Goal: Task Accomplishment & Management: Manage account settings

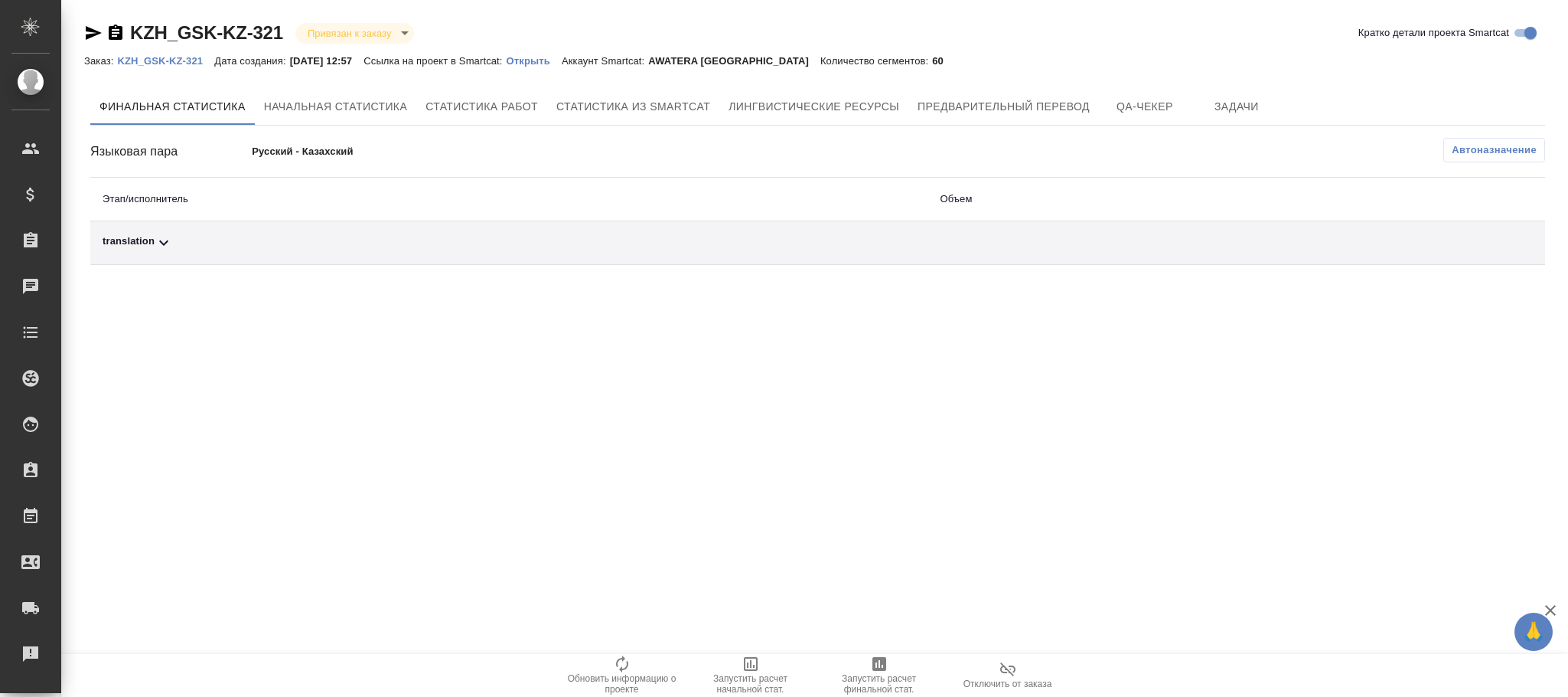
click at [1489, 154] on button "Автоназначение" at bounding box center [1494, 150] width 102 height 25
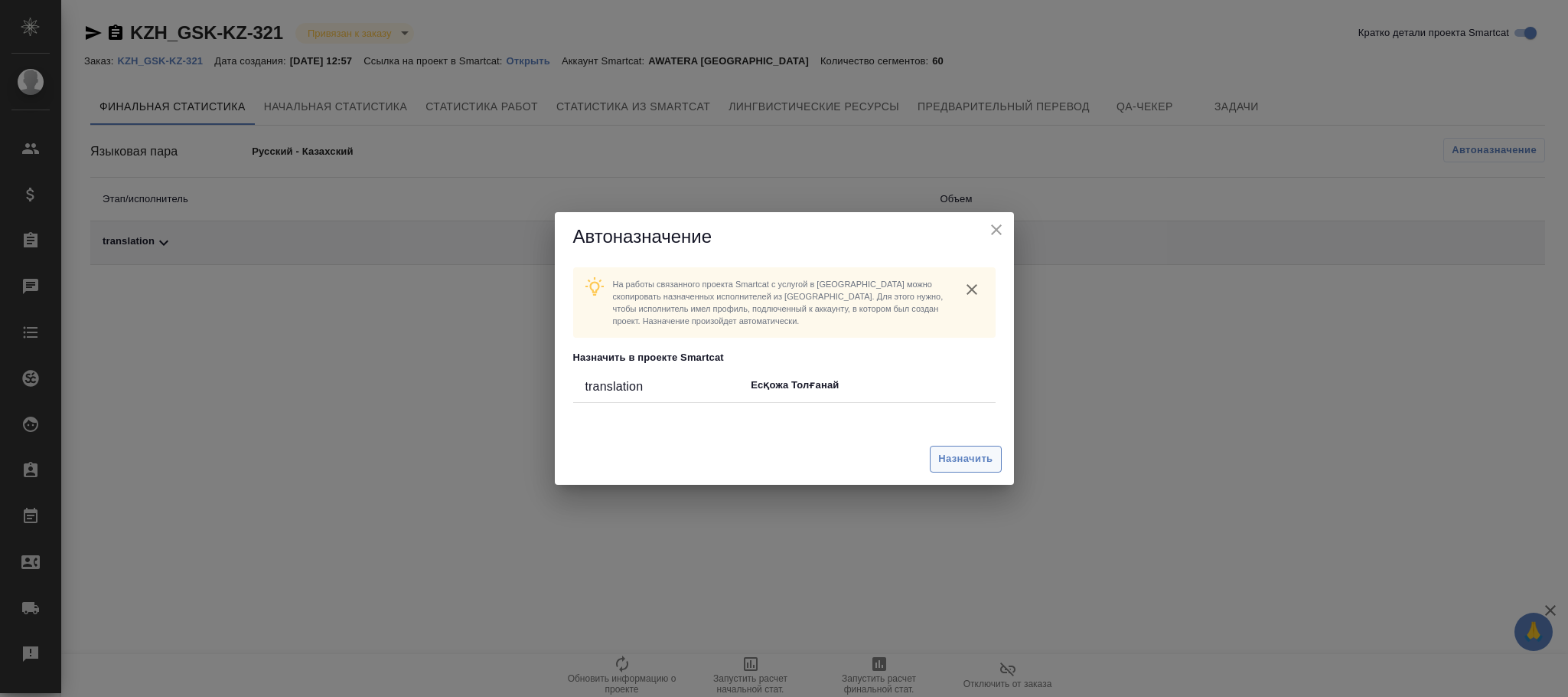
click at [966, 462] on span "Назначить" at bounding box center [964, 459] width 54 height 18
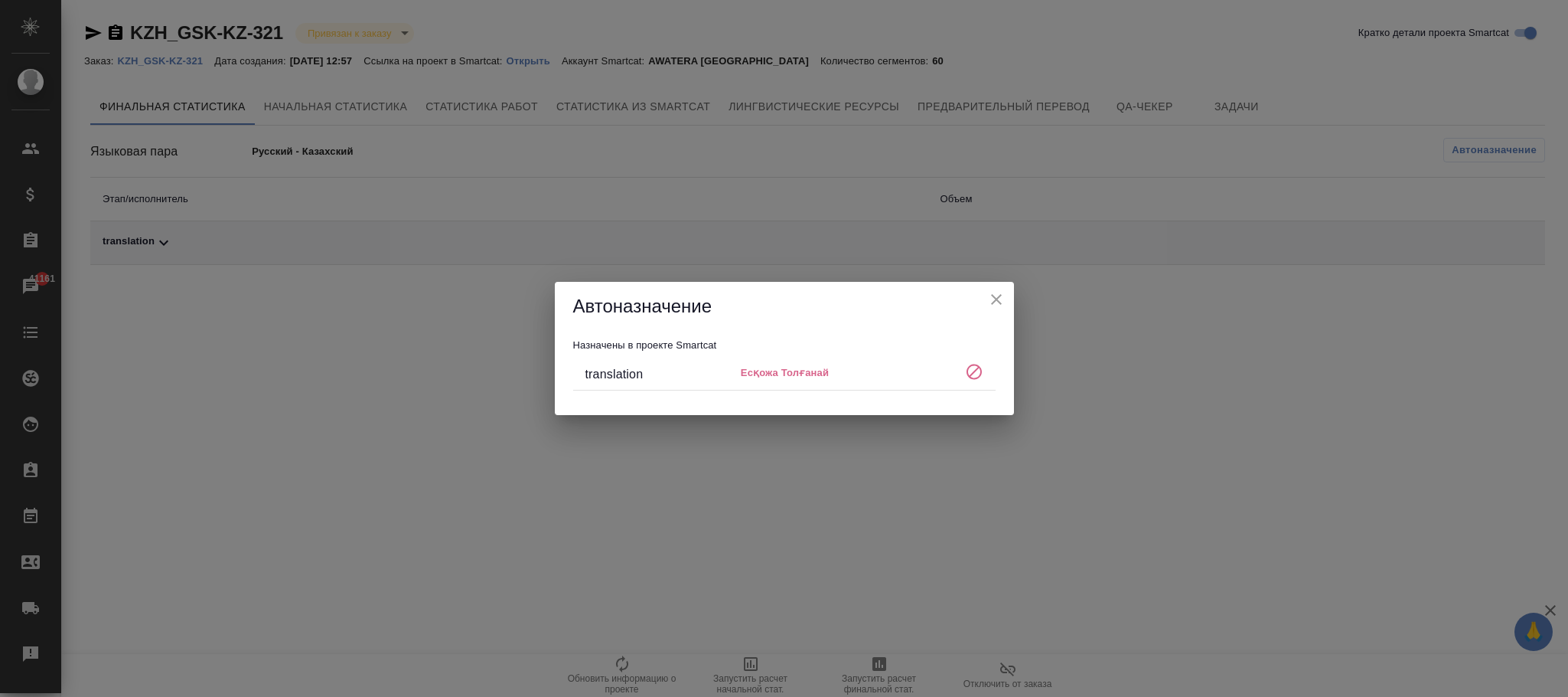
click at [994, 304] on icon "close" at bounding box center [995, 299] width 18 height 18
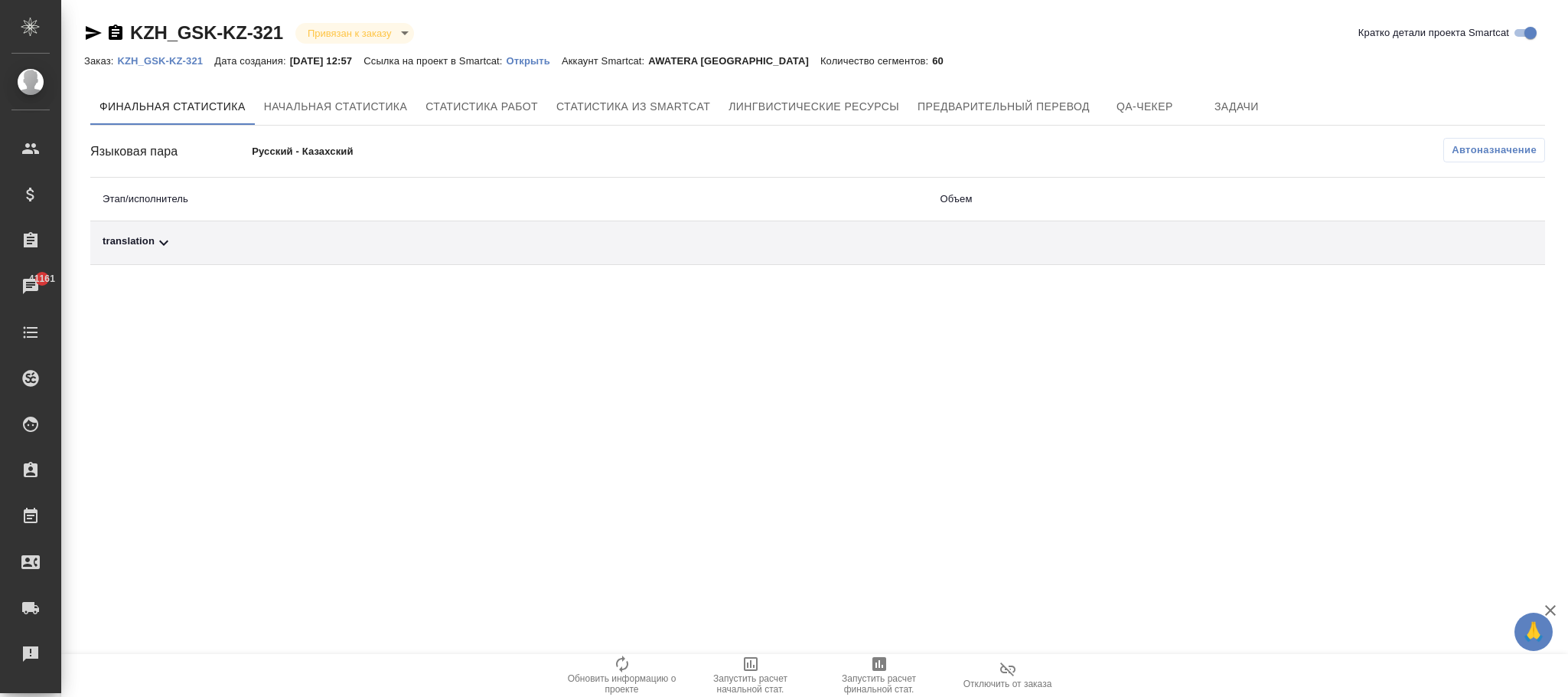
click at [157, 62] on p "KZH_GSK-KZ-321" at bounding box center [165, 61] width 97 height 11
click at [178, 54] on link "KZH_GSK-KZ-321" at bounding box center [165, 61] width 97 height 13
click at [1495, 152] on span "Автоназначение" at bounding box center [1494, 150] width 85 height 15
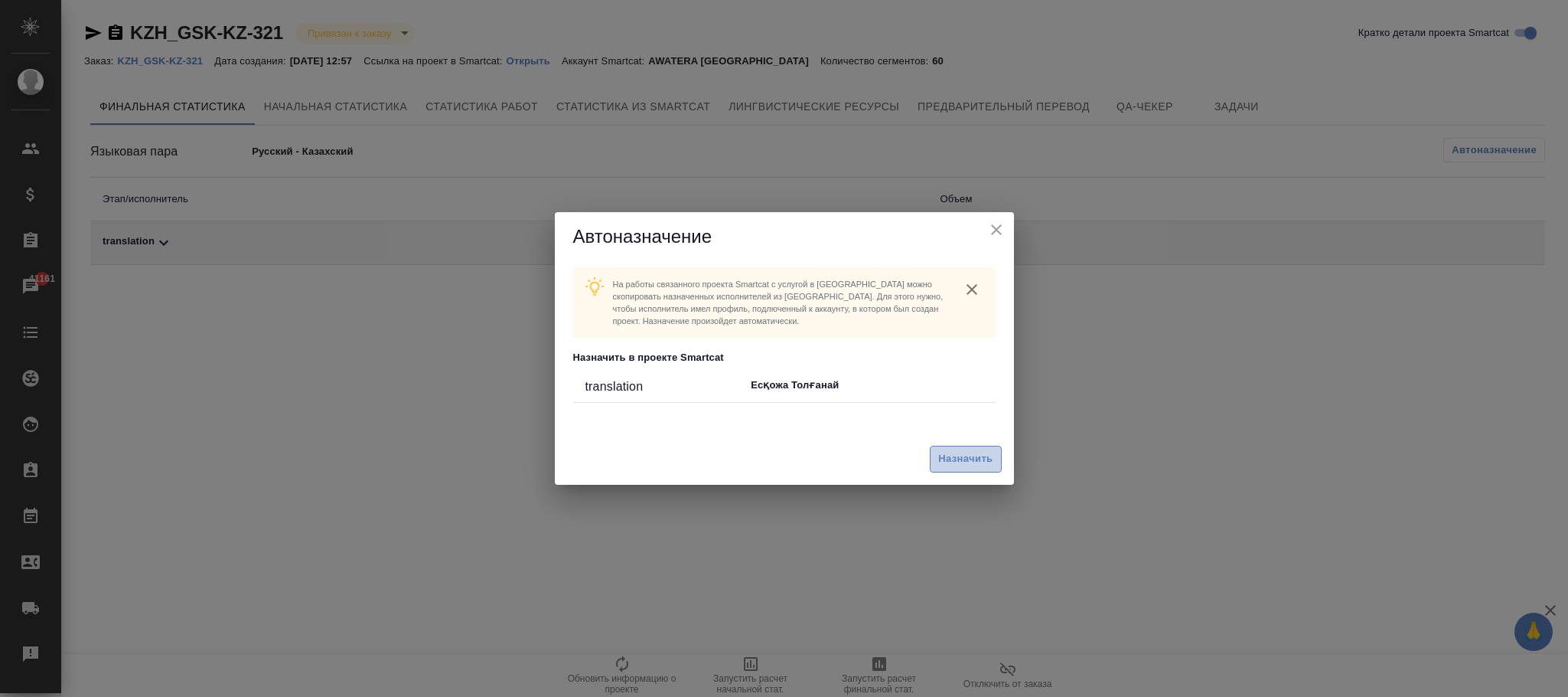
click at [958, 456] on span "Назначить" at bounding box center [964, 459] width 54 height 18
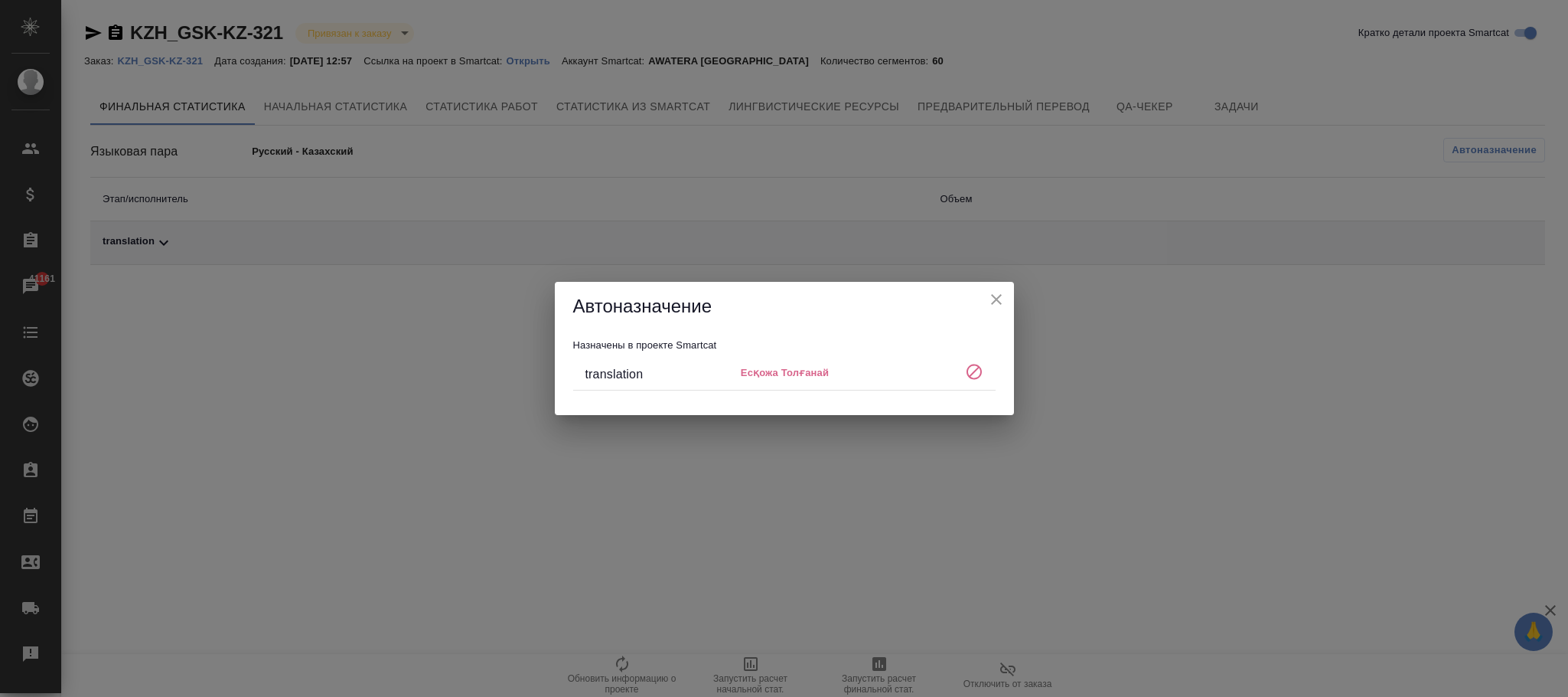
click at [994, 299] on icon "close" at bounding box center [995, 299] width 10 height 10
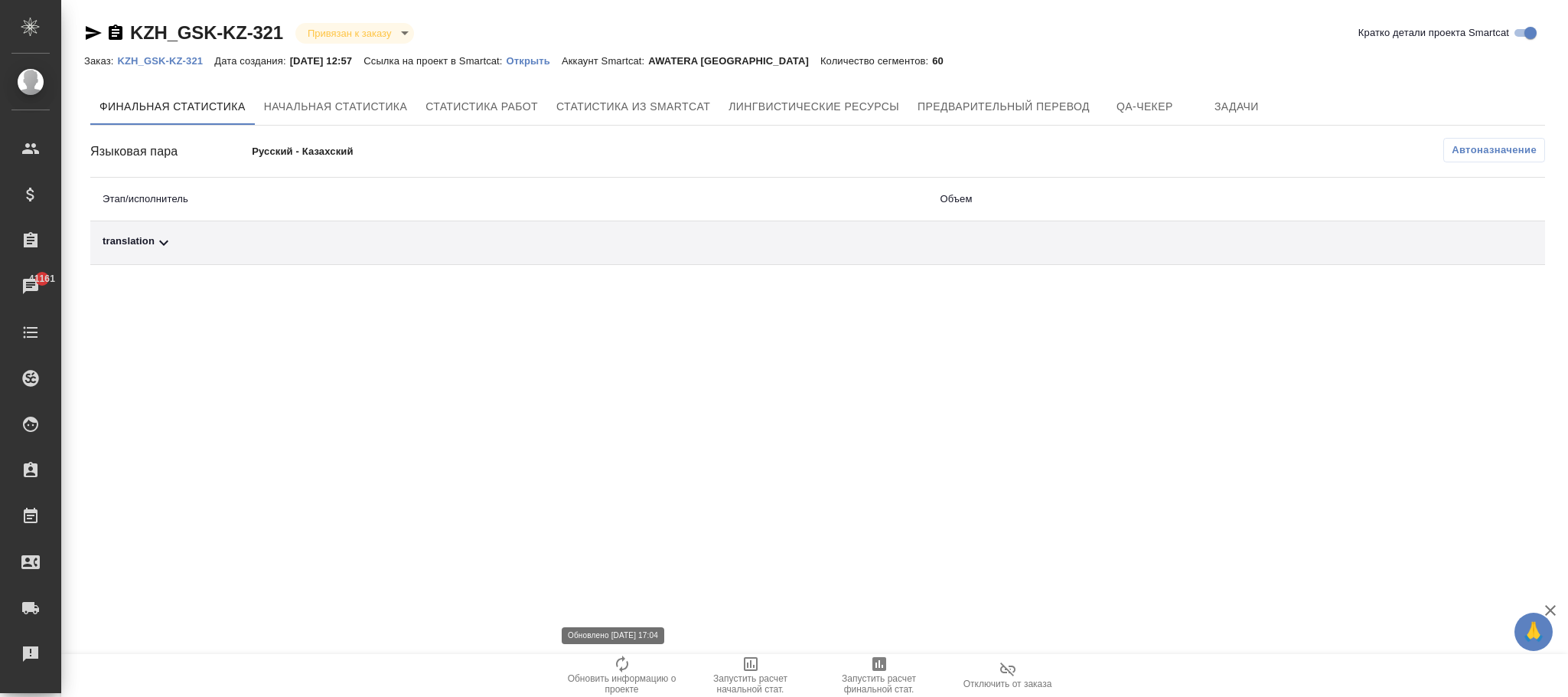
click at [615, 666] on icon "button" at bounding box center [621, 663] width 18 height 18
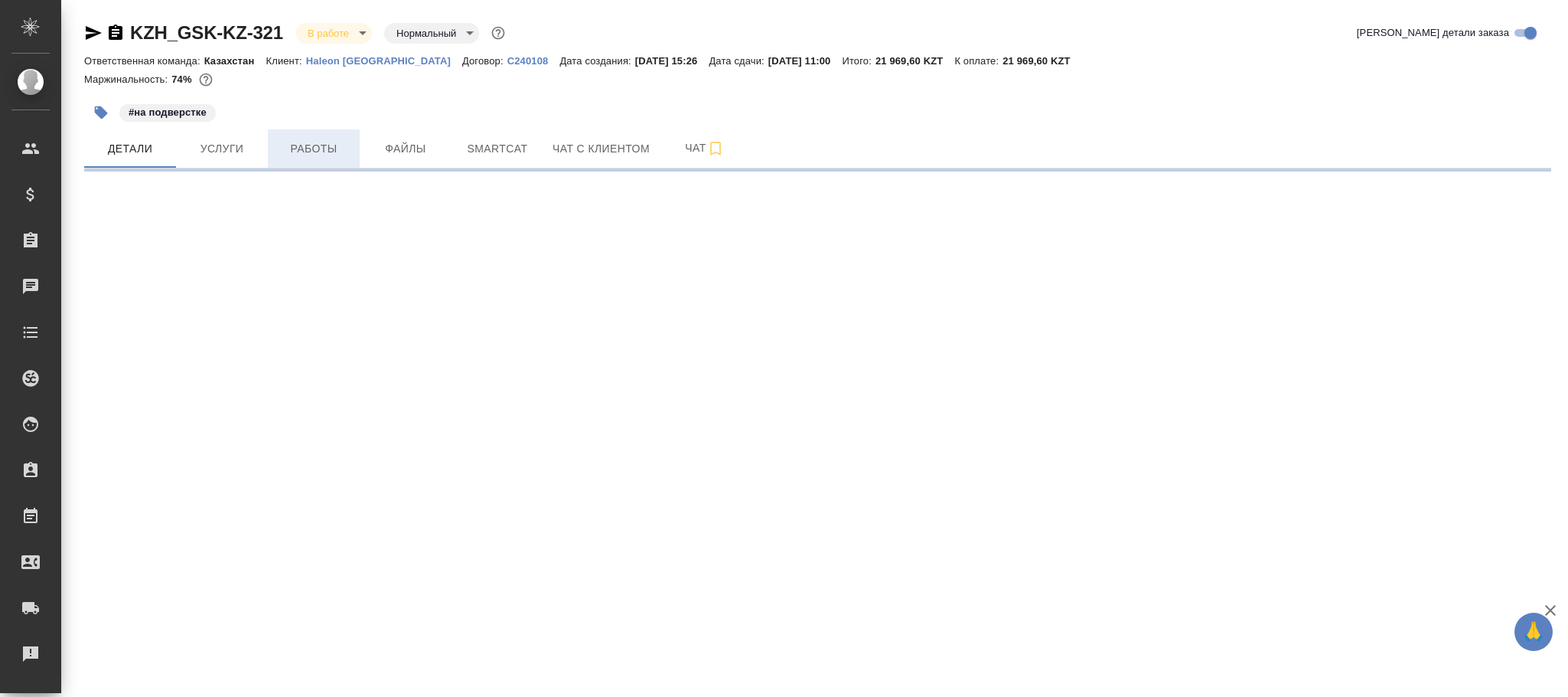
select select "RU"
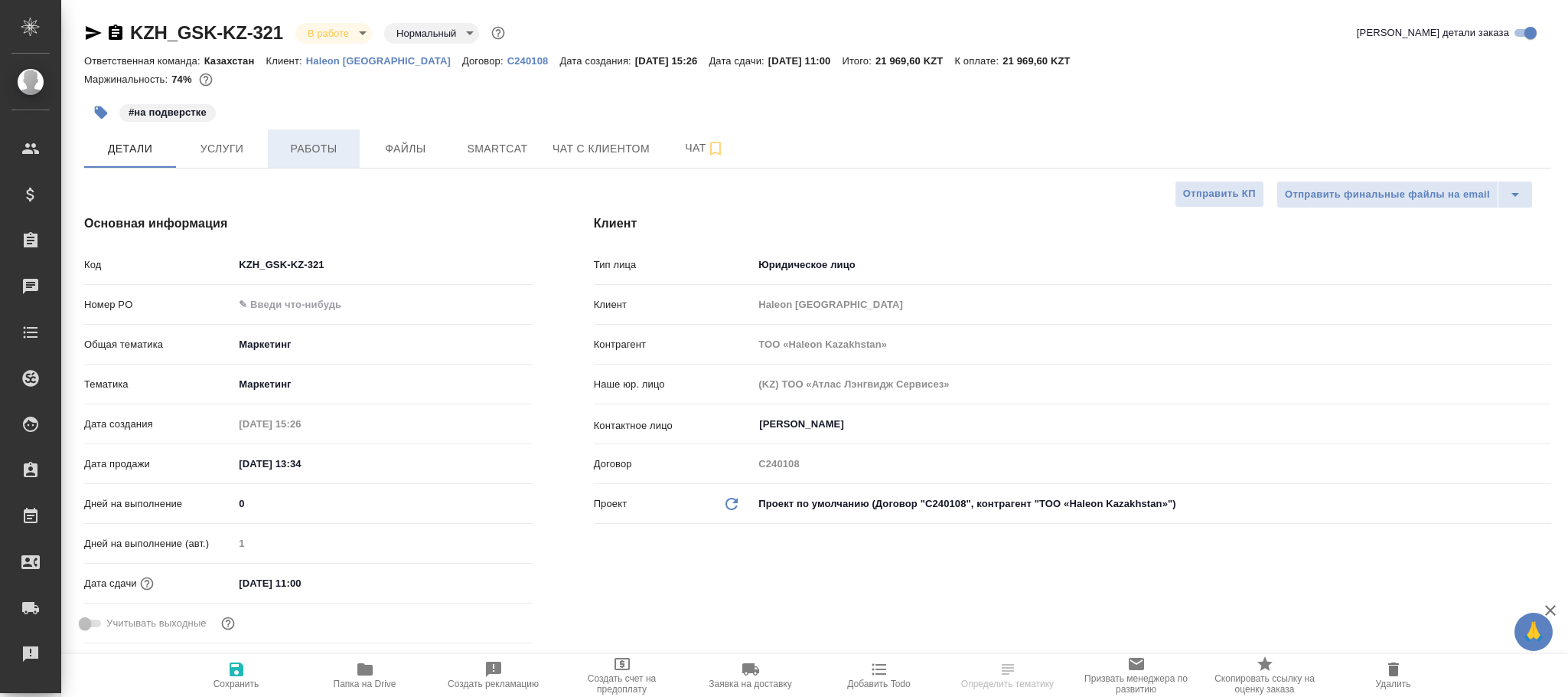
click at [322, 154] on span "Работы" at bounding box center [314, 148] width 74 height 19
type textarea "x"
type input "[PERSON_NAME]"
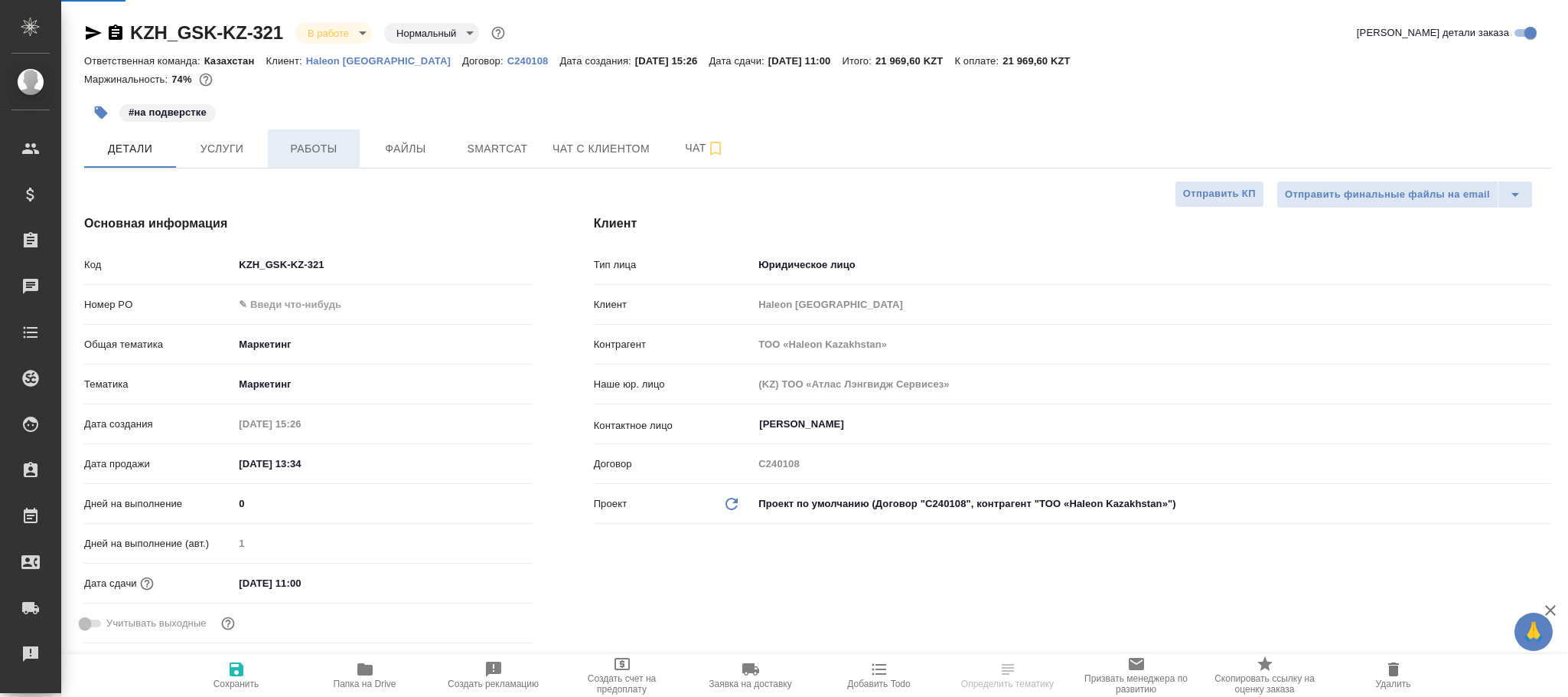
type input "[PERSON_NAME]"
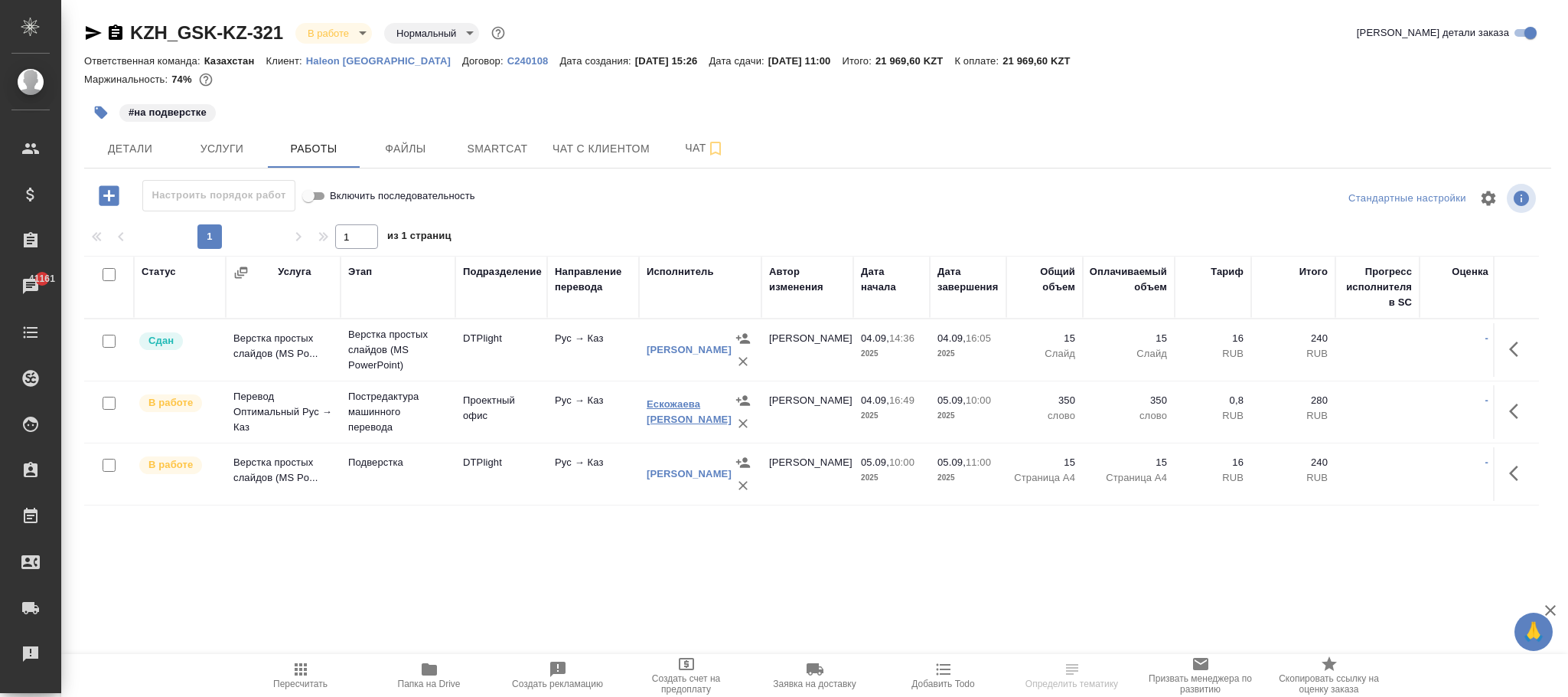
click at [677, 414] on link "Ескожаева Толганай Сатбековна" at bounding box center [689, 411] width 85 height 26
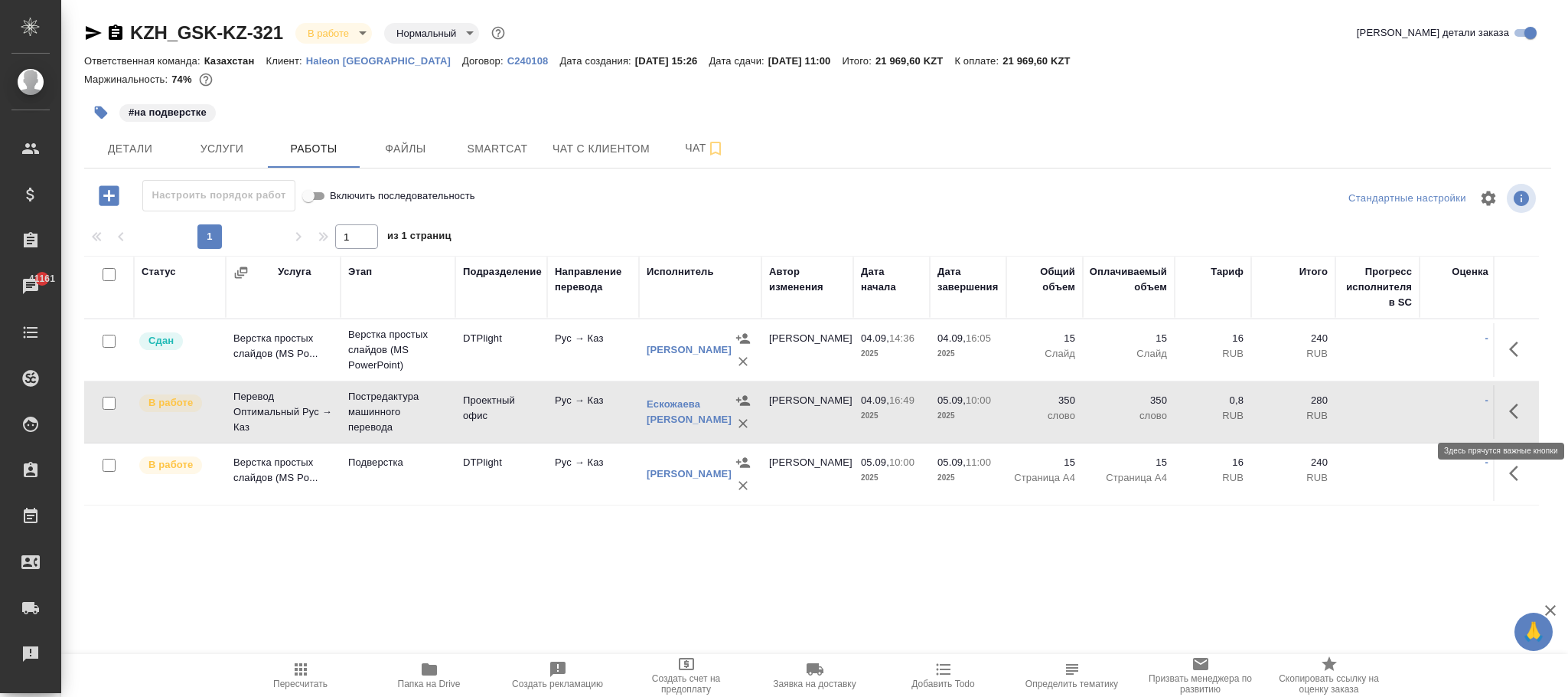
click at [1511, 420] on icon "button" at bounding box center [1517, 410] width 18 height 18
click at [1407, 416] on icon "button" at bounding box center [1404, 410] width 18 height 18
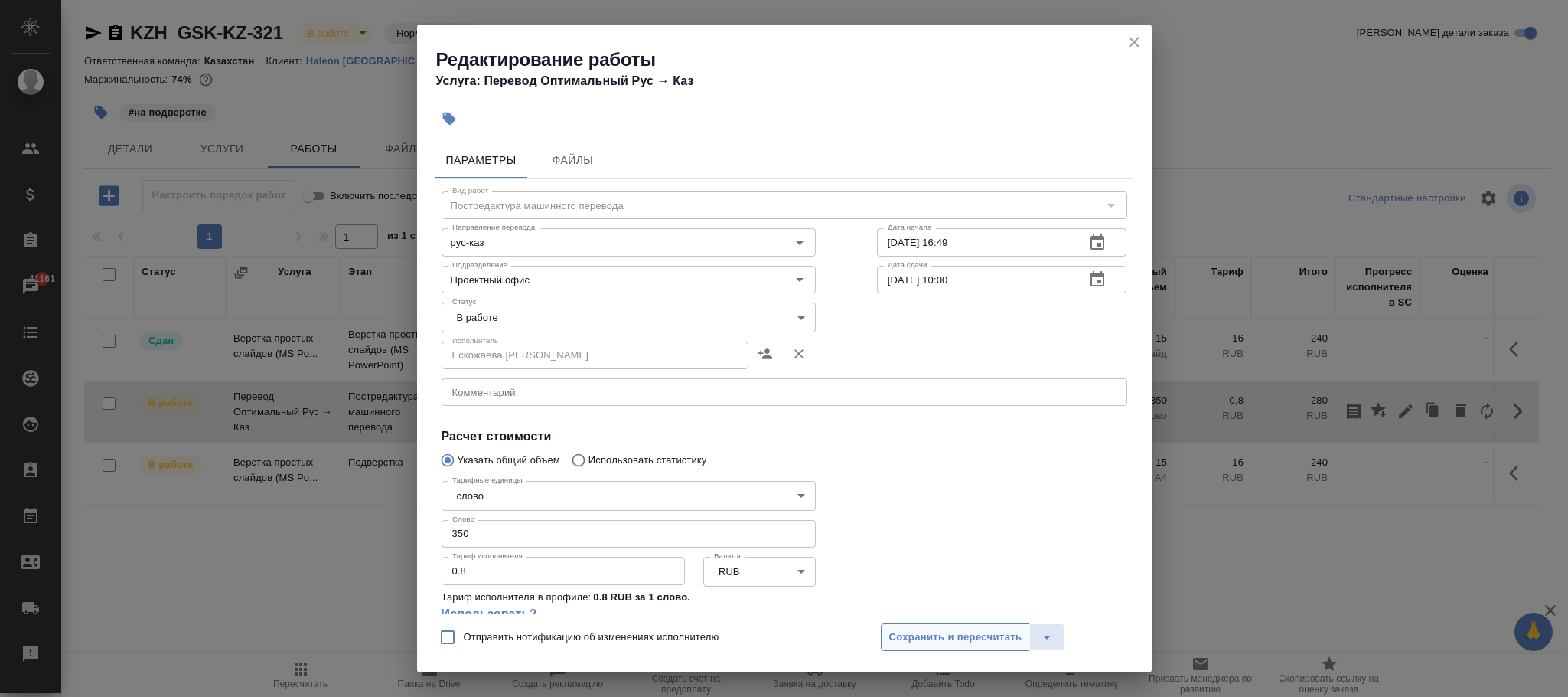
click at [948, 632] on span "Сохранить и пересчитать" at bounding box center [956, 637] width 133 height 18
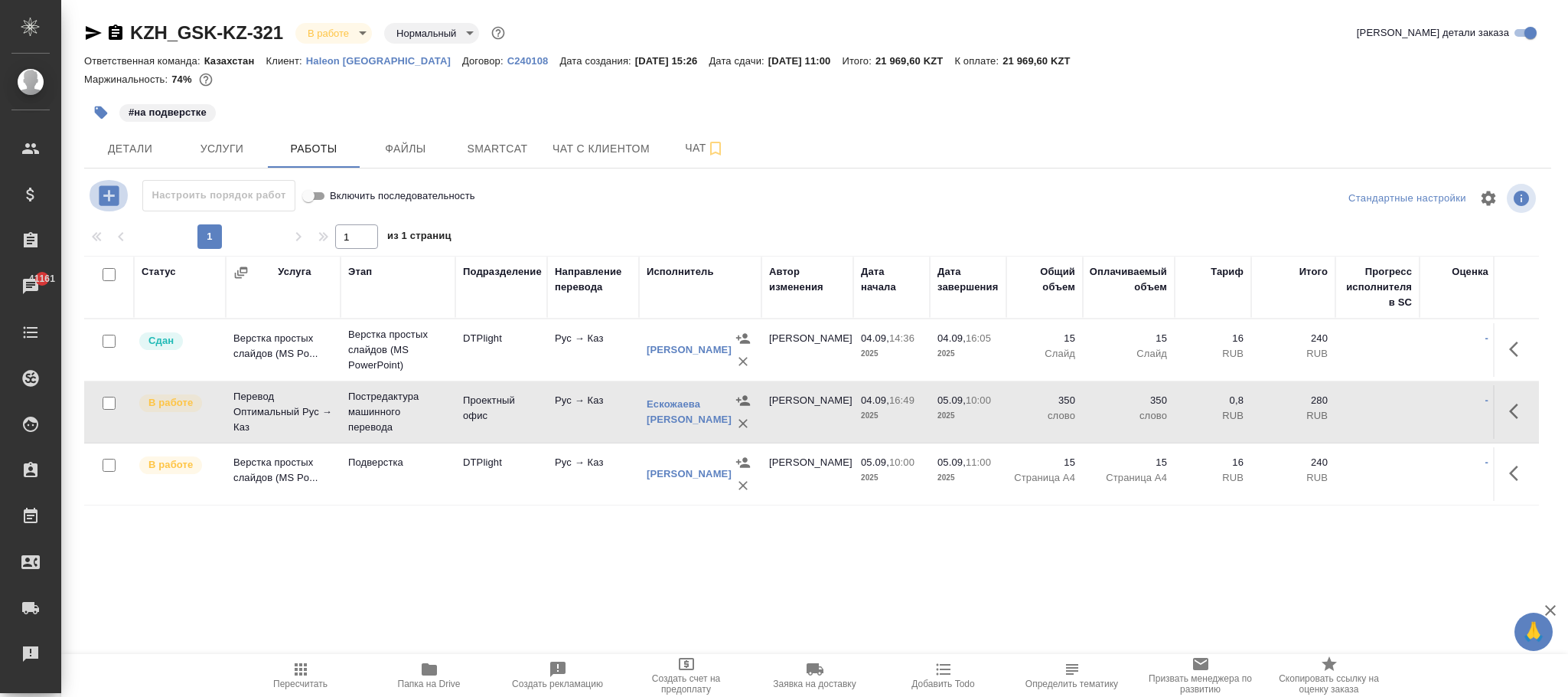
click at [112, 198] on icon "button" at bounding box center [109, 196] width 26 height 26
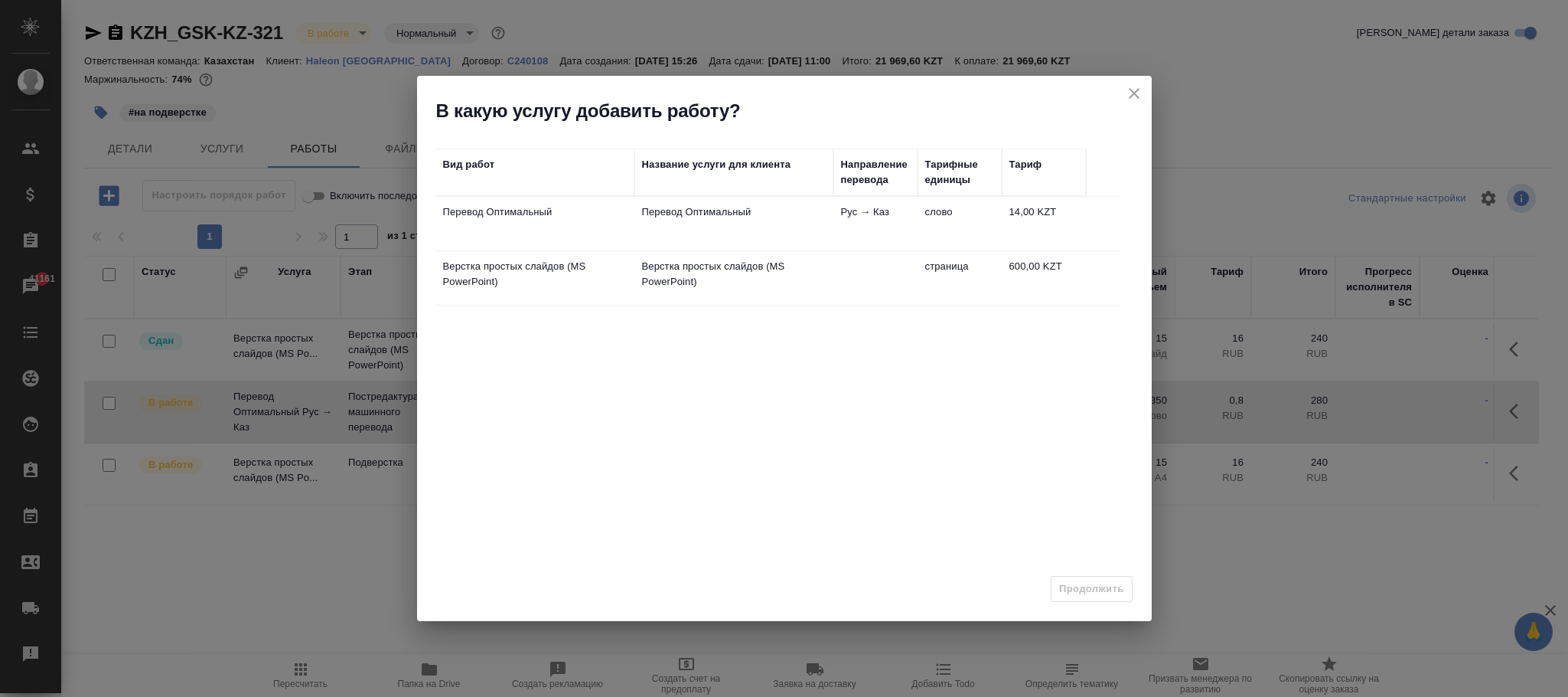
click at [749, 215] on p "Перевод Оптимальный" at bounding box center [733, 212] width 183 height 15
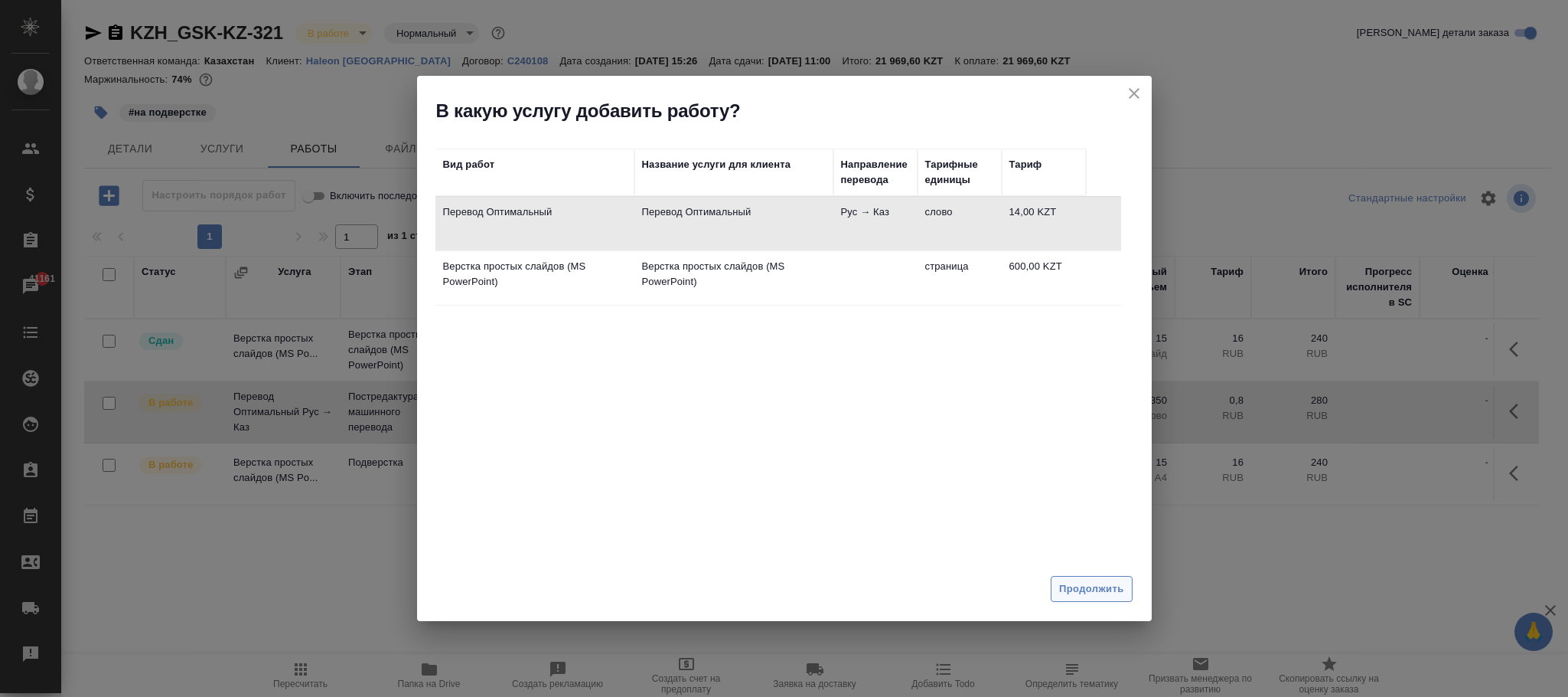
click at [1072, 584] on span "Продолжить" at bounding box center [1091, 589] width 64 height 18
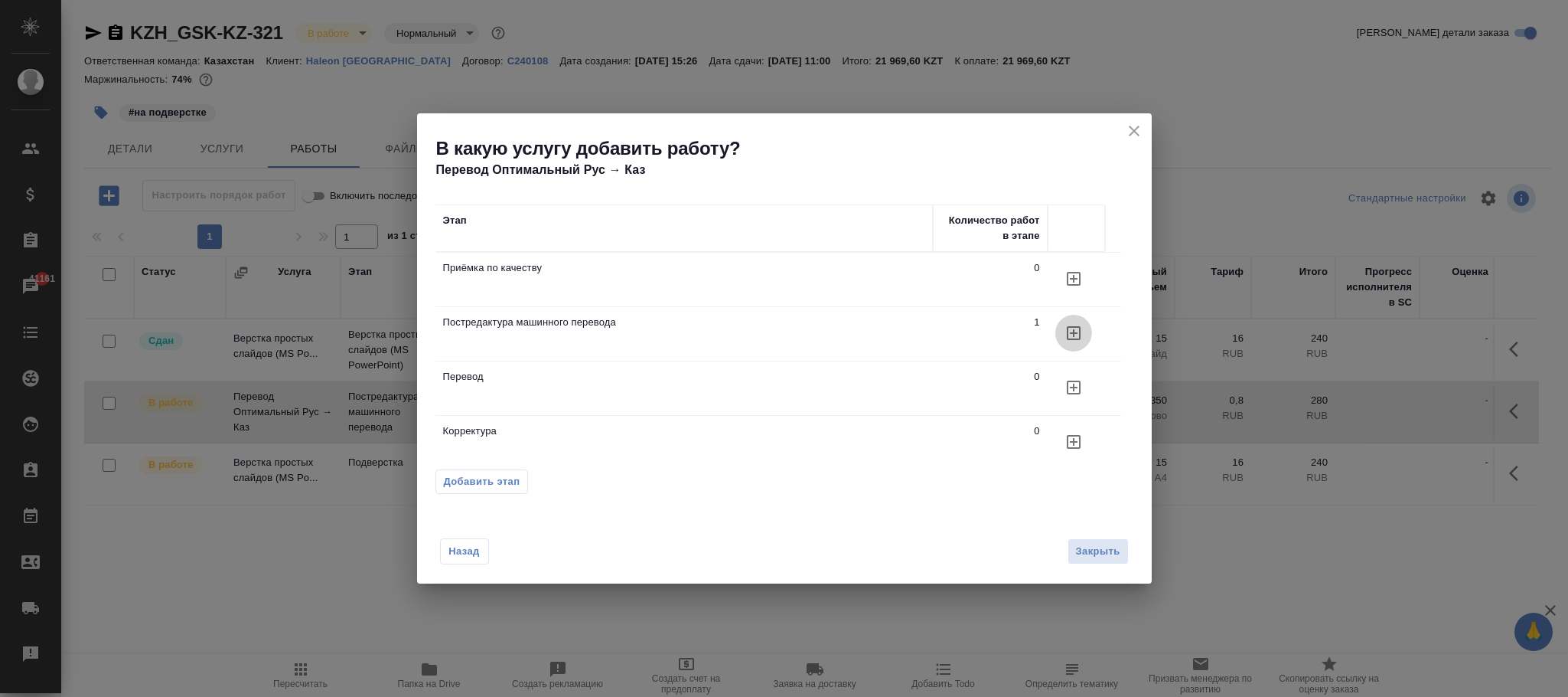
click at [1071, 331] on icon "button" at bounding box center [1073, 332] width 18 height 18
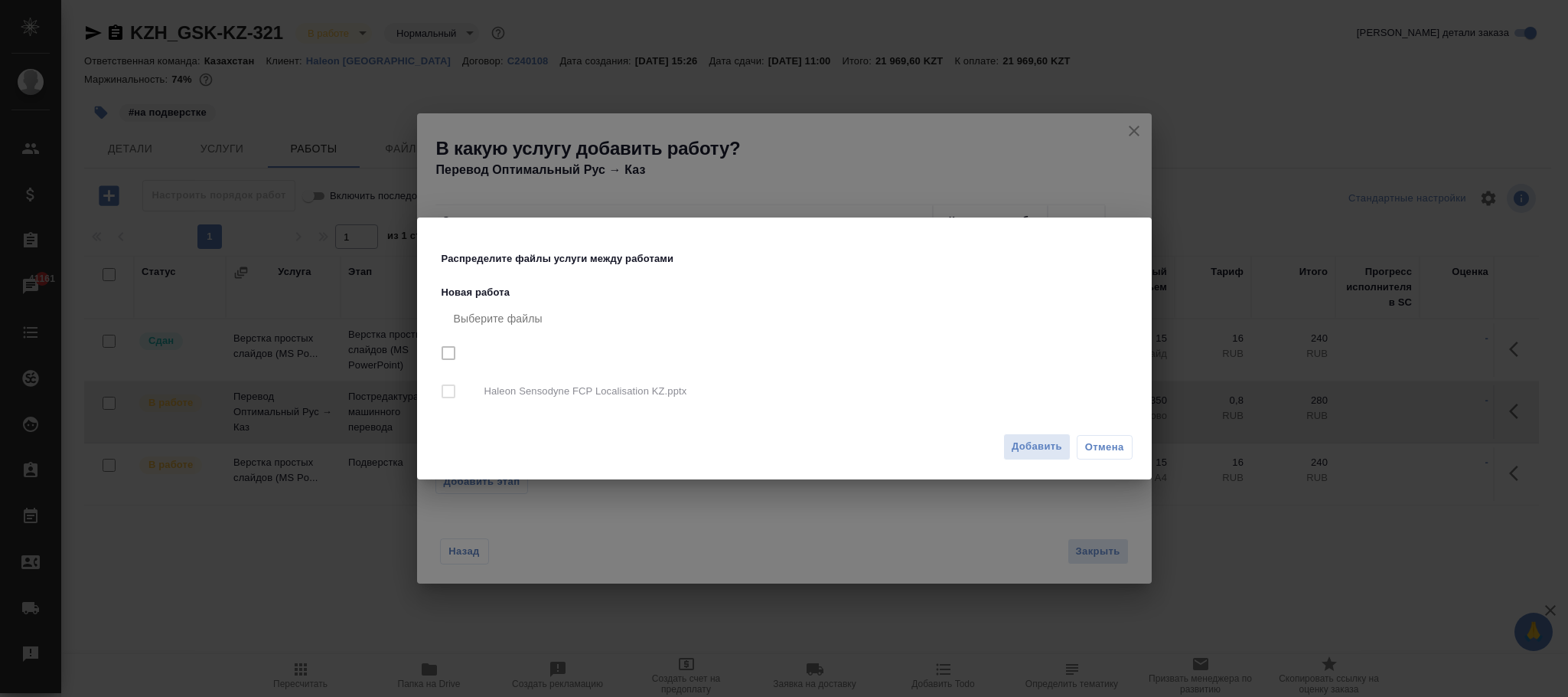
checkbox input "true"
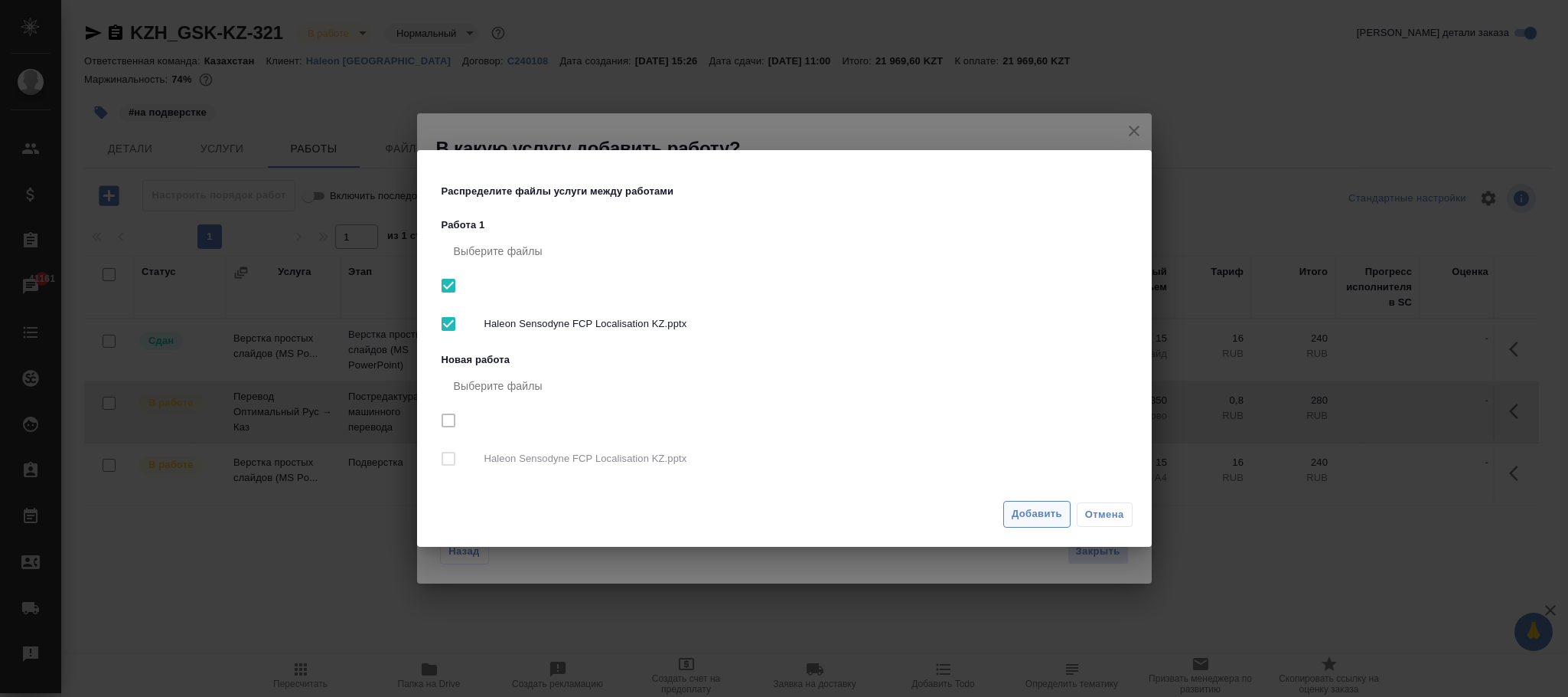
click at [1026, 510] on span "Добавить" at bounding box center [1036, 514] width 50 height 18
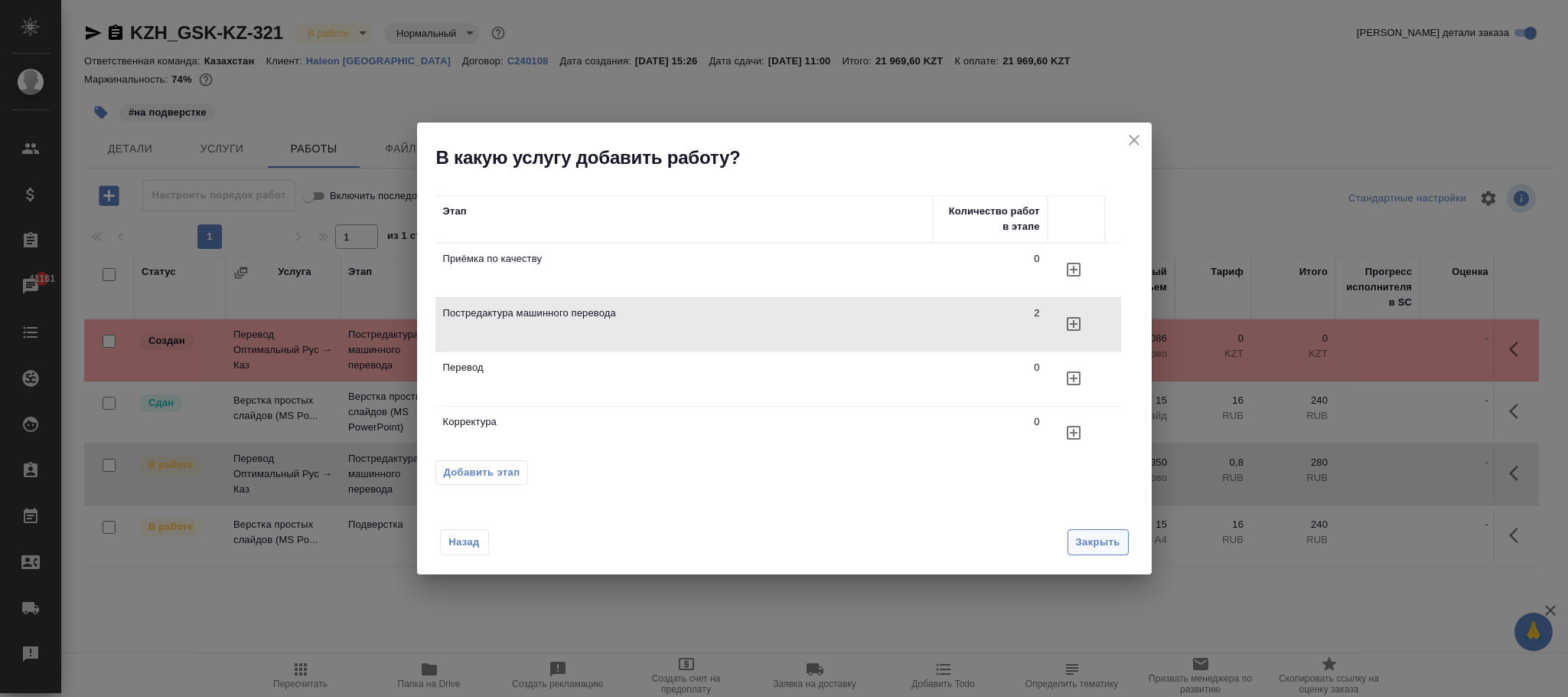
click at [1098, 537] on span "Закрыть" at bounding box center [1097, 542] width 44 height 18
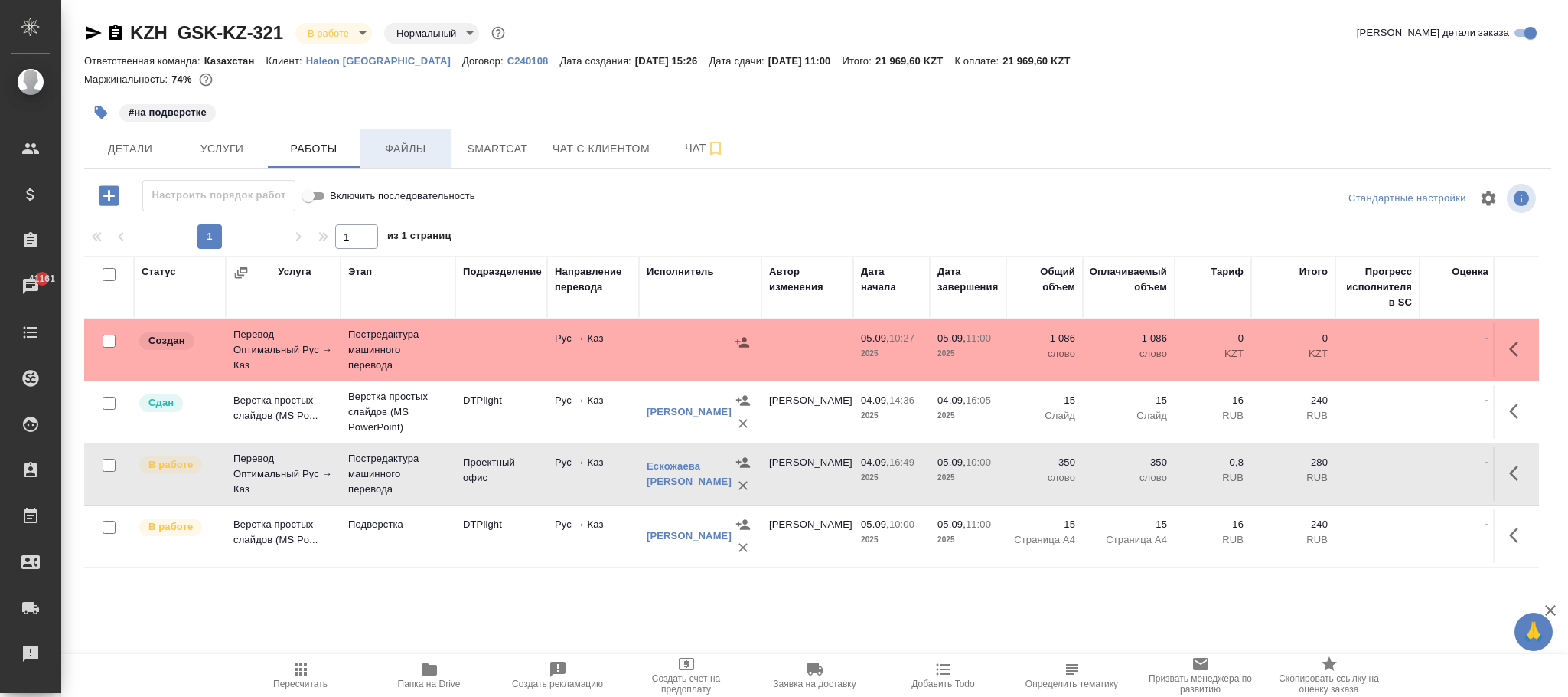
click at [409, 152] on span "Файлы" at bounding box center [405, 148] width 74 height 19
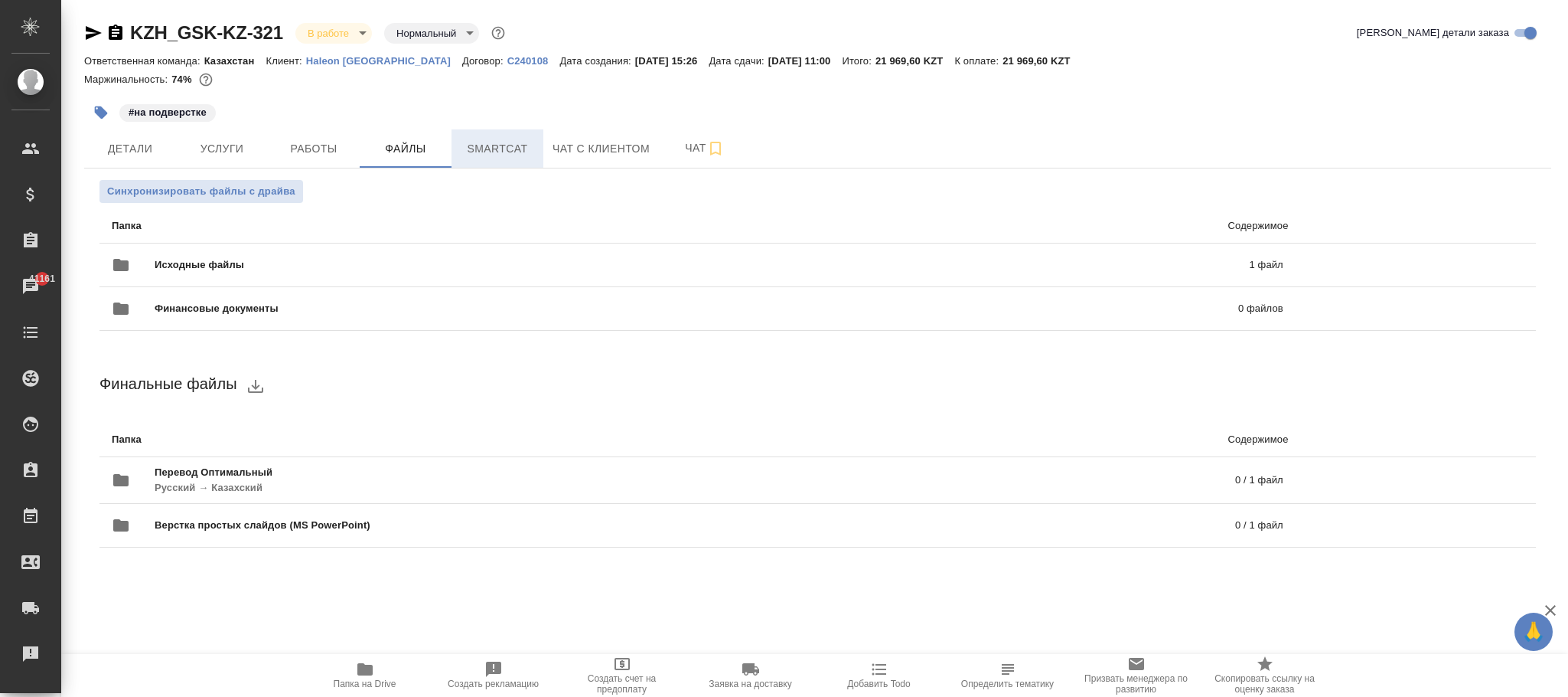
click at [496, 149] on span "Smartcat" at bounding box center [497, 148] width 74 height 19
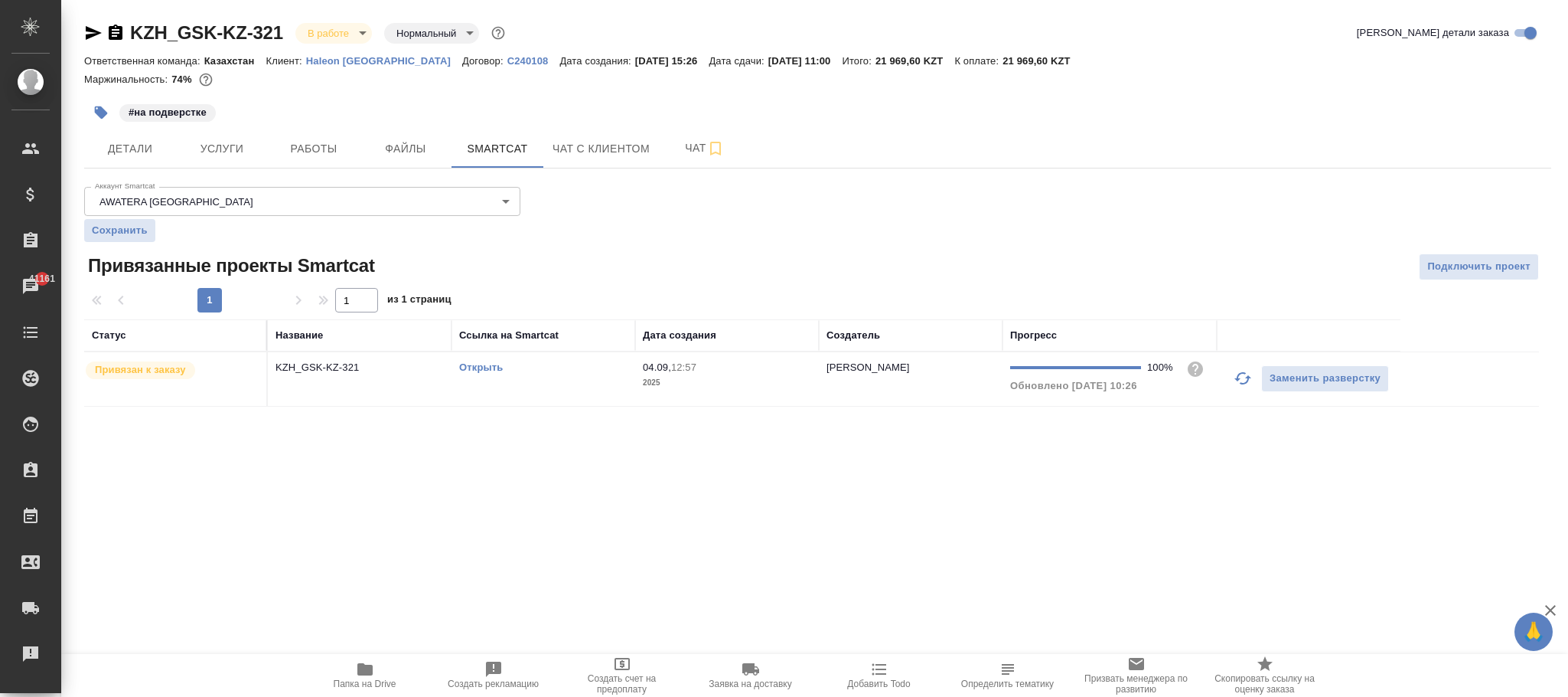
click at [755, 377] on p "2025" at bounding box center [727, 383] width 168 height 15
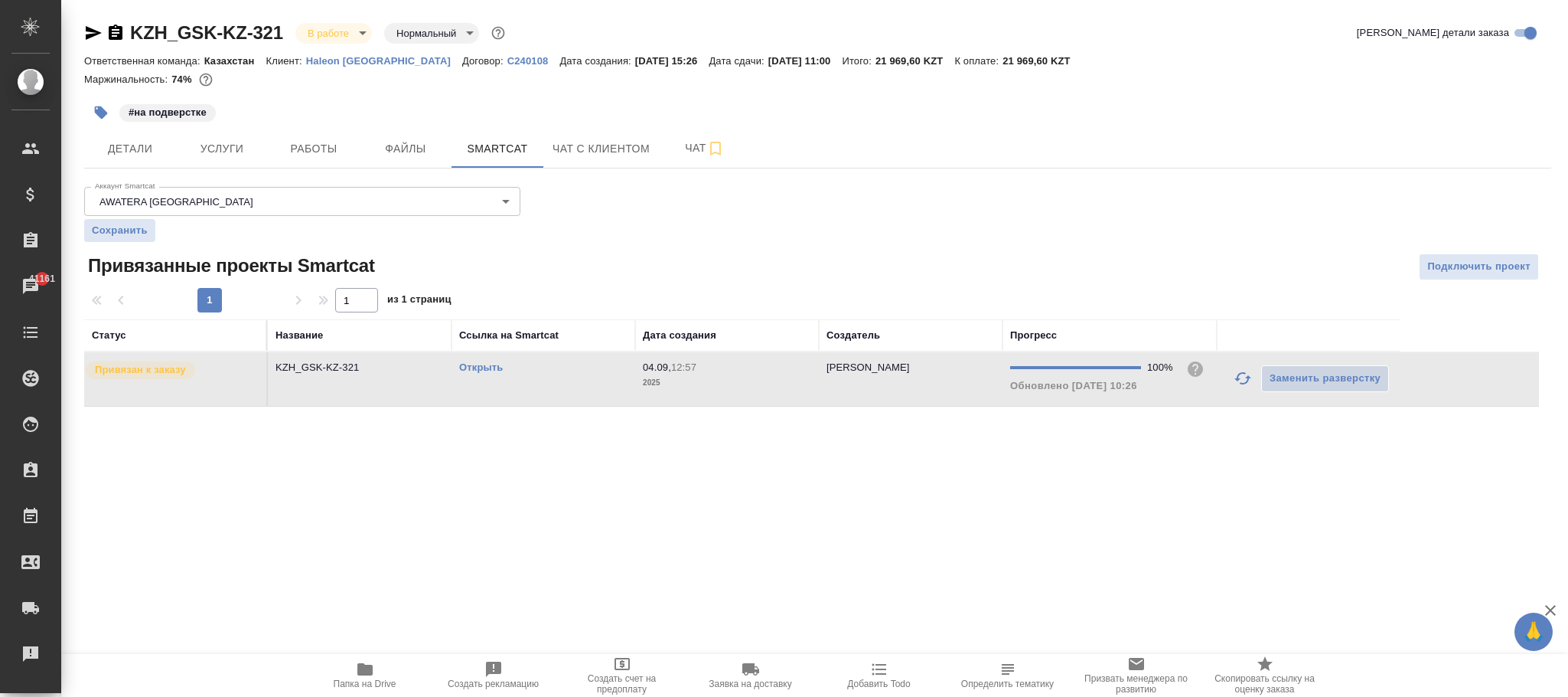
click at [755, 377] on p "2025" at bounding box center [727, 383] width 168 height 15
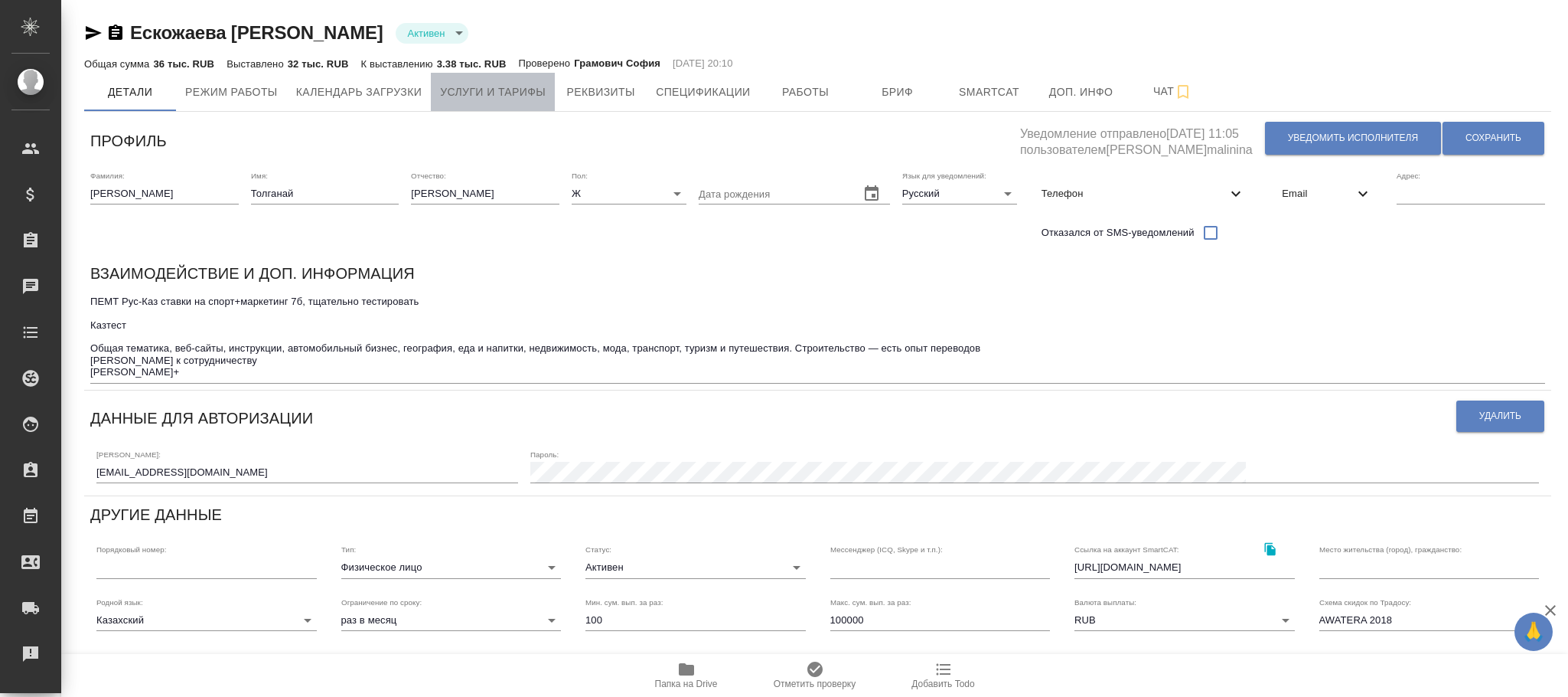
click at [530, 95] on span "Услуги и тарифы" at bounding box center [492, 92] width 106 height 19
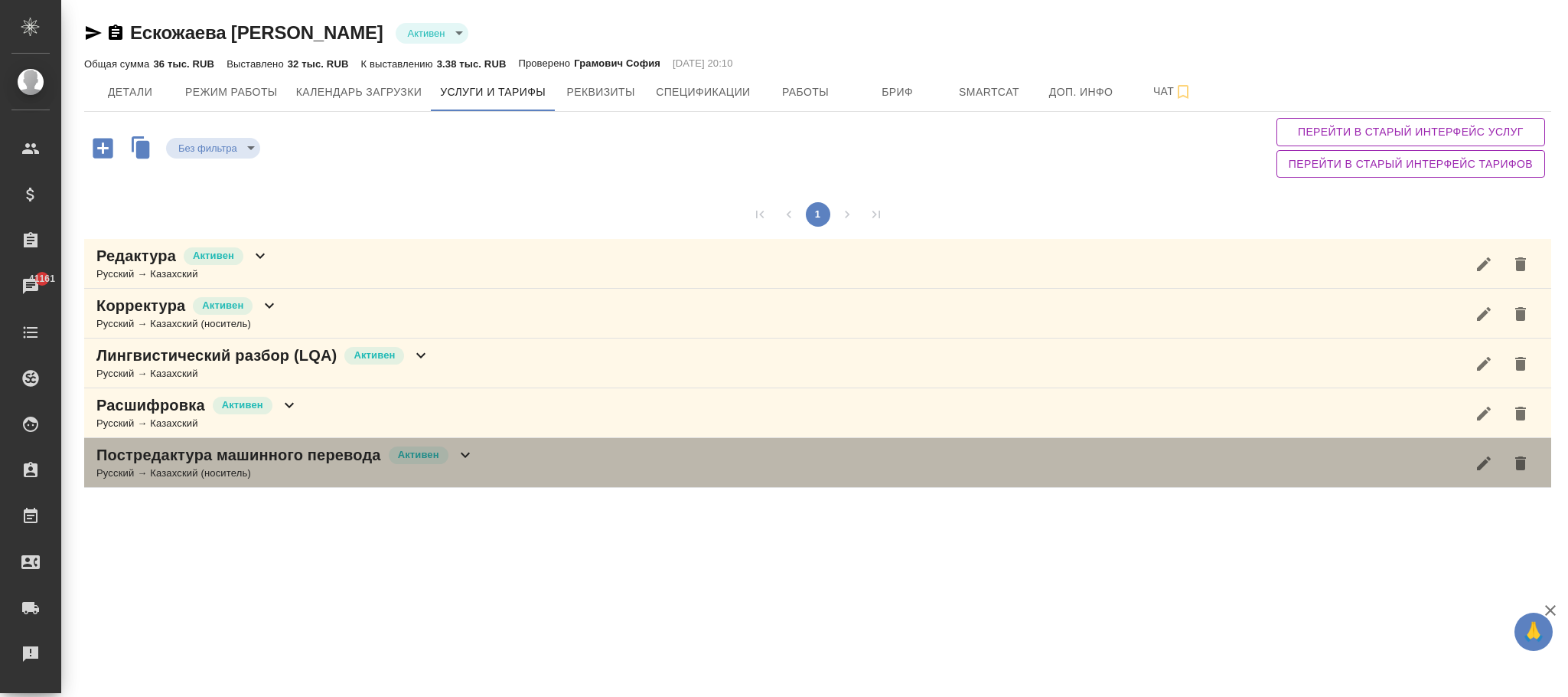
click at [467, 452] on icon at bounding box center [464, 454] width 18 height 18
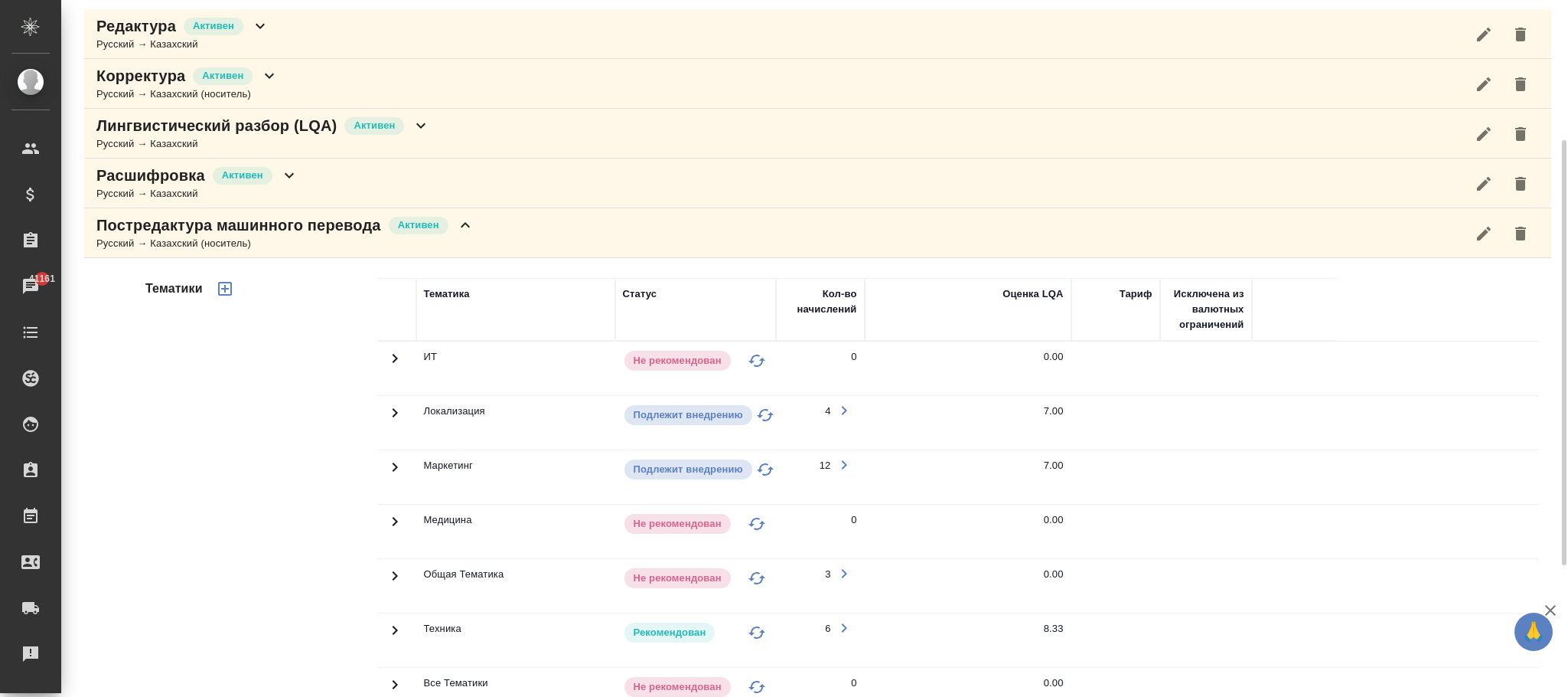
scroll to position [445, 0]
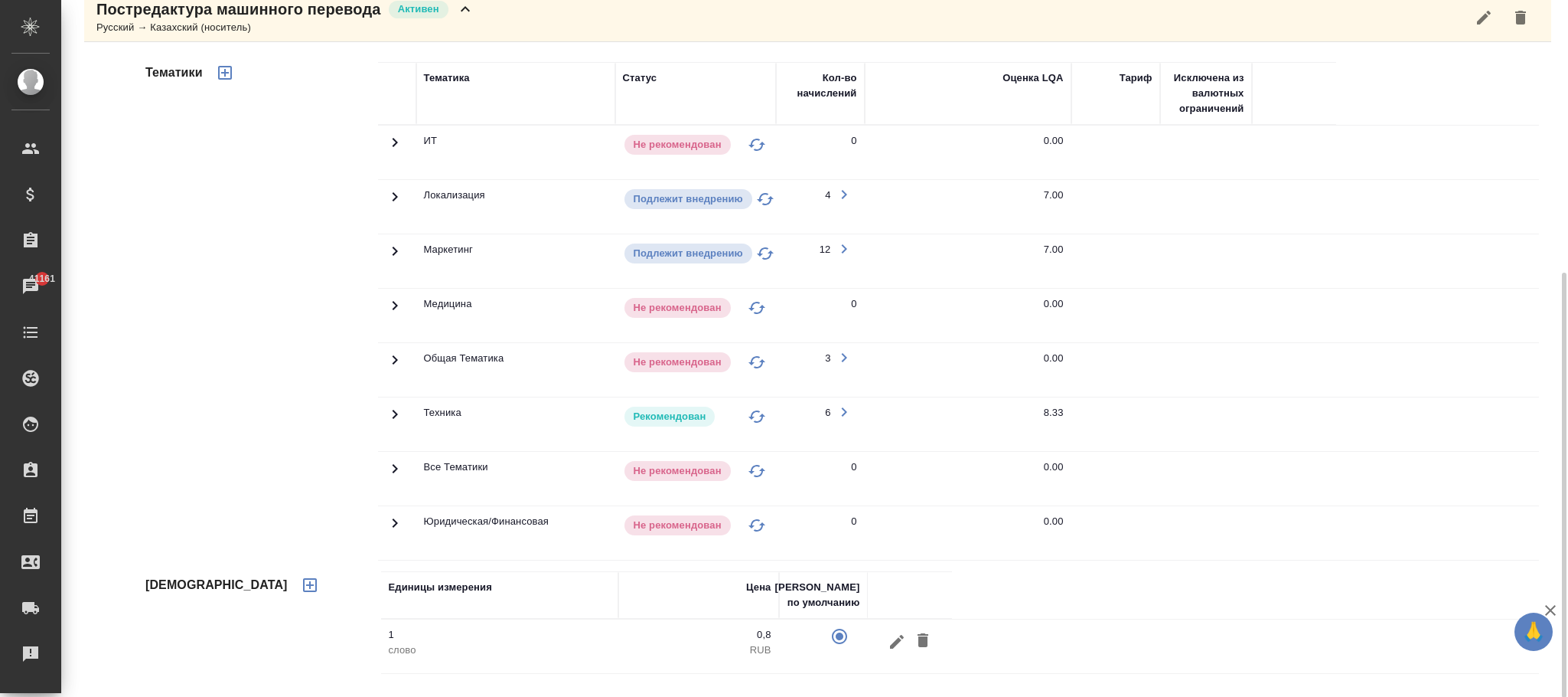
click at [398, 253] on icon at bounding box center [394, 251] width 18 height 18
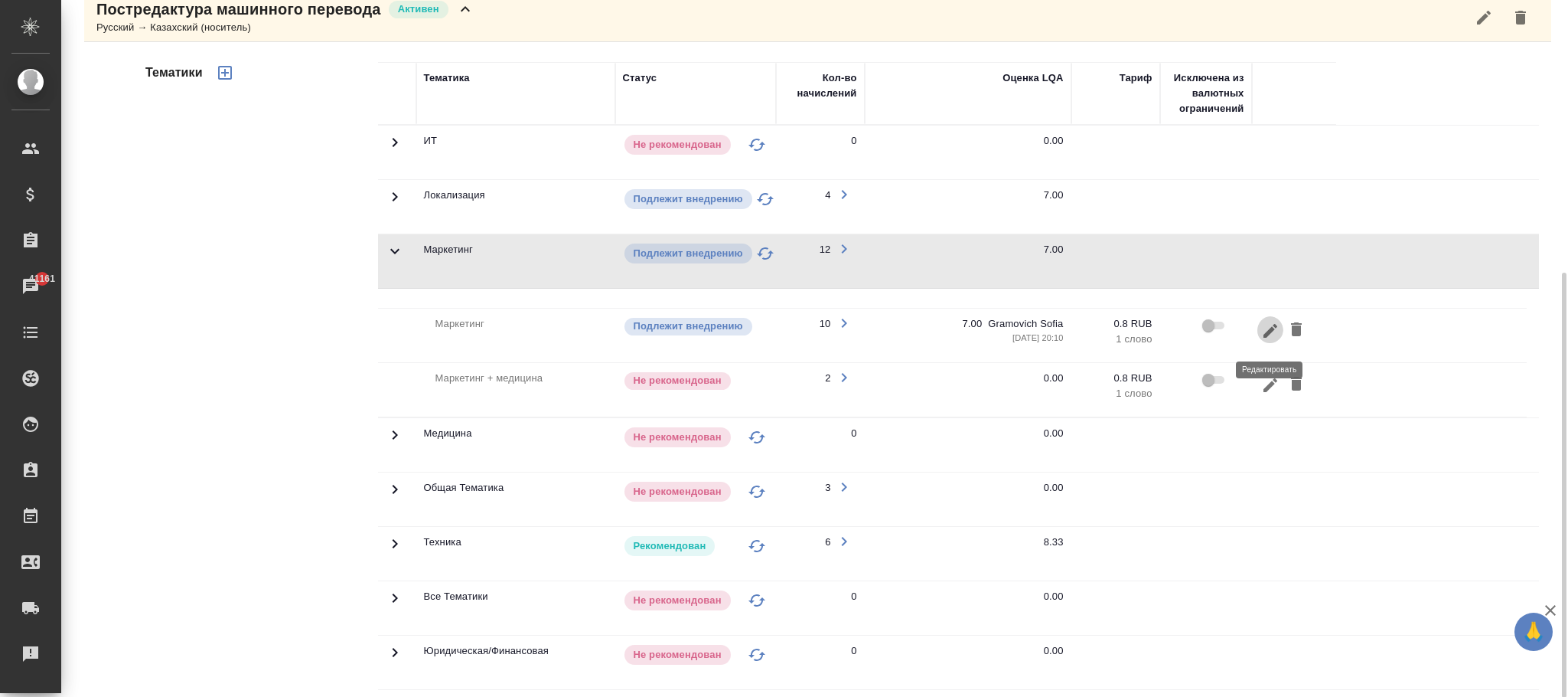
click at [1263, 333] on icon "button" at bounding box center [1269, 330] width 18 height 18
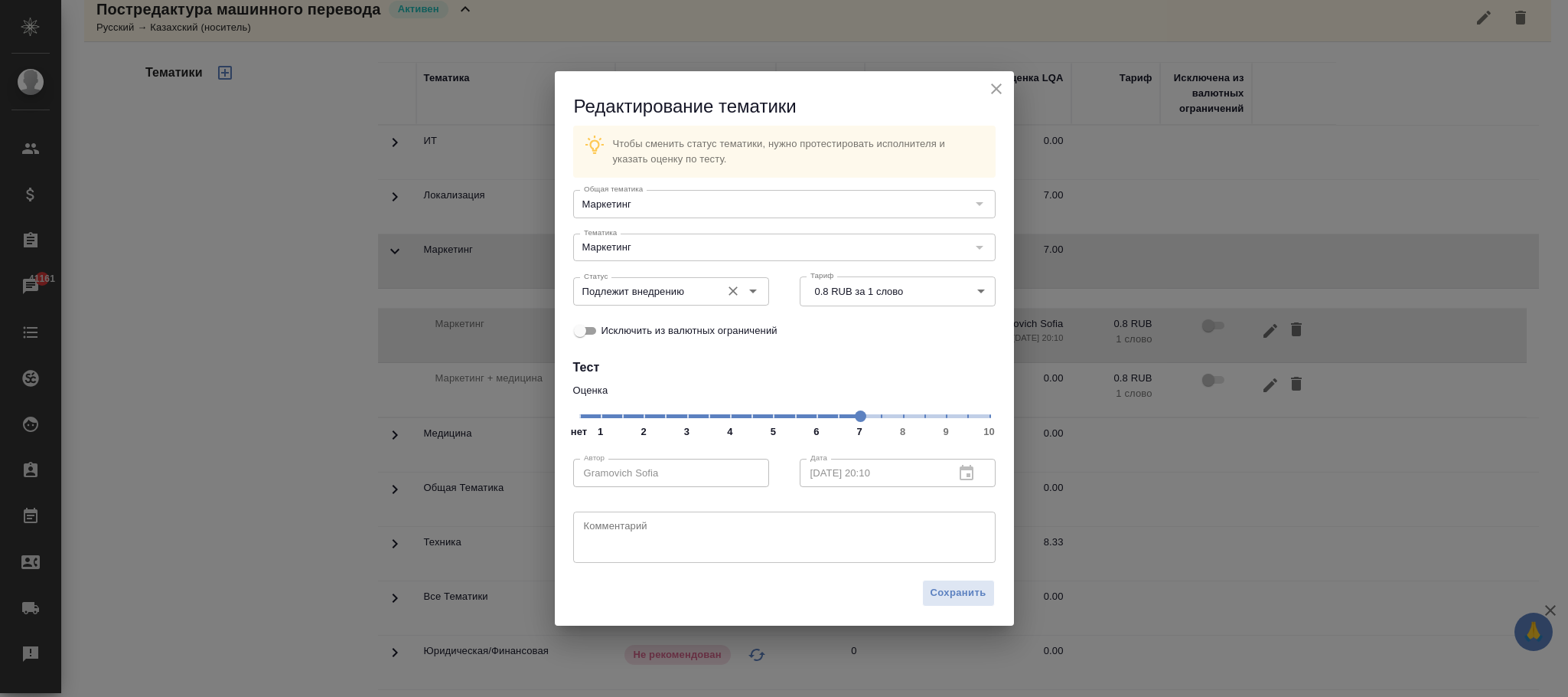
click at [680, 296] on input "Подлежит внедрению" at bounding box center [645, 290] width 135 height 18
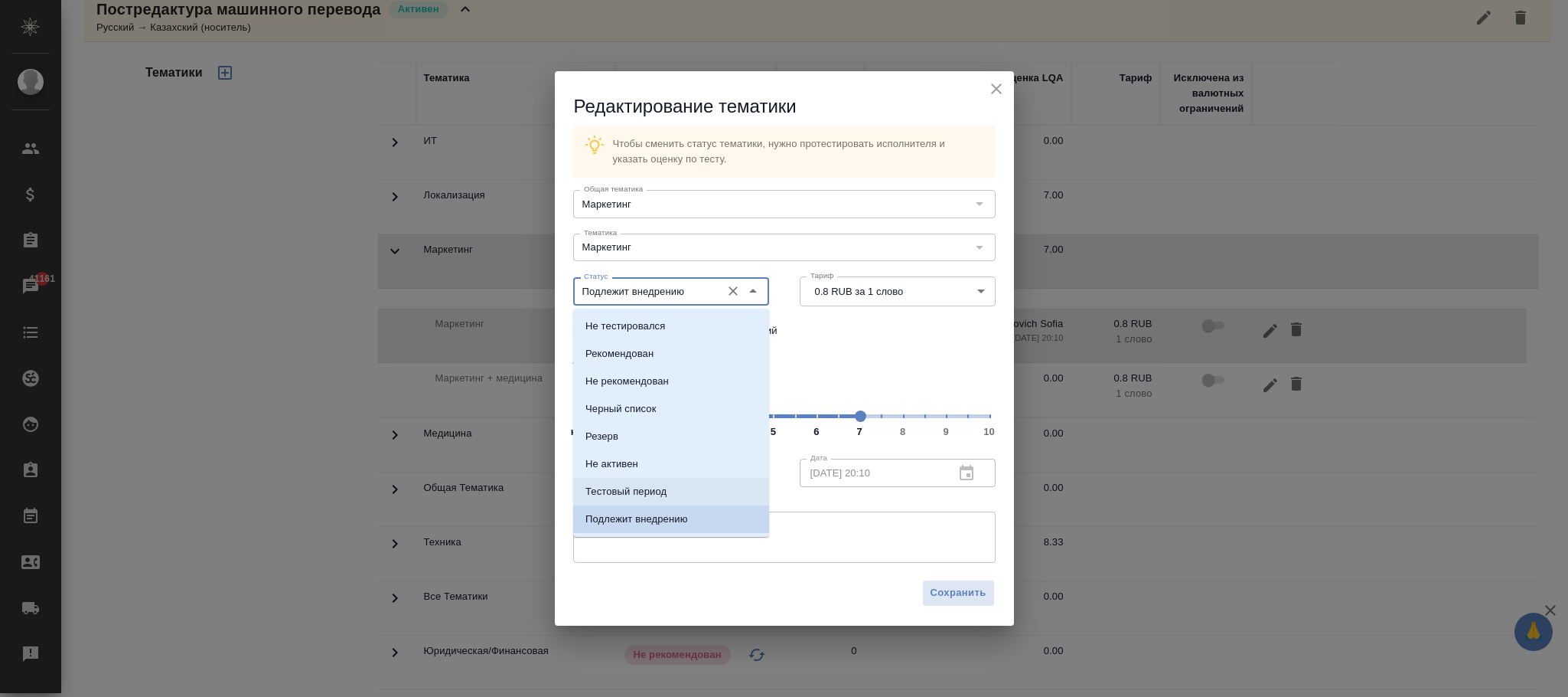
click at [678, 480] on li "Тестовый период" at bounding box center [670, 491] width 196 height 27
type input "Тестовый период"
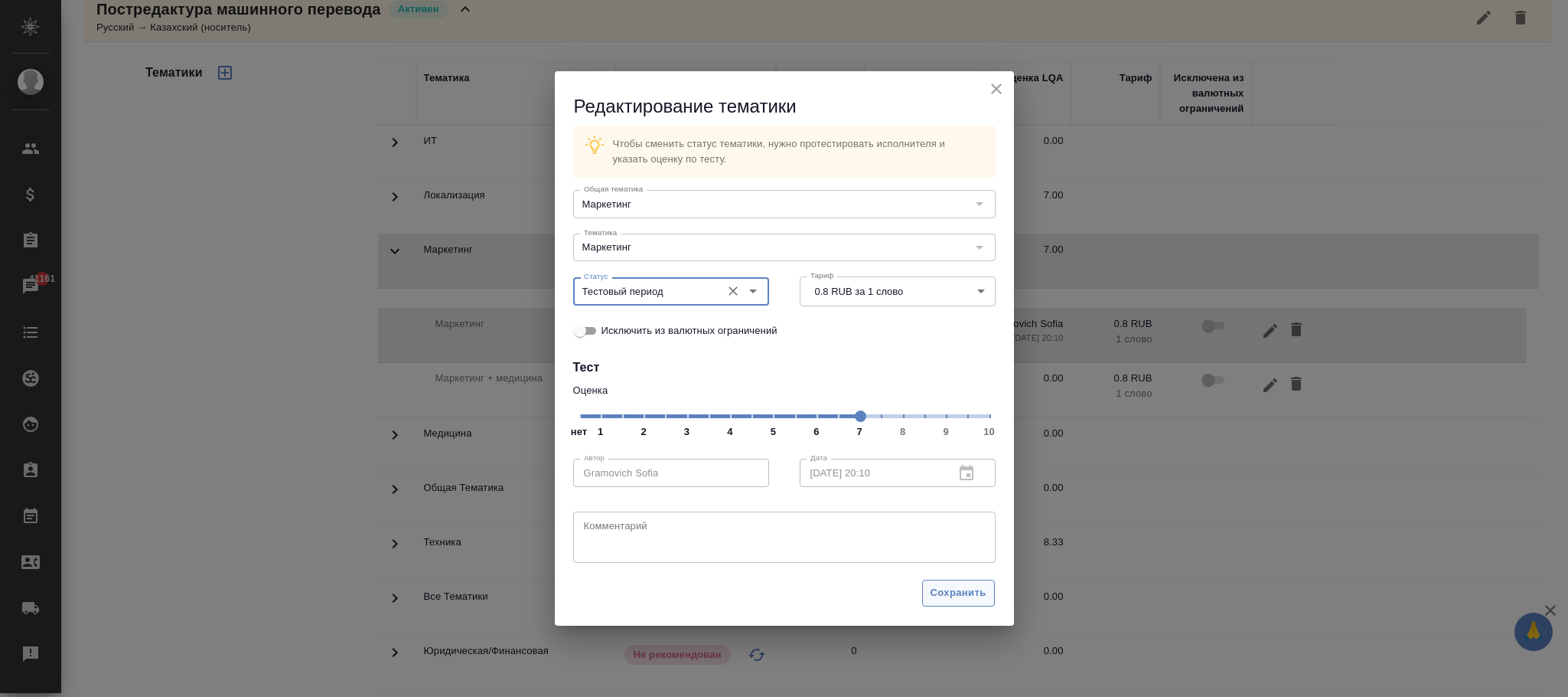
click at [957, 597] on span "Сохранить" at bounding box center [957, 593] width 56 height 18
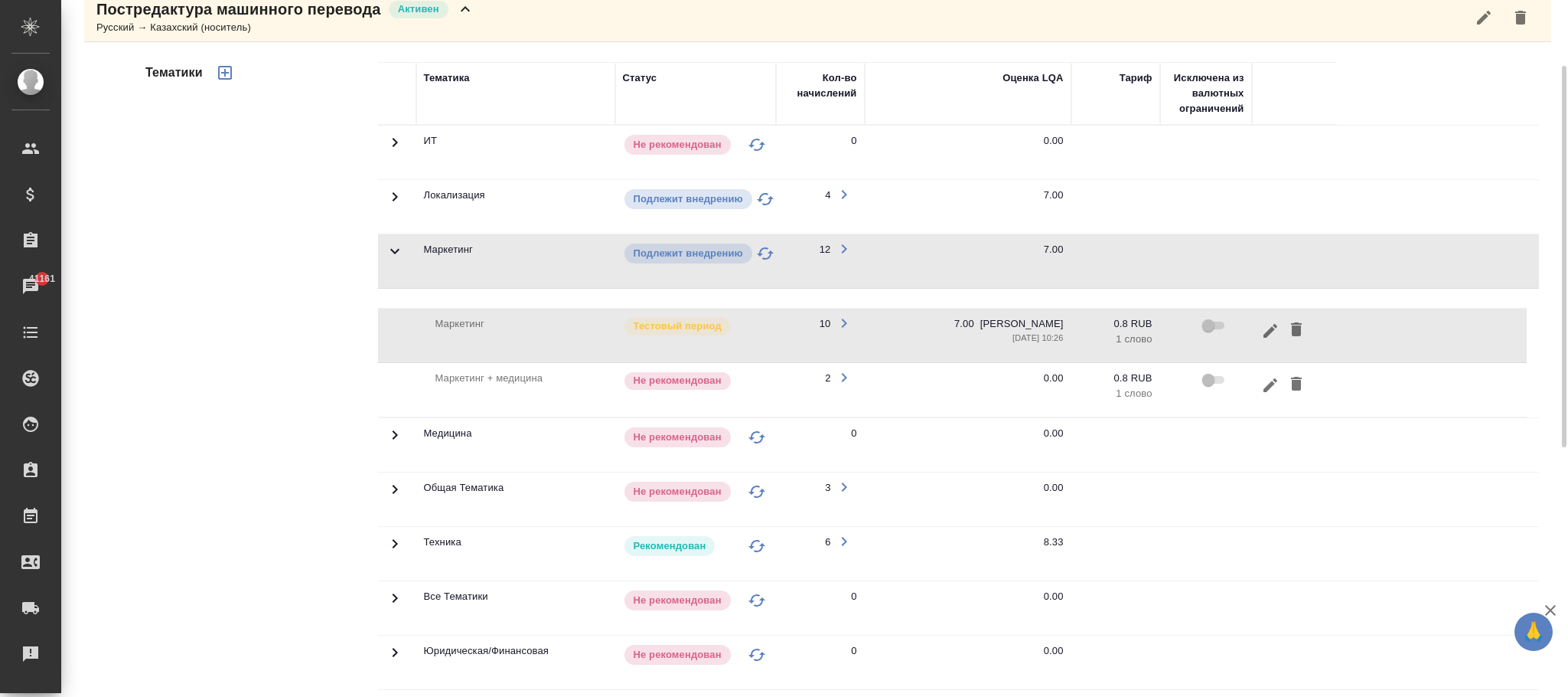
scroll to position [0, 0]
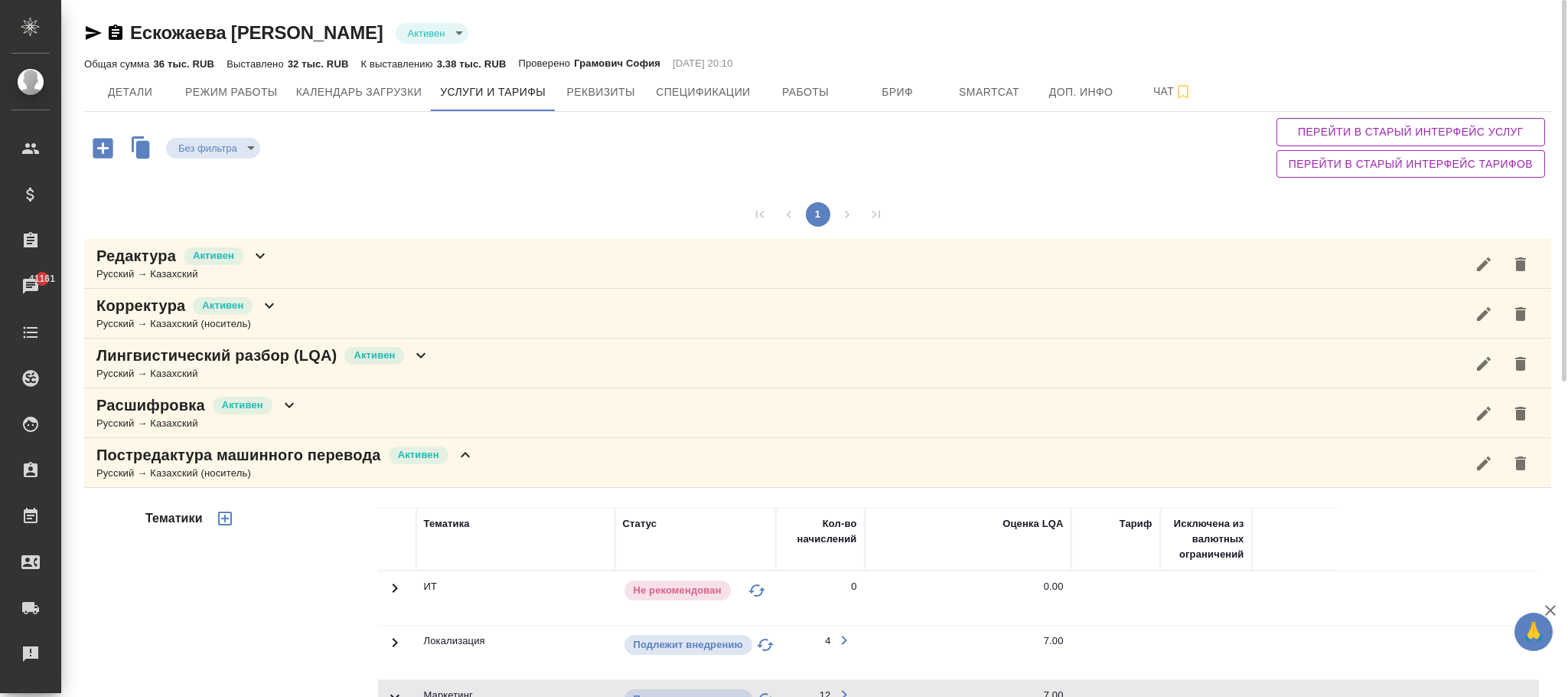
click at [1372, 131] on span "Перейти в старый интерфейс услуг" at bounding box center [1410, 132] width 244 height 19
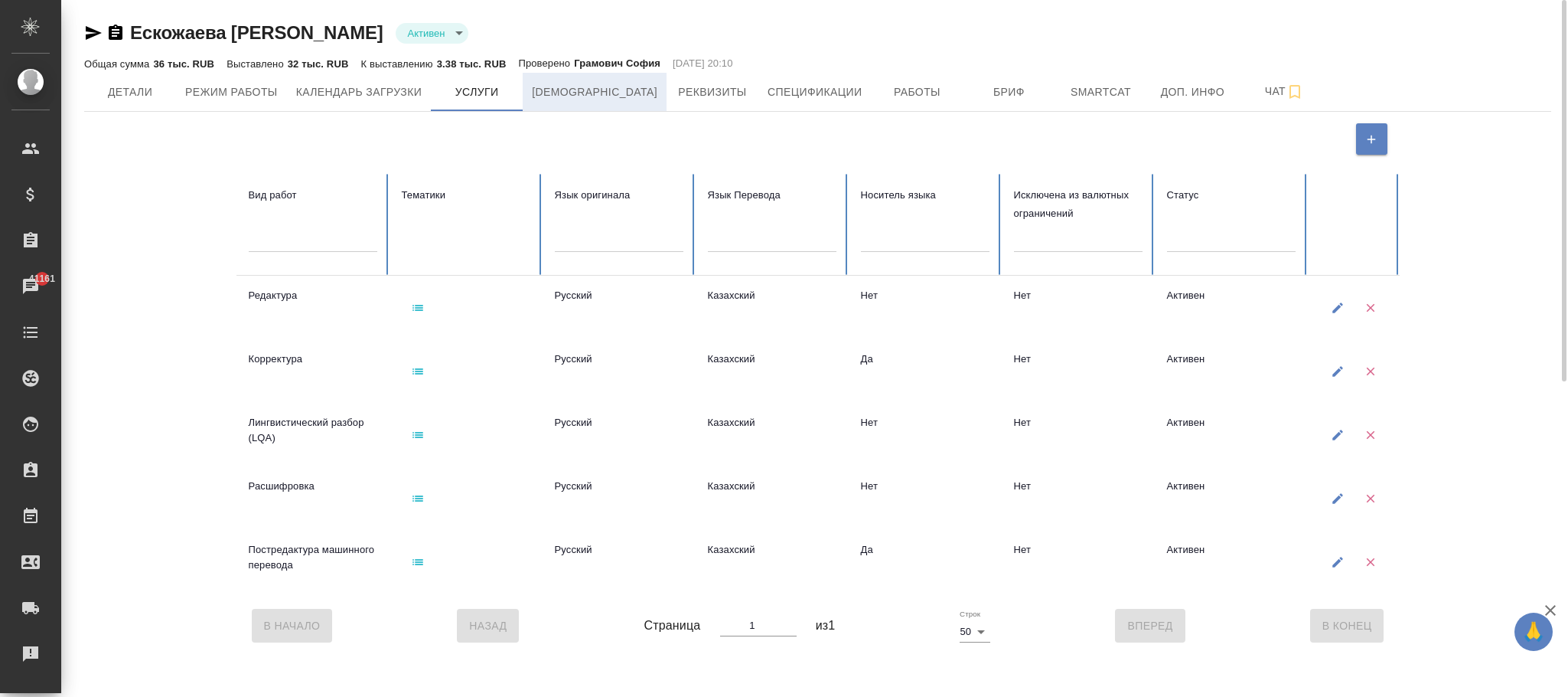
click at [560, 96] on span "Тарифы" at bounding box center [594, 92] width 126 height 19
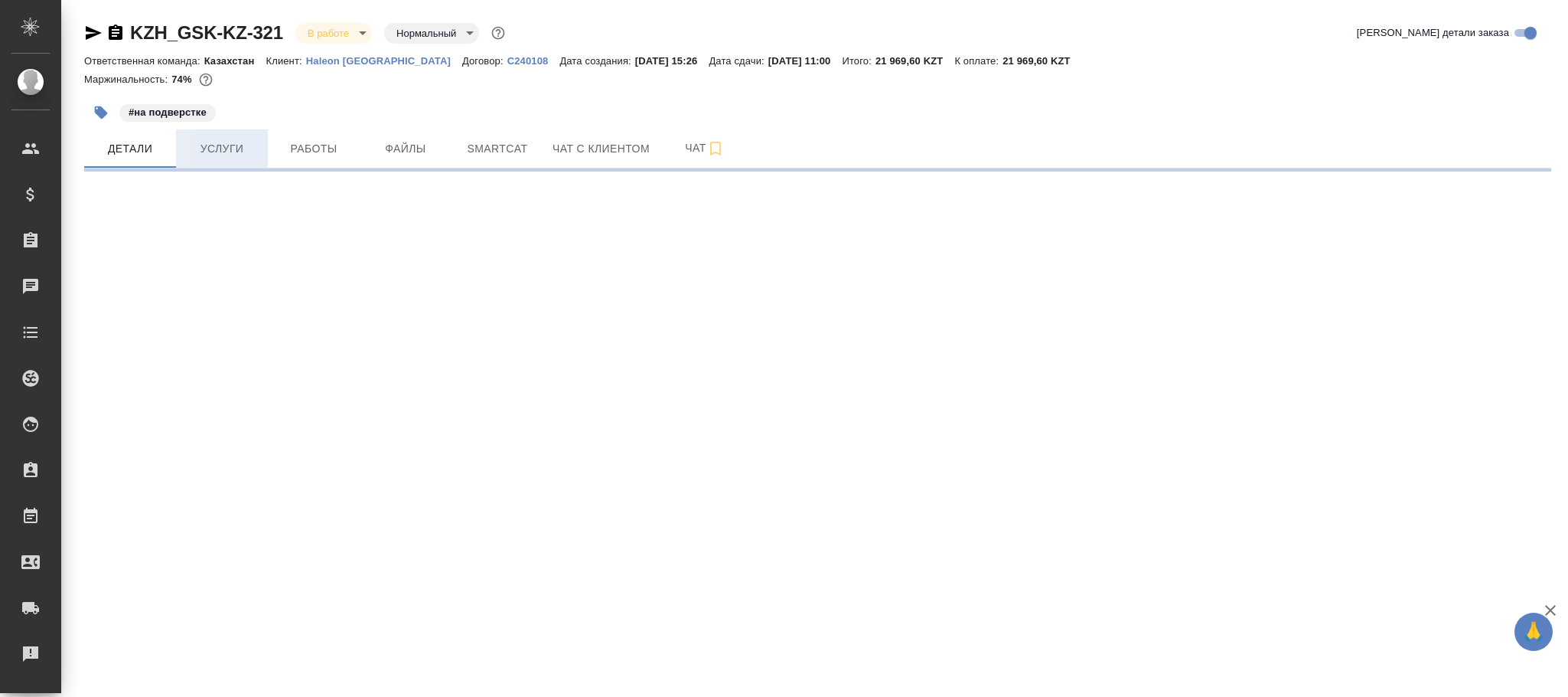
select select "RU"
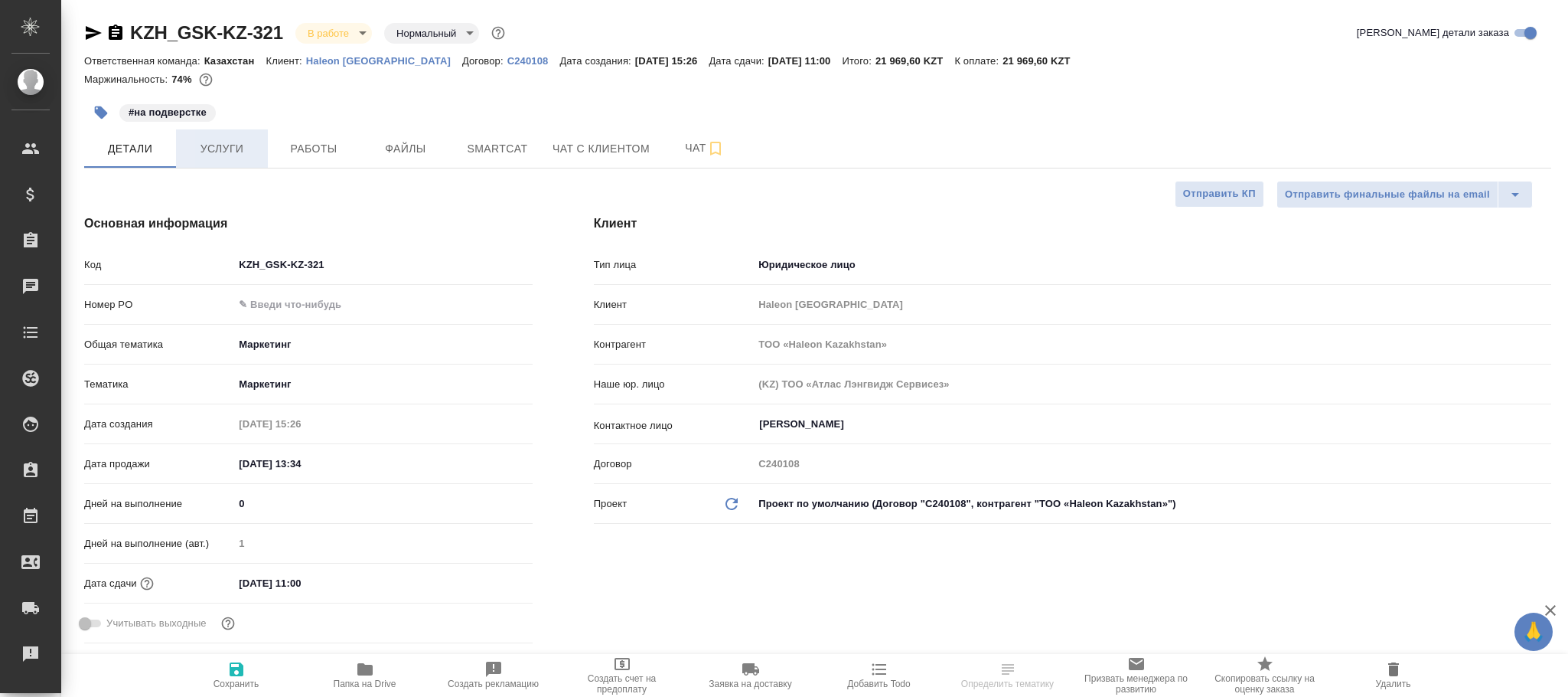
type textarea "x"
click at [239, 147] on span "Услуги" at bounding box center [222, 148] width 74 height 19
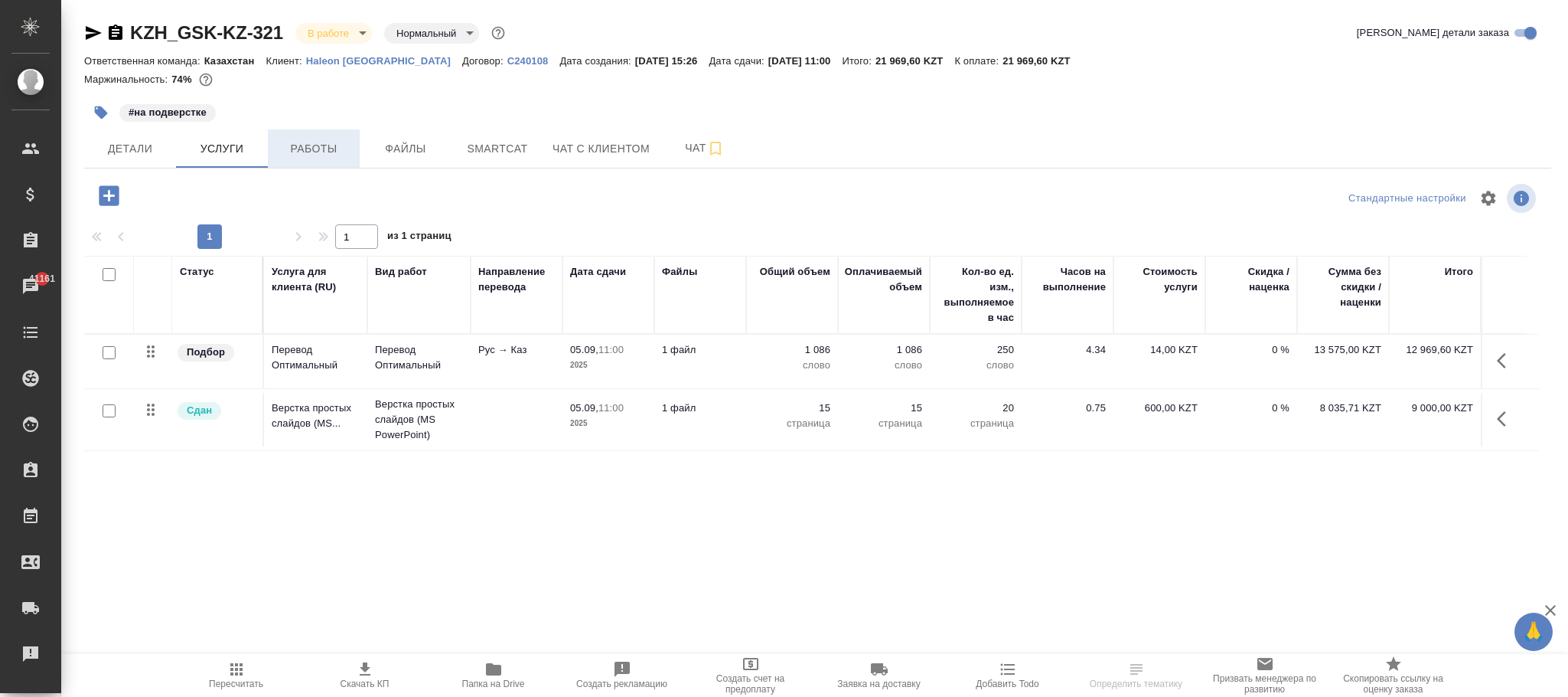
click at [316, 154] on span "Работы" at bounding box center [314, 148] width 74 height 19
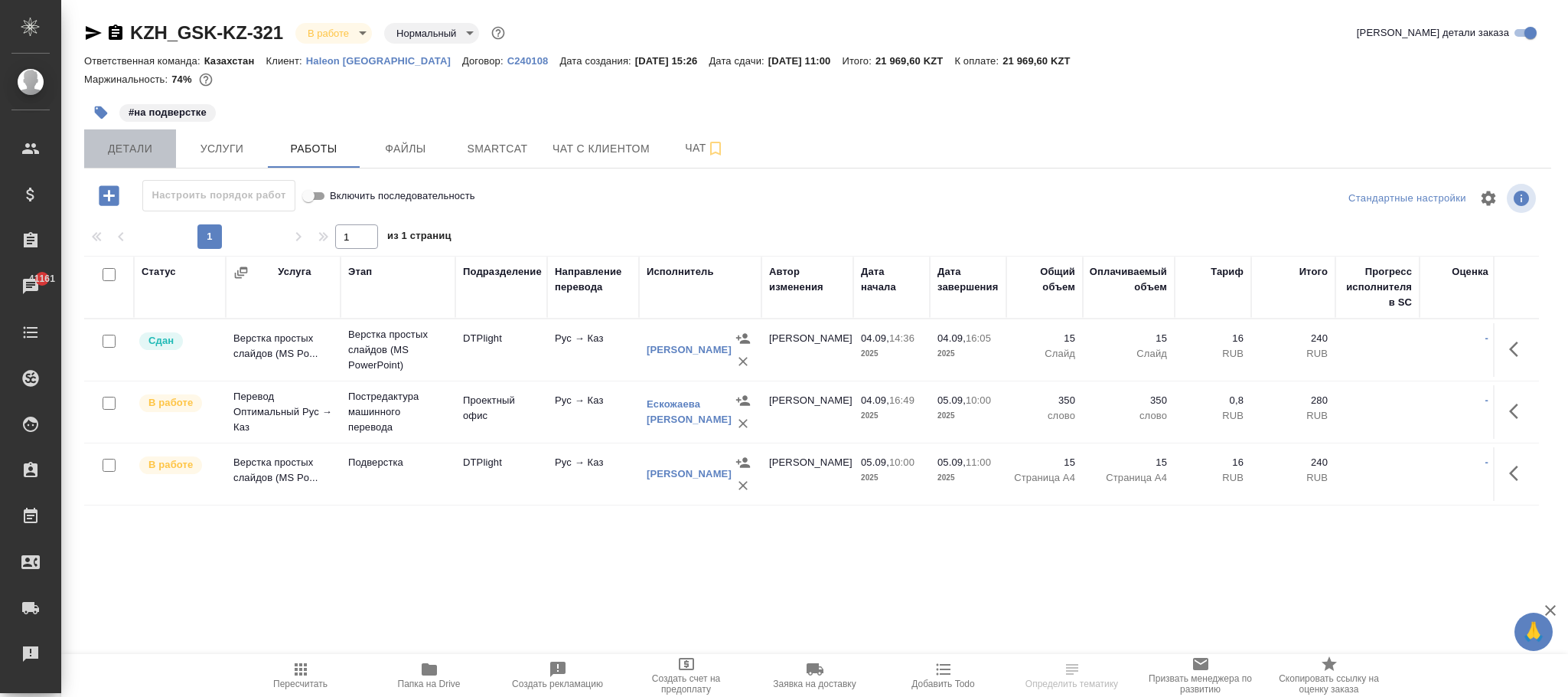
click at [147, 150] on span "Детали" at bounding box center [130, 148] width 74 height 19
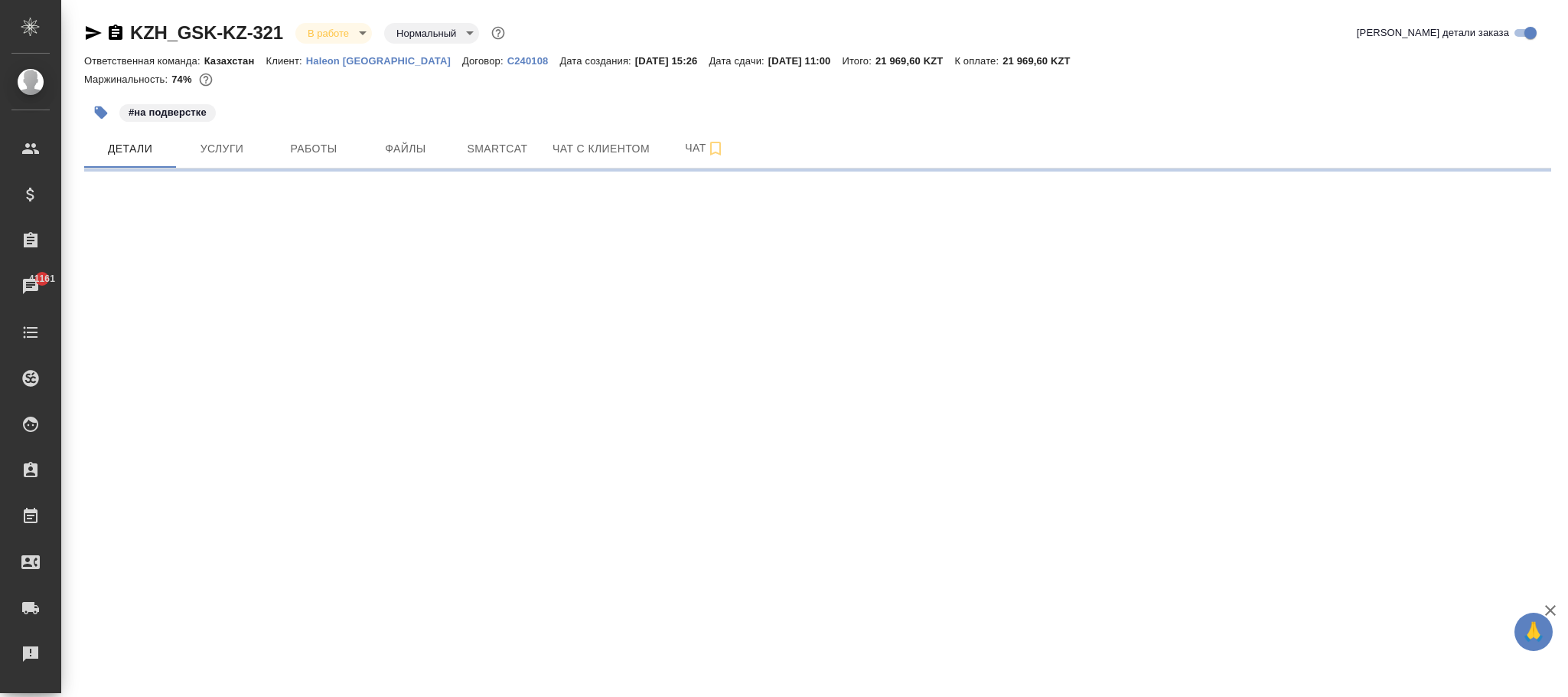
select select "RU"
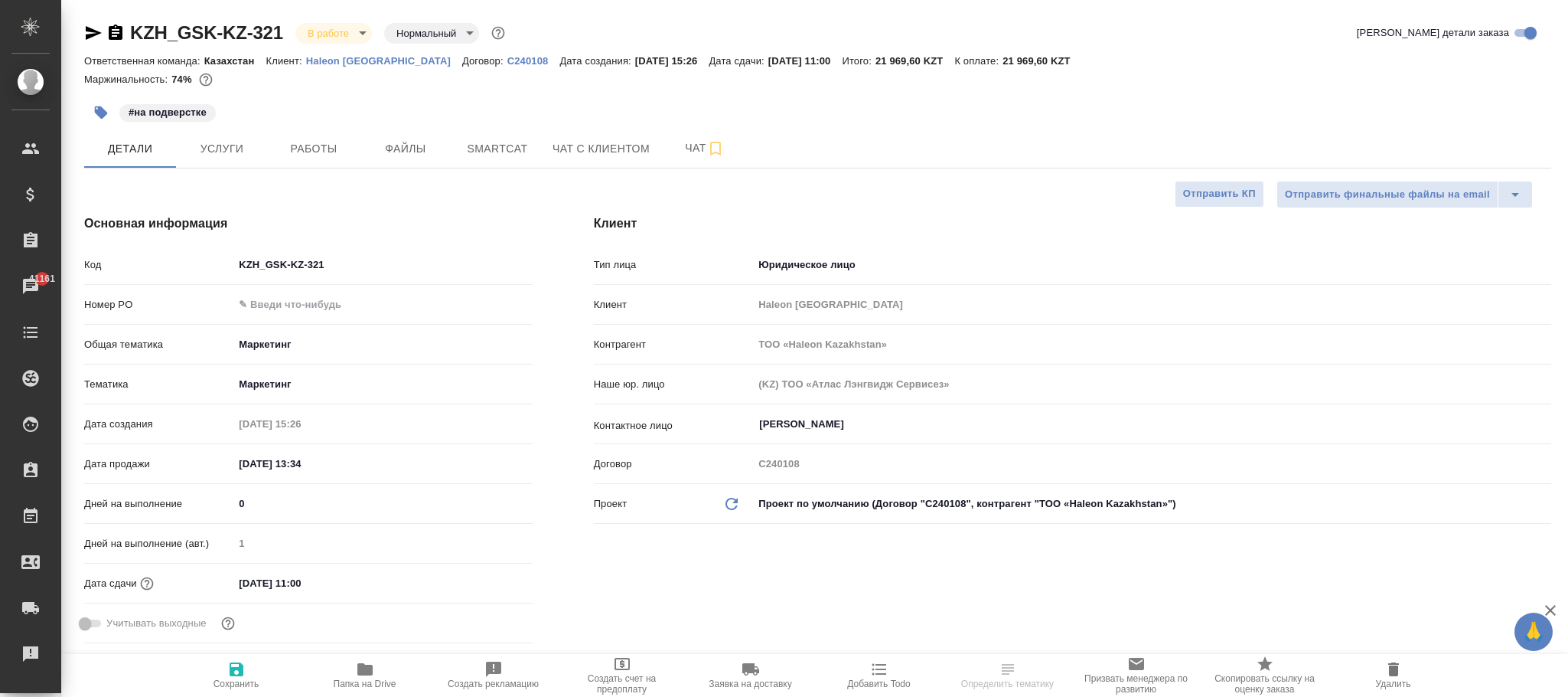
type textarea "x"
select select "RU"
type textarea "x"
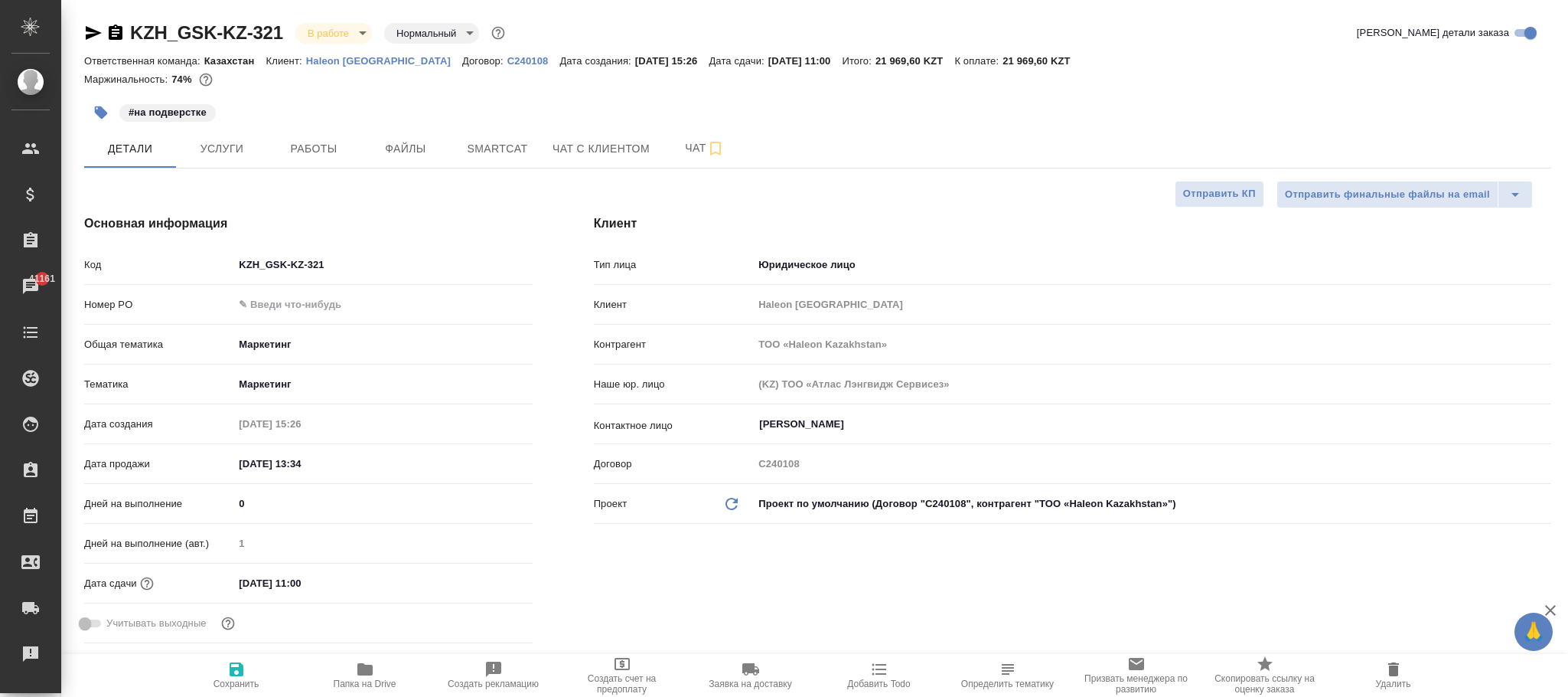
type textarea "x"
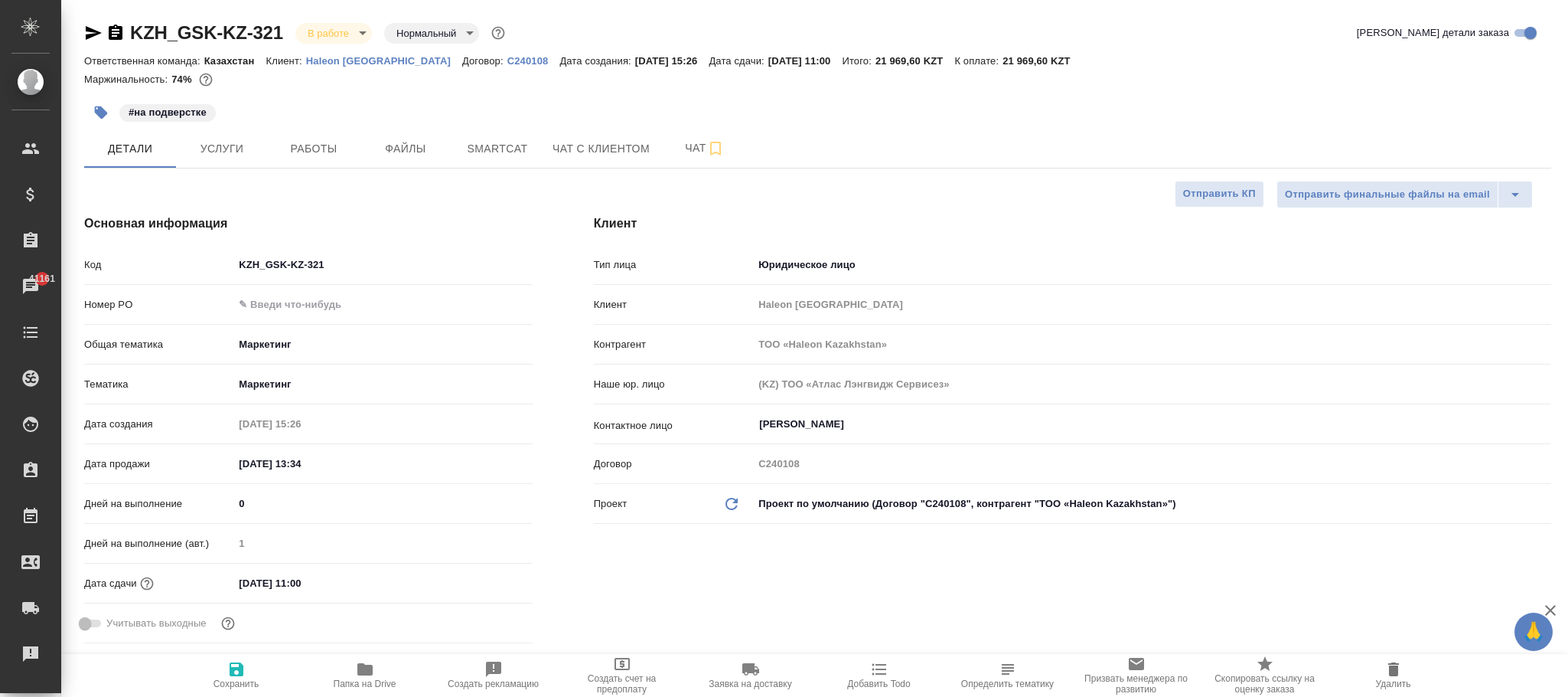
type textarea "x"
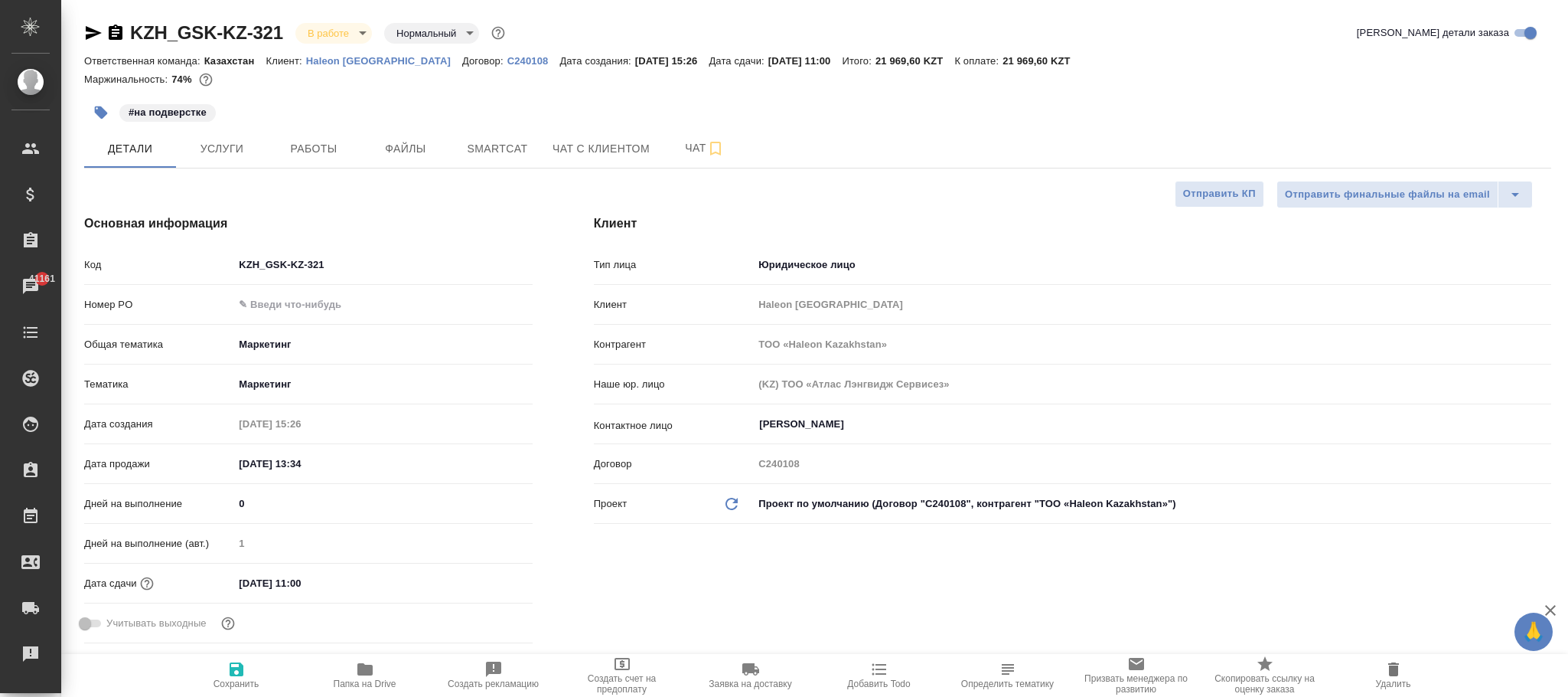
type textarea "x"
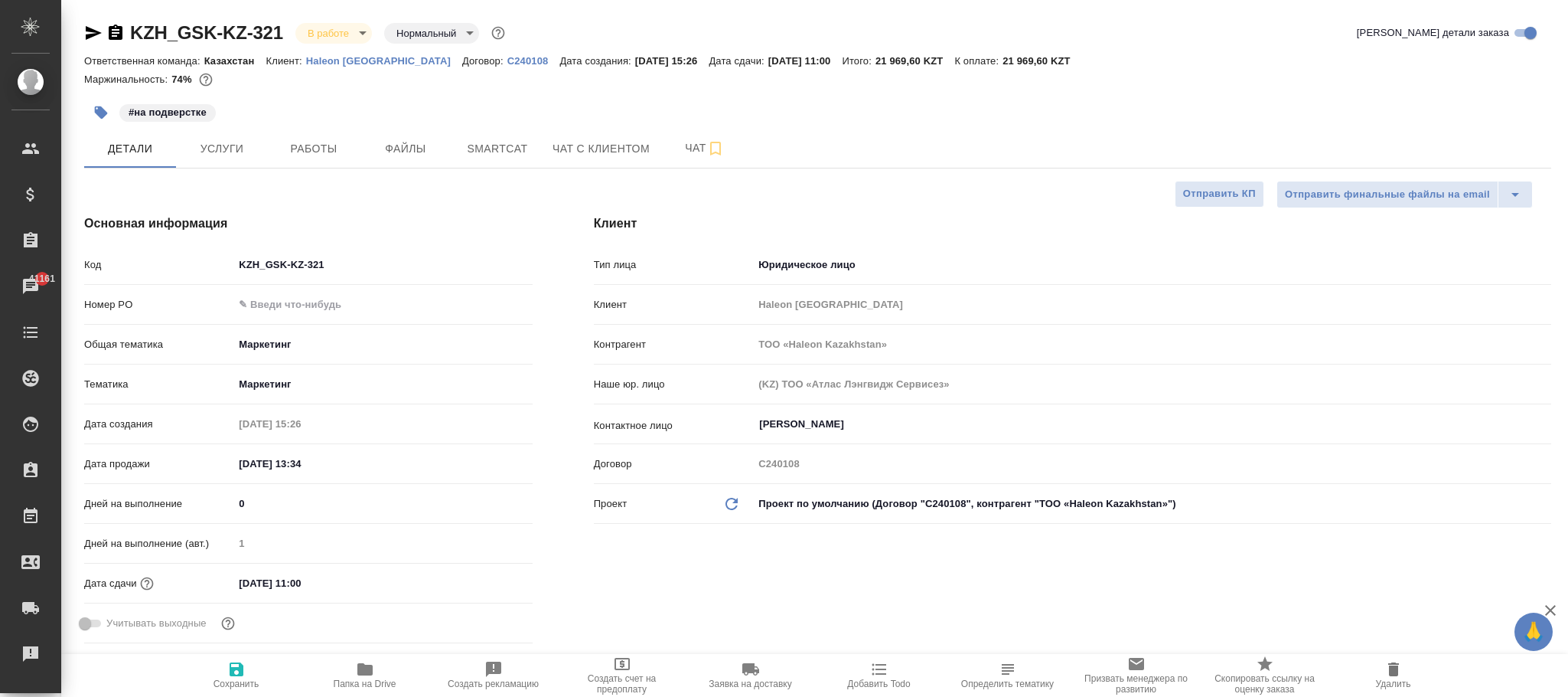
type textarea "x"
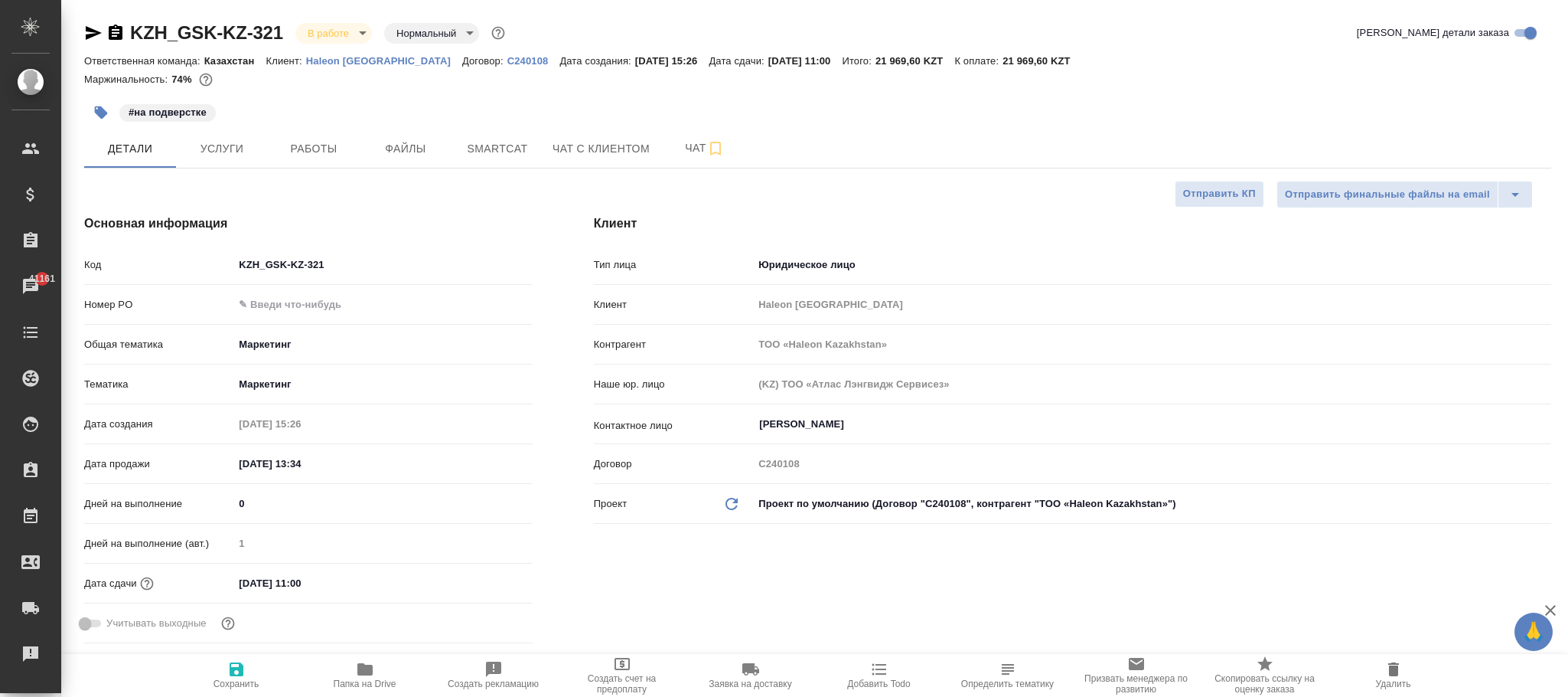
type textarea "x"
click at [305, 154] on span "Работы" at bounding box center [314, 148] width 74 height 19
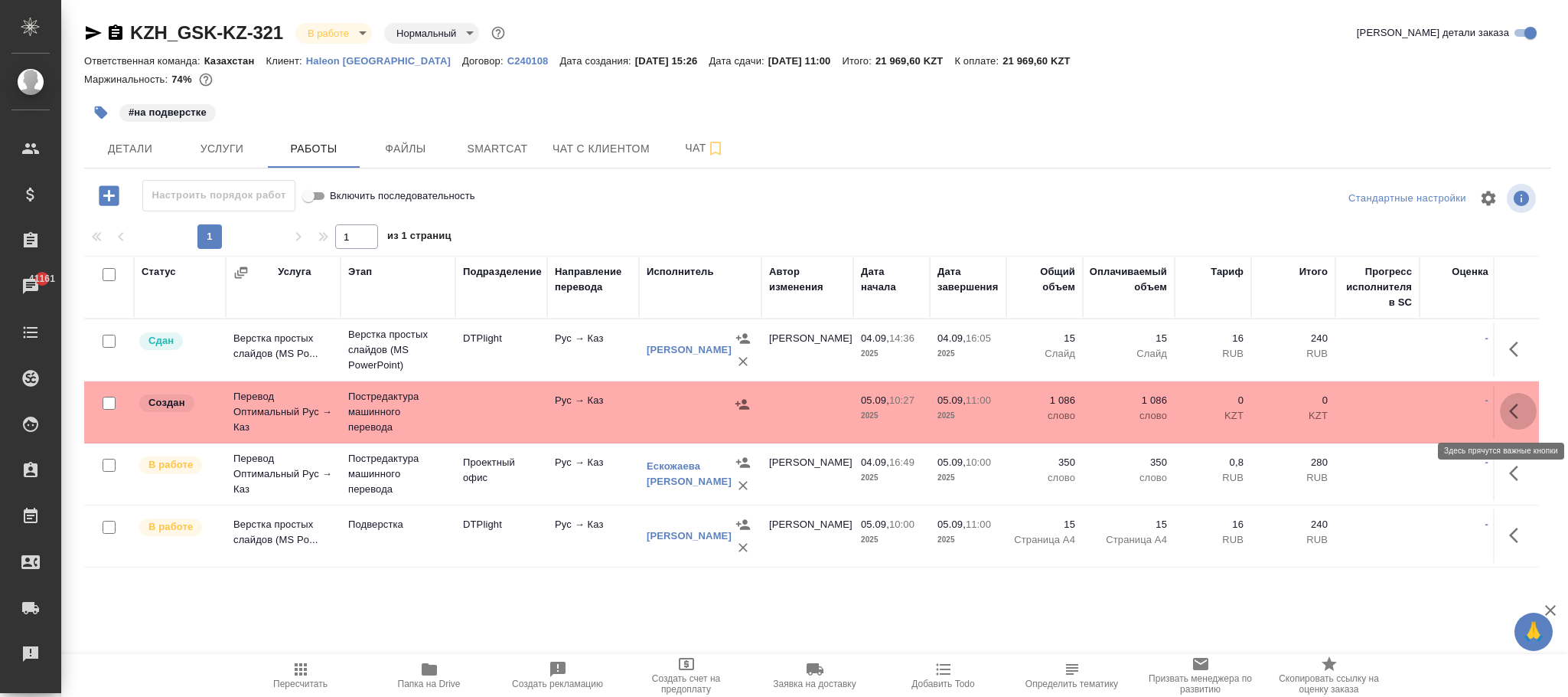
click at [1508, 413] on icon "button" at bounding box center [1517, 410] width 18 height 18
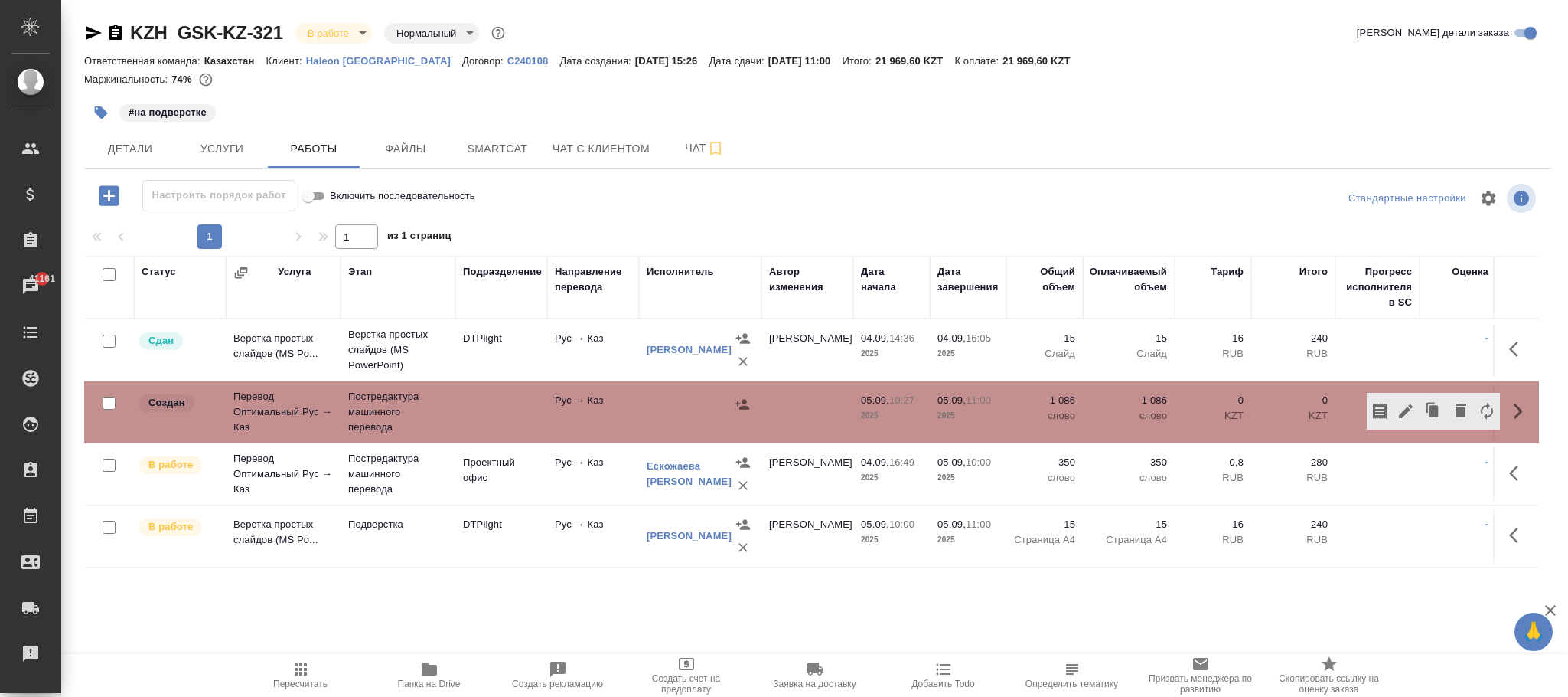
click at [696, 408] on div at bounding box center [699, 404] width 107 height 23
click at [740, 403] on icon "button" at bounding box center [742, 404] width 15 height 15
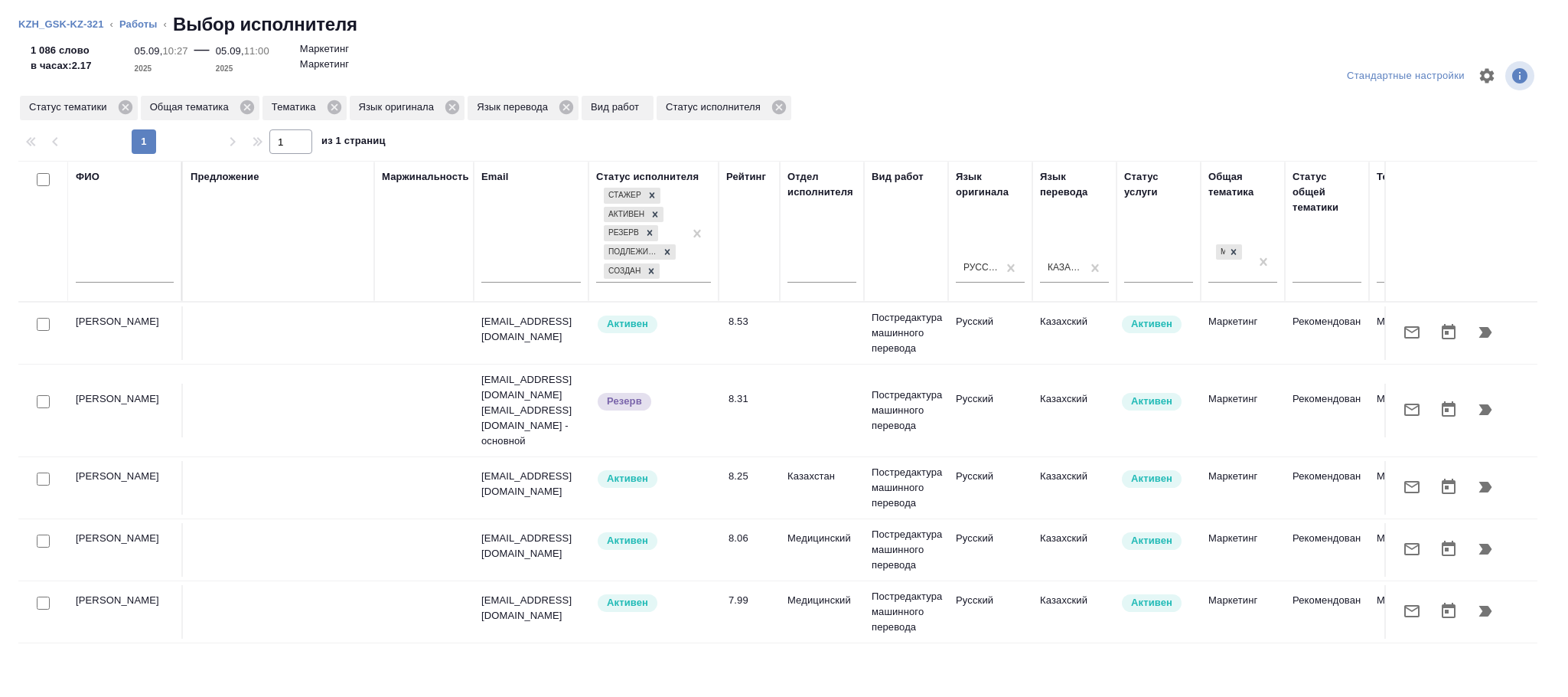
click at [127, 271] on input "text" at bounding box center [125, 272] width 98 height 19
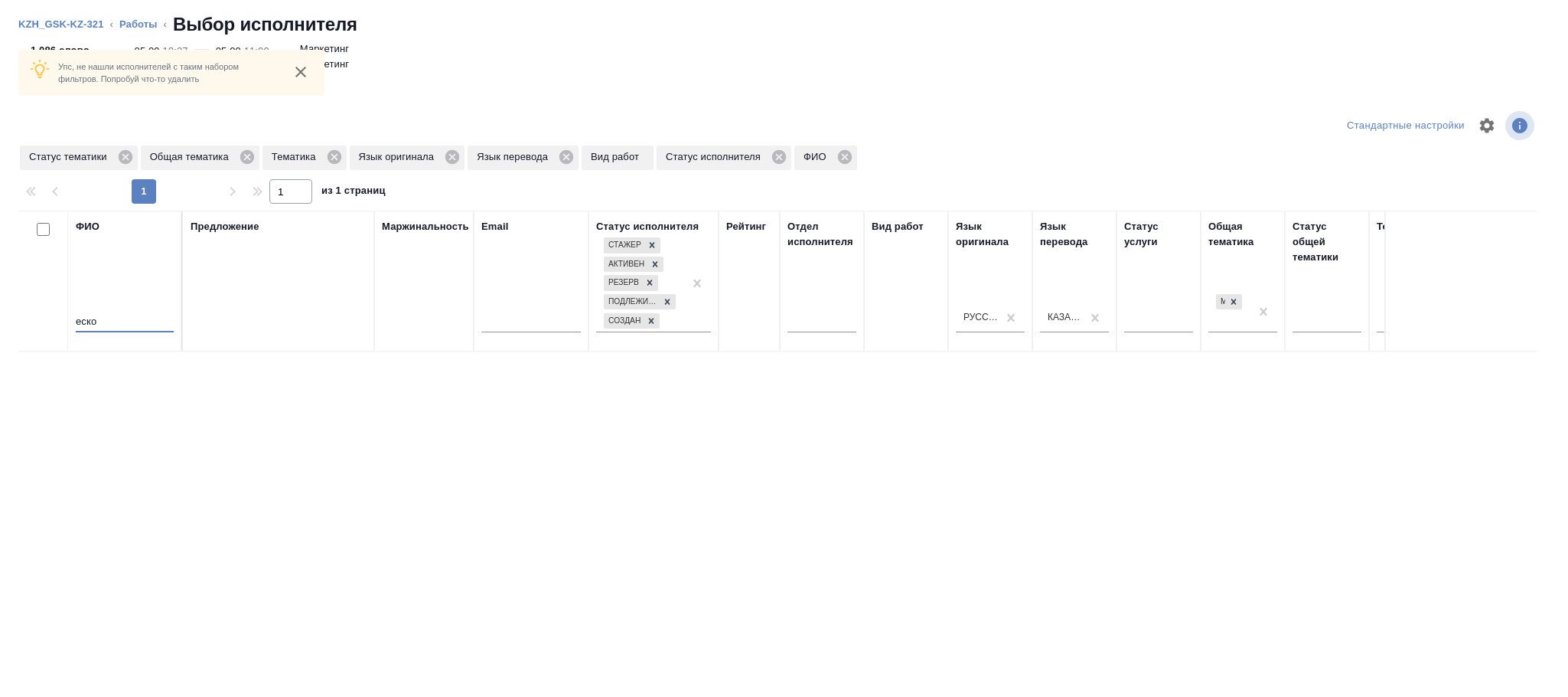
scroll to position [37, 0]
type input "еско"
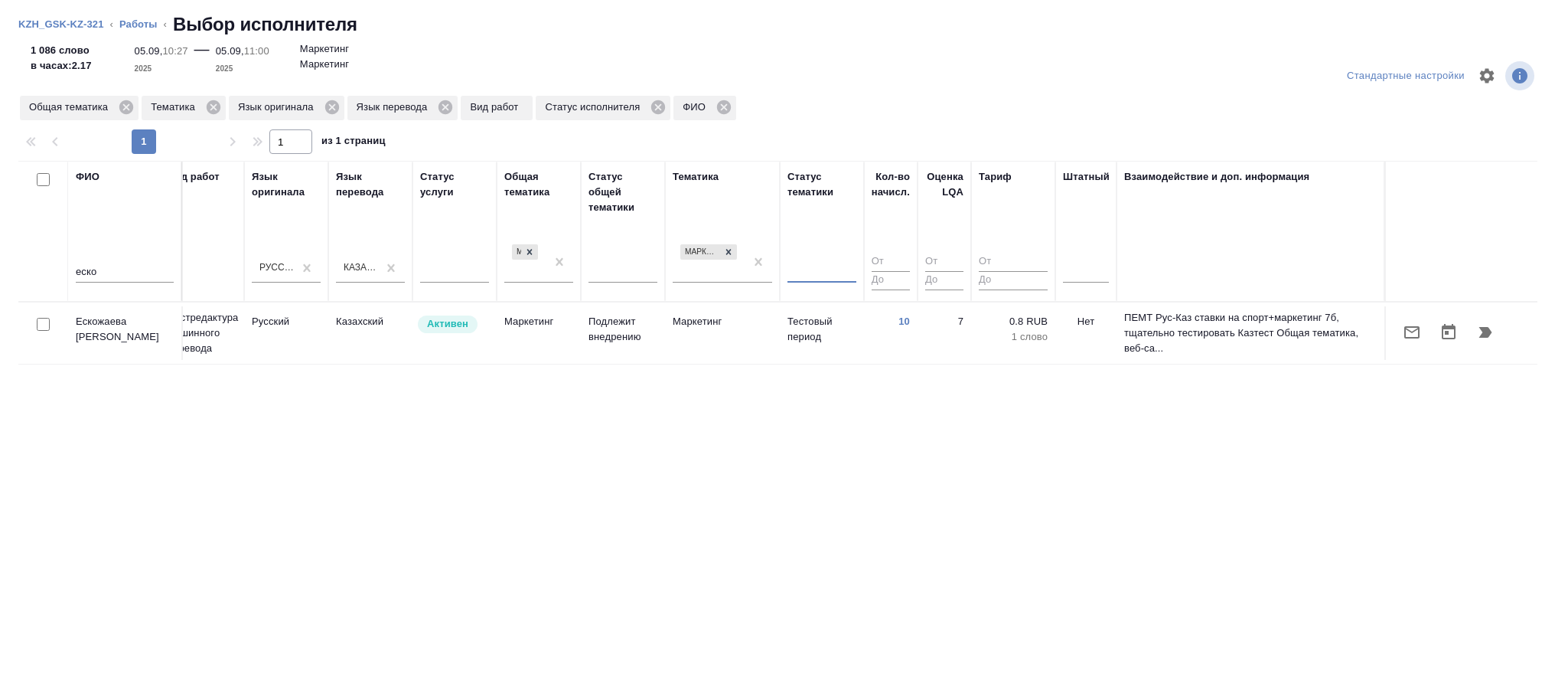
scroll to position [0, 0]
click at [709, 348] on td "Маркетинг" at bounding box center [721, 333] width 114 height 54
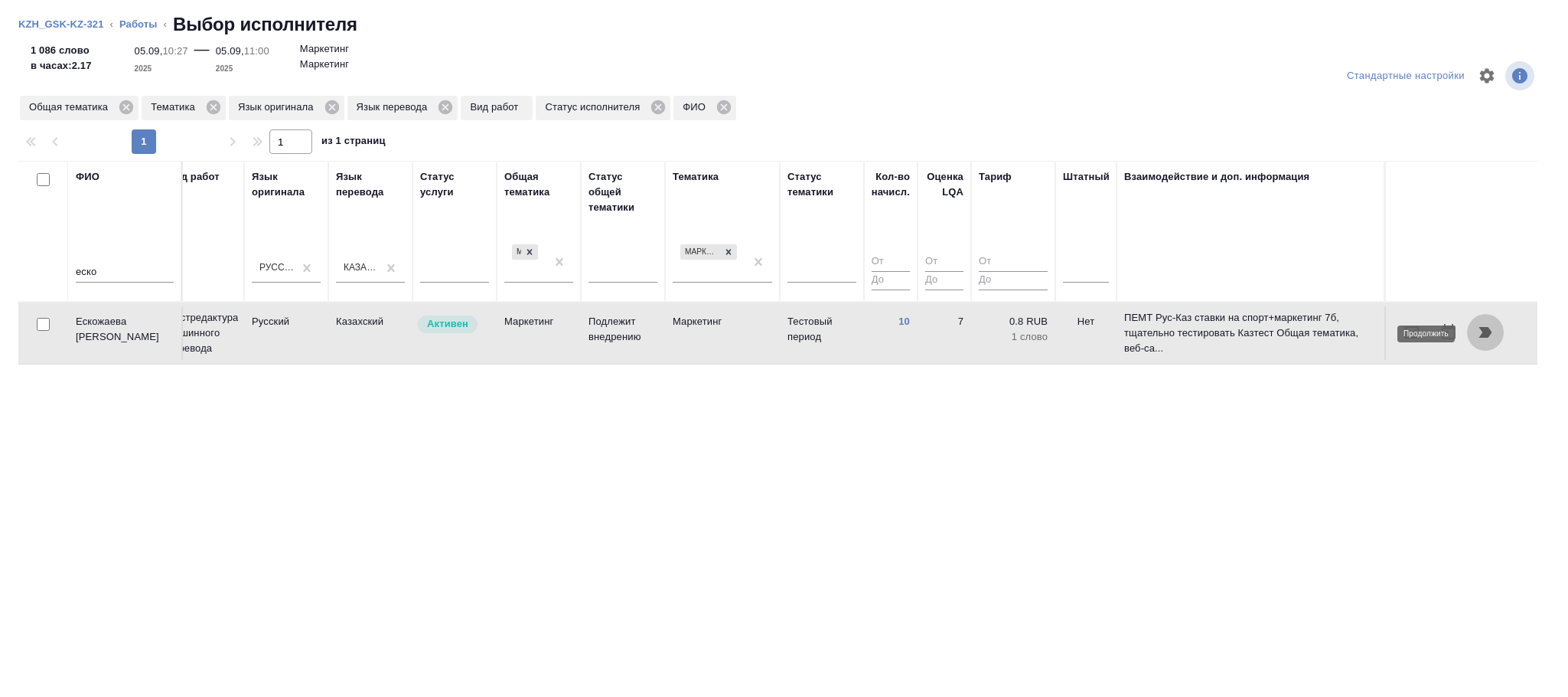
click at [1490, 338] on icon "button" at bounding box center [1485, 332] width 18 height 18
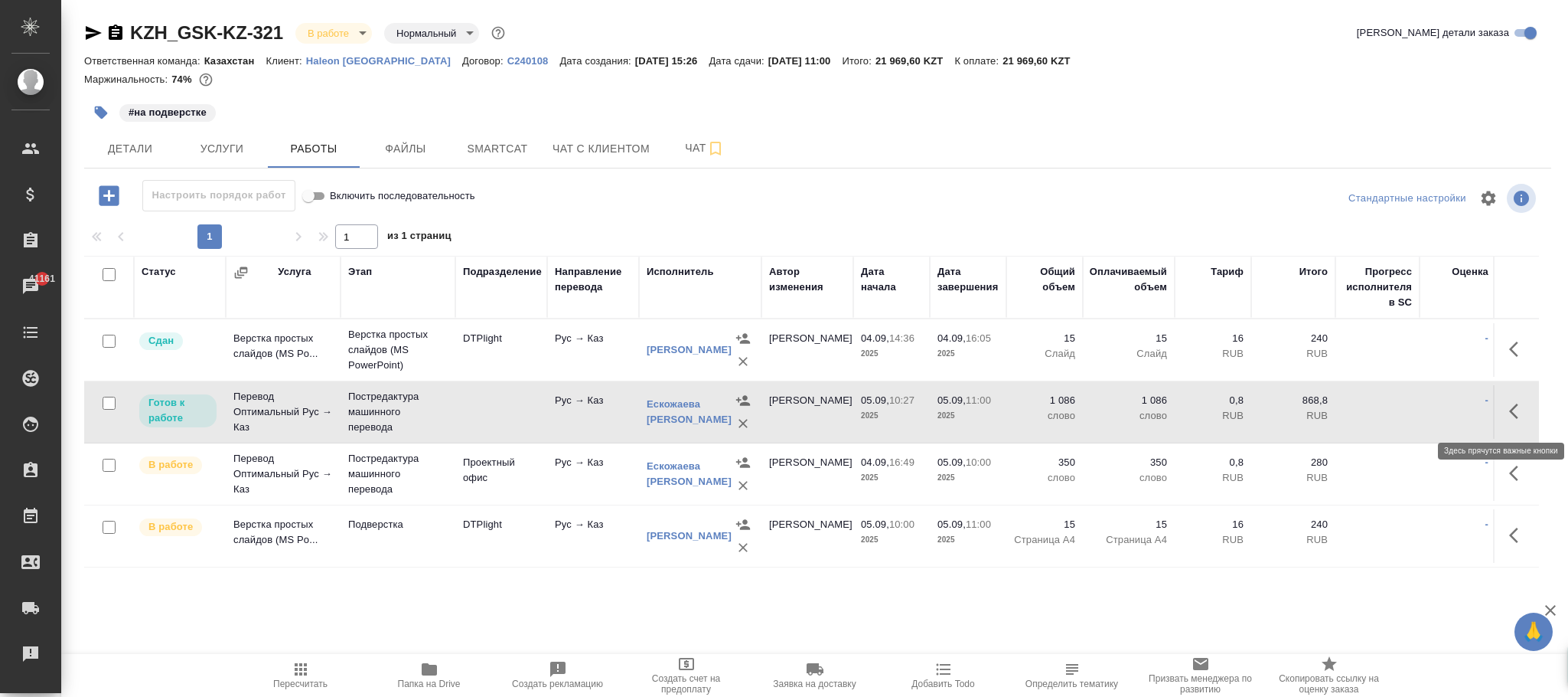
click at [1517, 413] on icon "button" at bounding box center [1517, 410] width 18 height 18
click at [686, 408] on link "Ескожаева [PERSON_NAME]" at bounding box center [689, 411] width 85 height 26
click at [742, 428] on icon "button" at bounding box center [743, 424] width 15 height 15
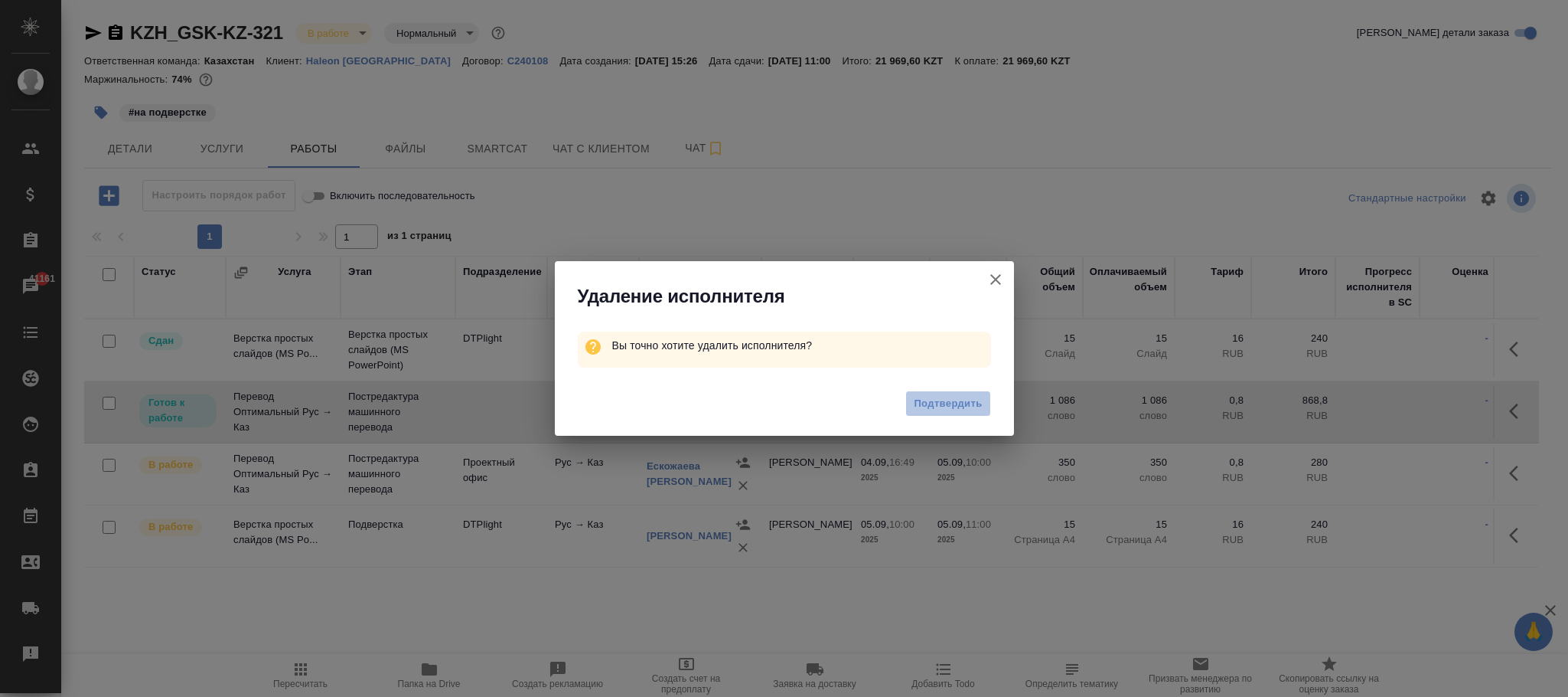
drag, startPoint x: 944, startPoint y: 392, endPoint x: 964, endPoint y: 403, distance: 22.8
click at [944, 393] on button "Подтвердить" at bounding box center [948, 404] width 85 height 26
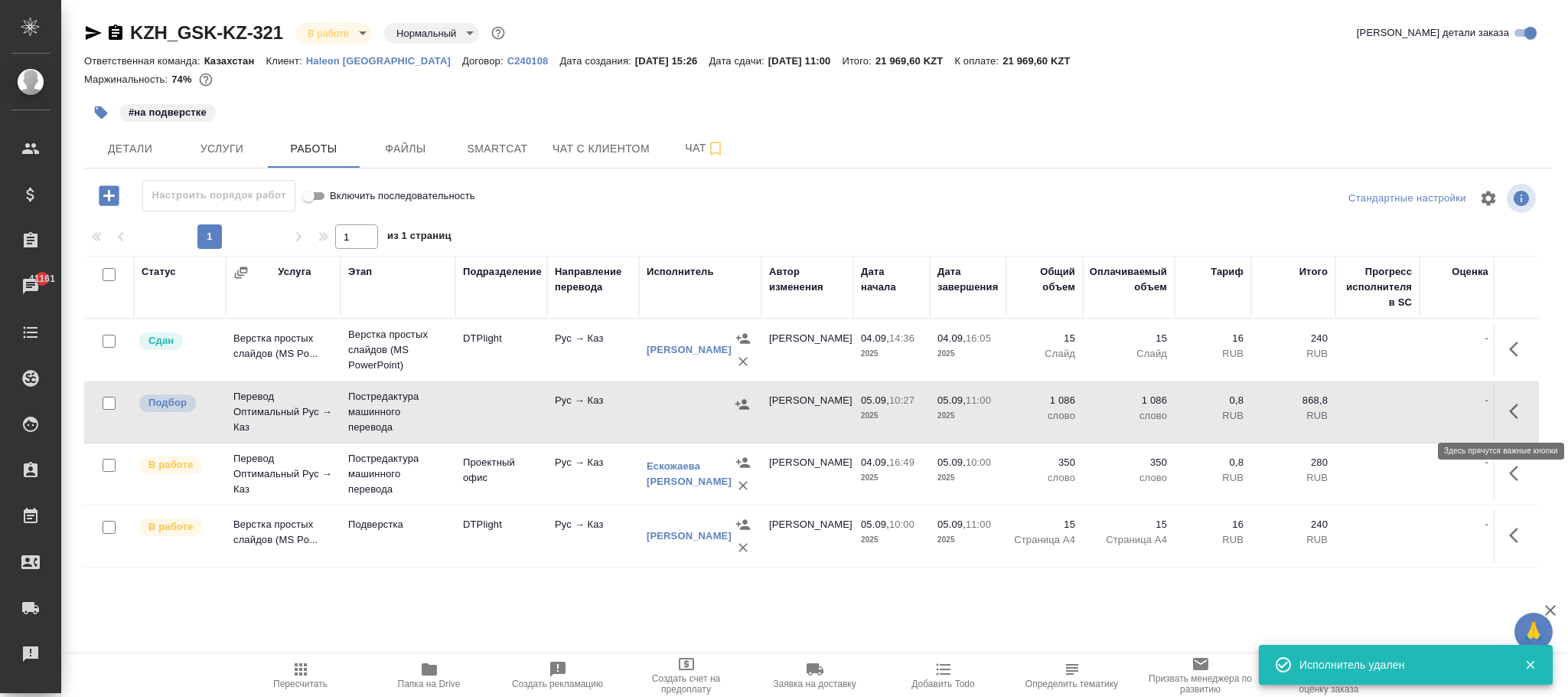
click at [1521, 416] on icon "button" at bounding box center [1517, 410] width 18 height 18
click at [1462, 411] on icon "button" at bounding box center [1460, 410] width 10 height 14
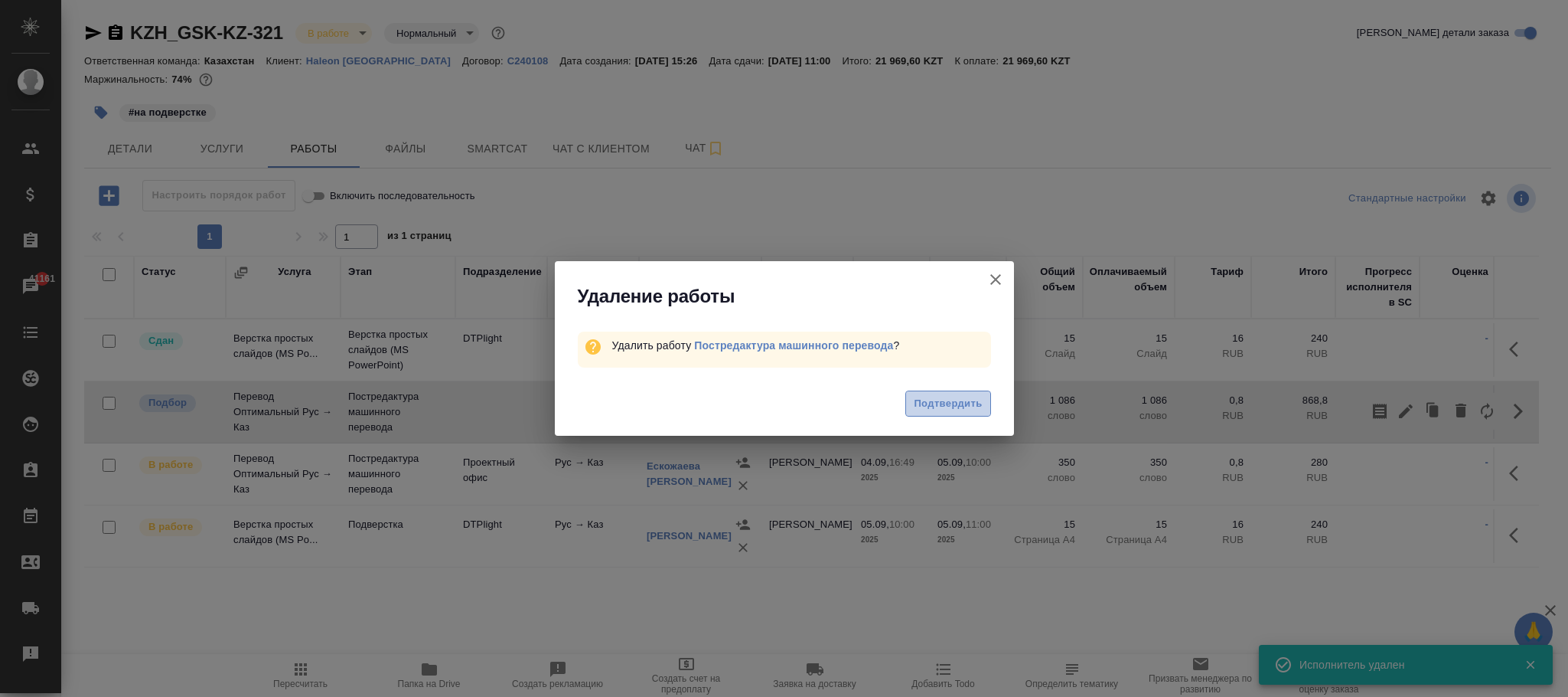
click at [946, 409] on span "Подтвердить" at bounding box center [948, 404] width 68 height 18
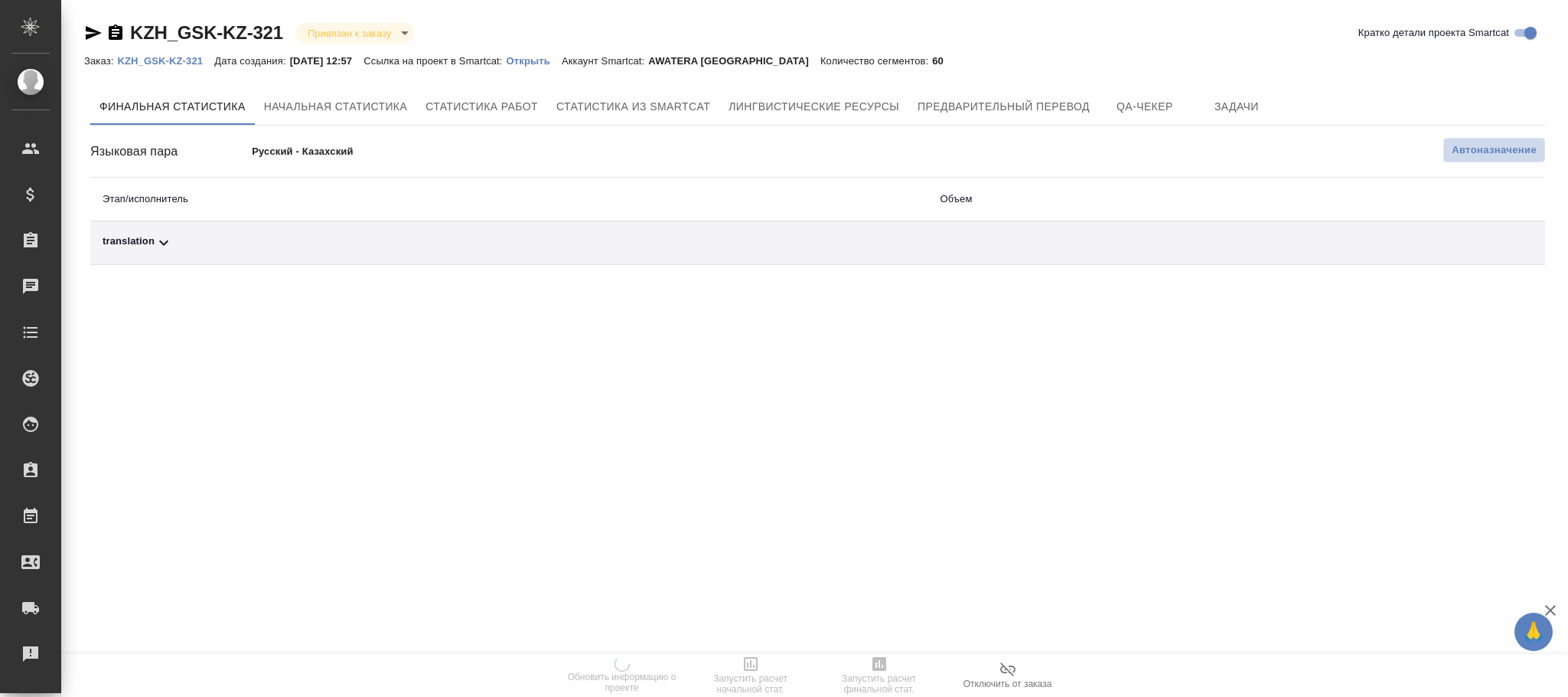
click at [1490, 143] on span "Автоназначение" at bounding box center [1494, 150] width 85 height 15
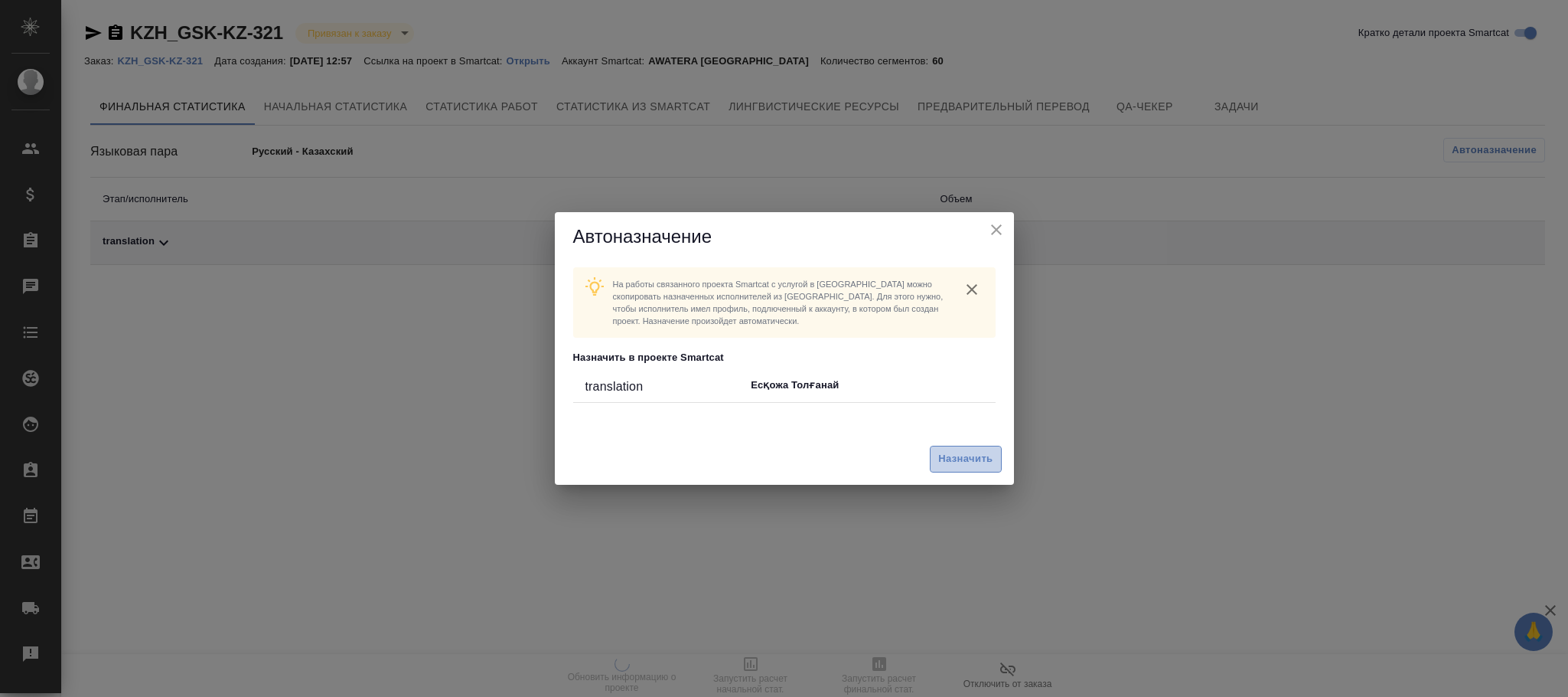
click at [962, 456] on span "Назначить" at bounding box center [964, 459] width 54 height 18
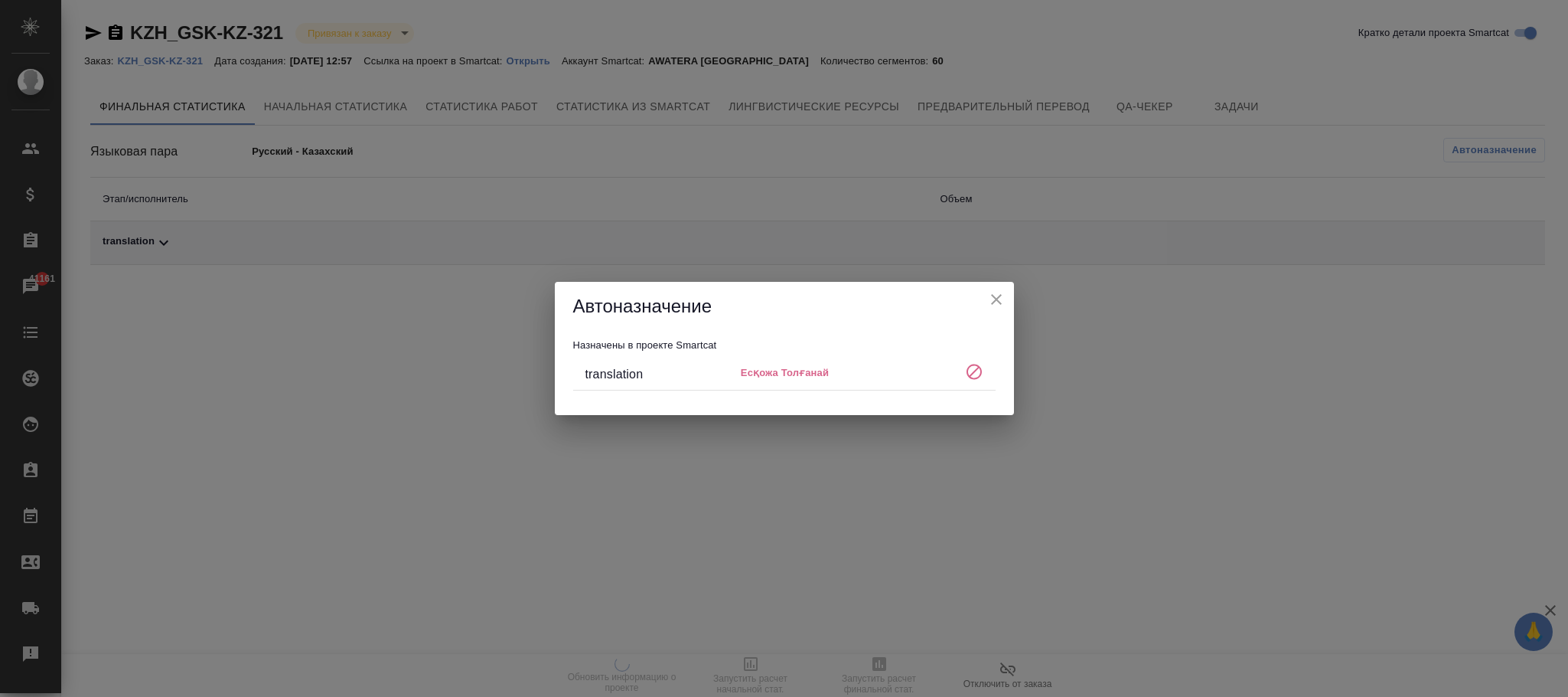
click at [1004, 304] on icon "close" at bounding box center [995, 299] width 18 height 18
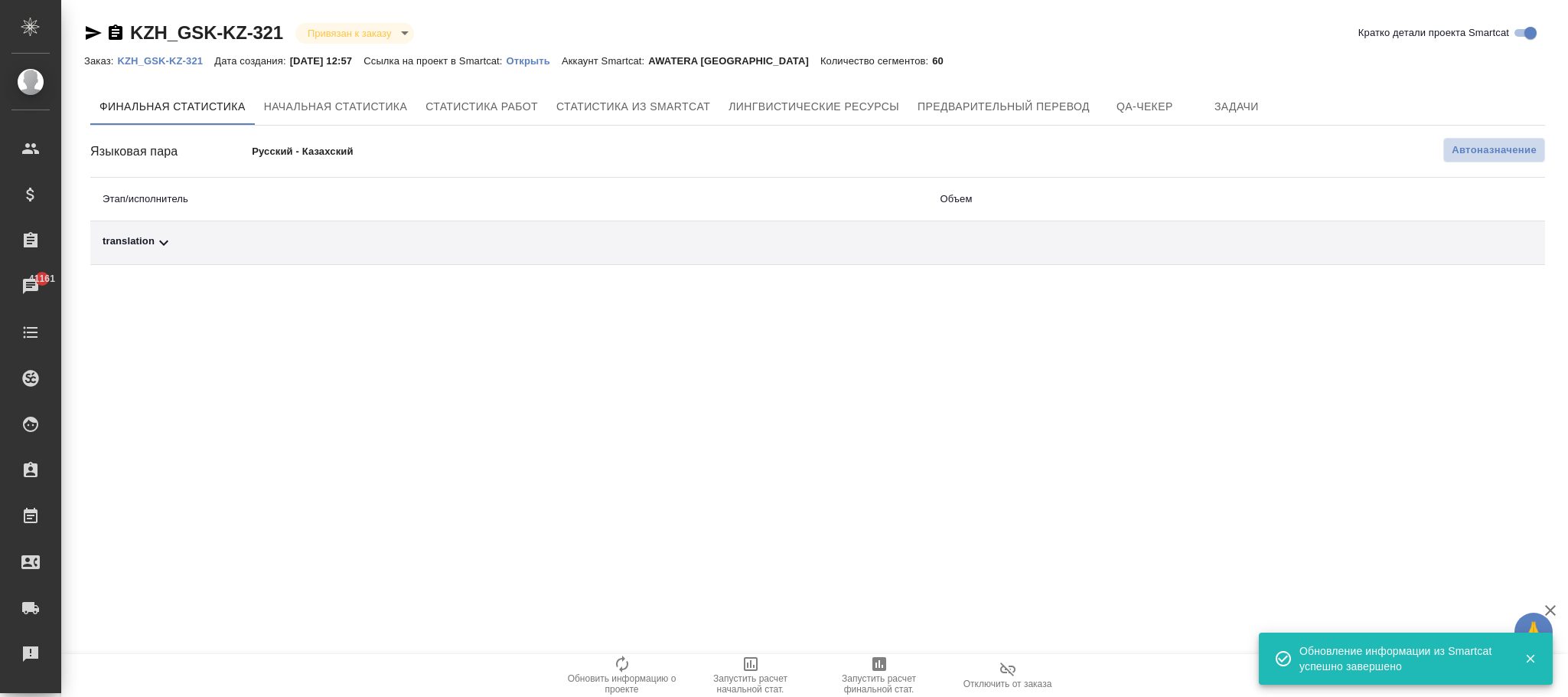
click at [1516, 151] on span "Автоназначение" at bounding box center [1494, 150] width 85 height 15
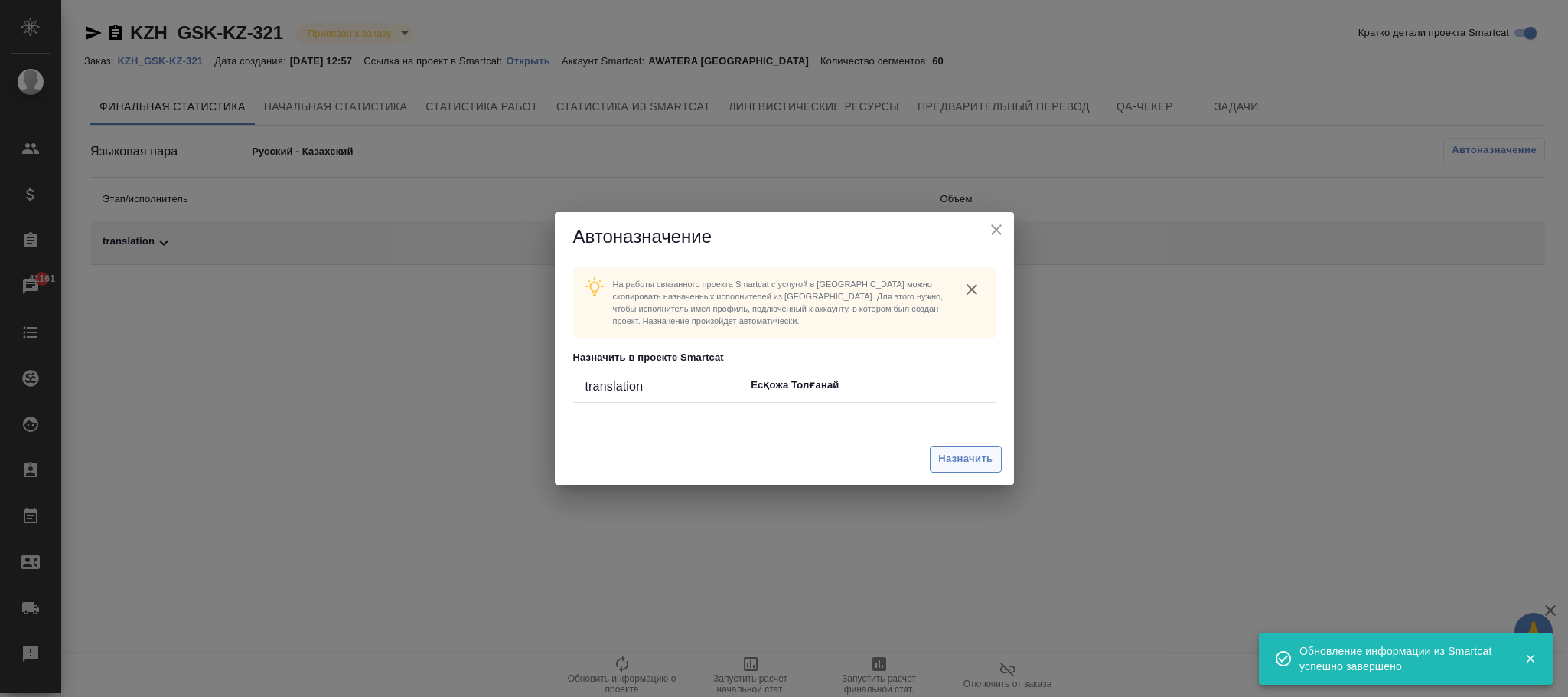
click at [975, 450] on span "Назначить" at bounding box center [964, 459] width 54 height 18
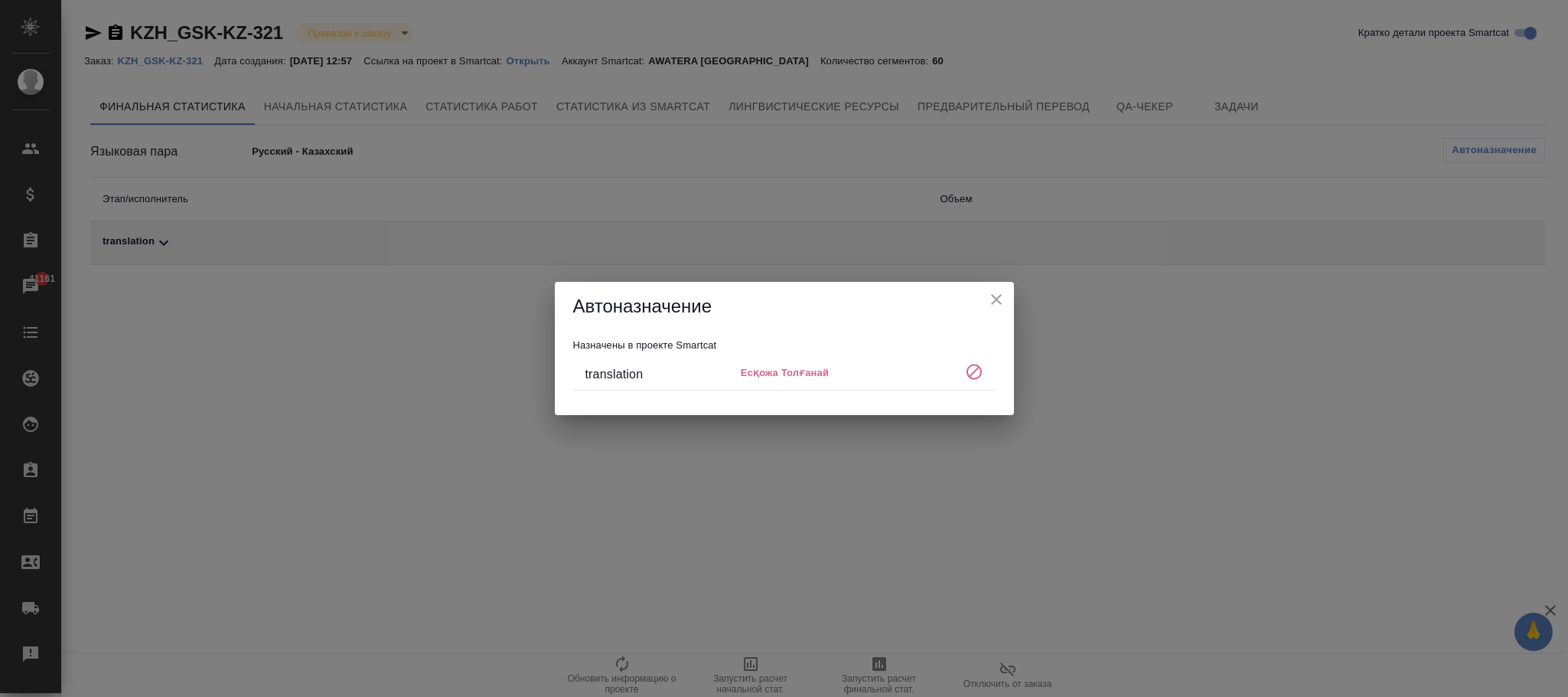
click at [987, 294] on icon "close" at bounding box center [995, 299] width 18 height 18
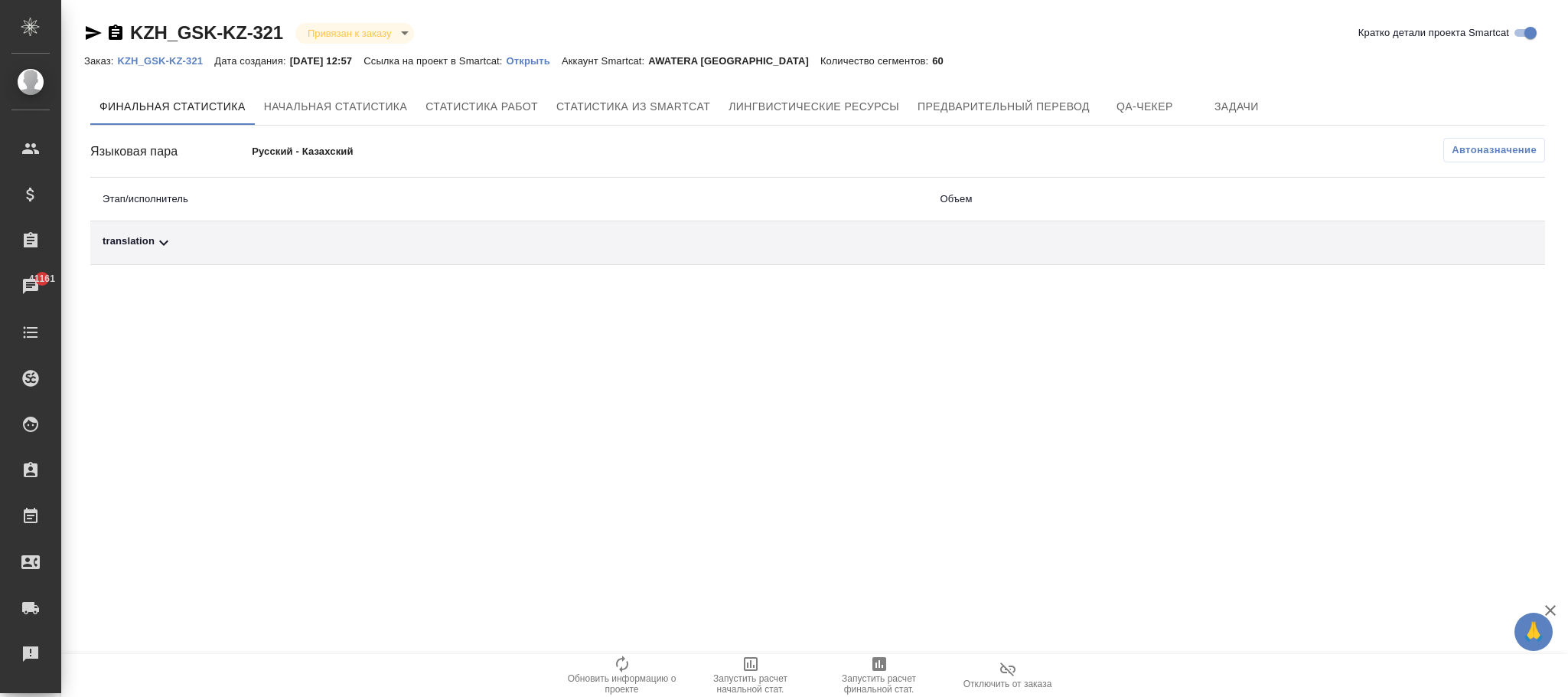
click at [159, 59] on p "KZH_GSK-KZ-321" at bounding box center [165, 61] width 97 height 11
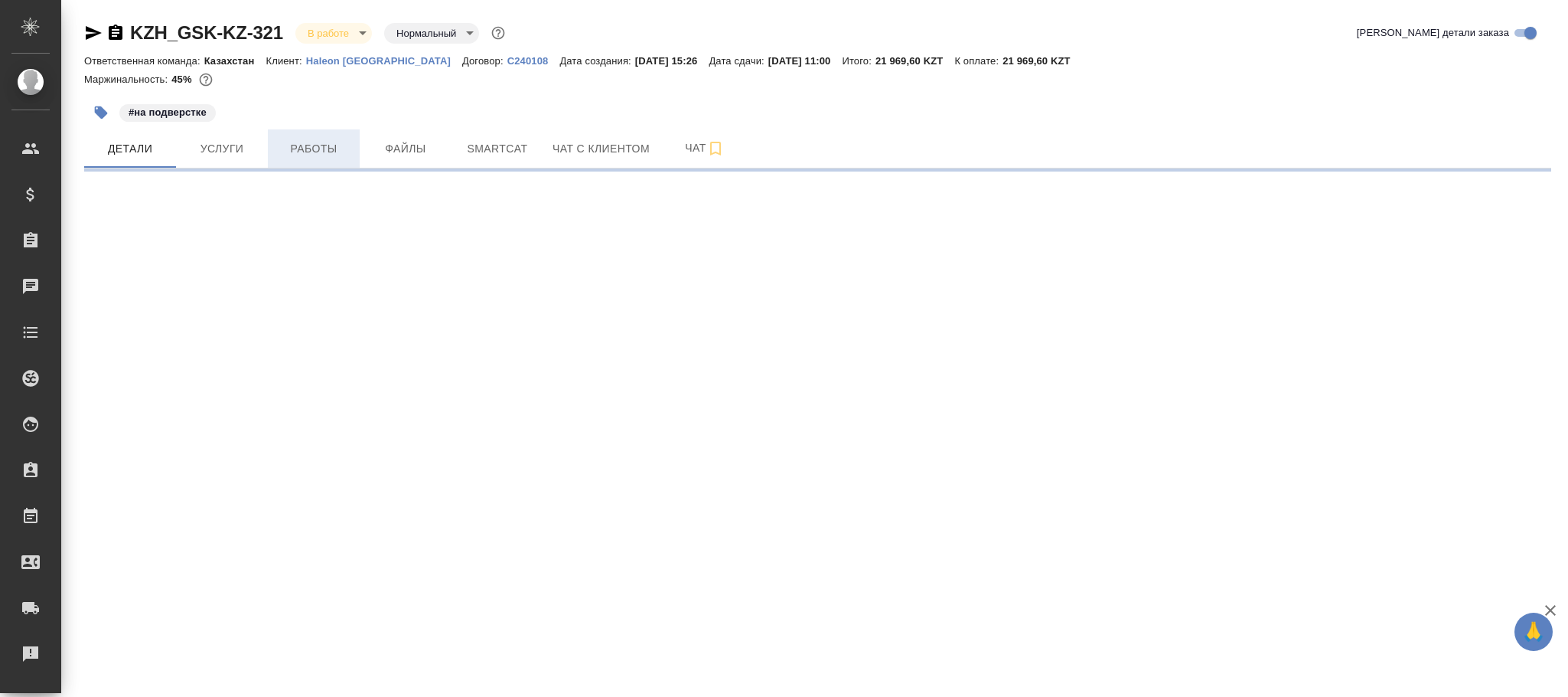
select select "RU"
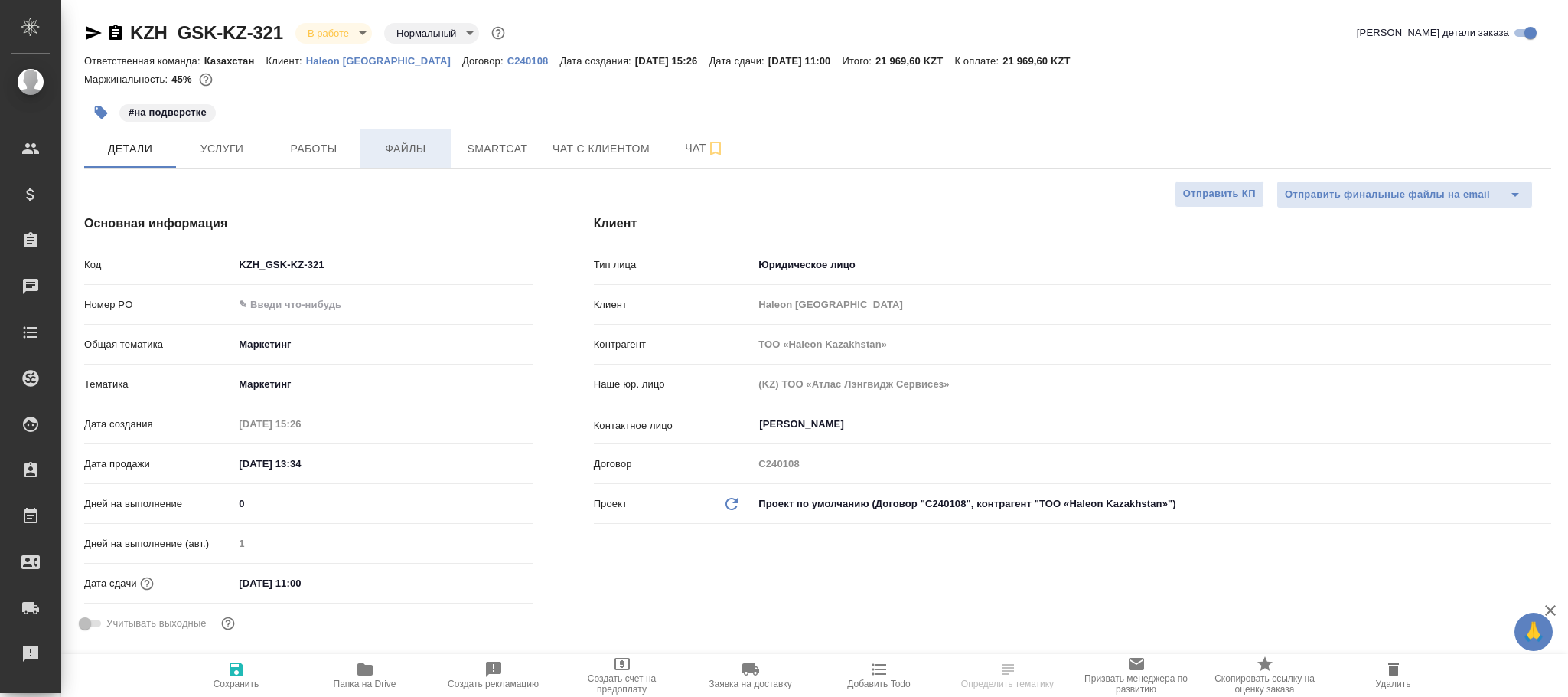
type textarea "x"
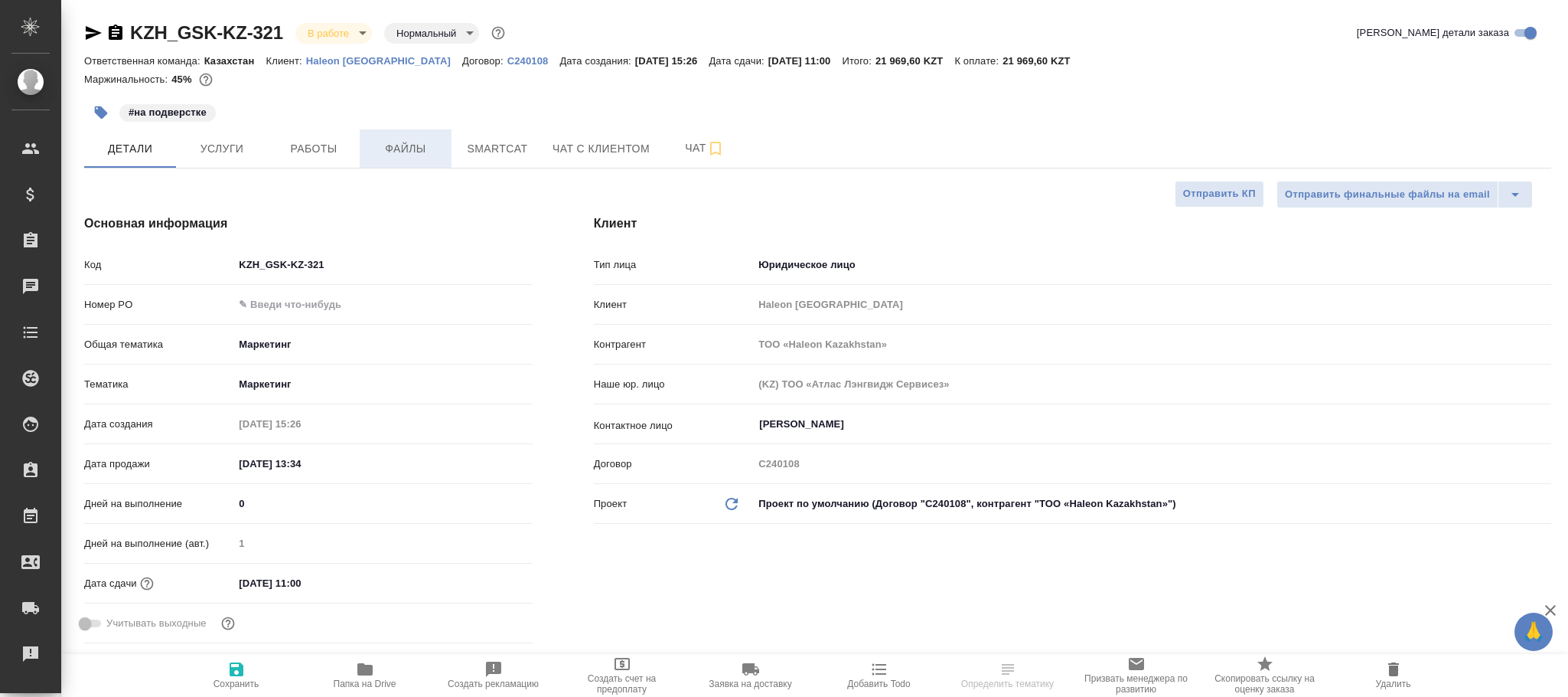
type textarea "x"
click at [403, 147] on span "Файлы" at bounding box center [405, 148] width 74 height 19
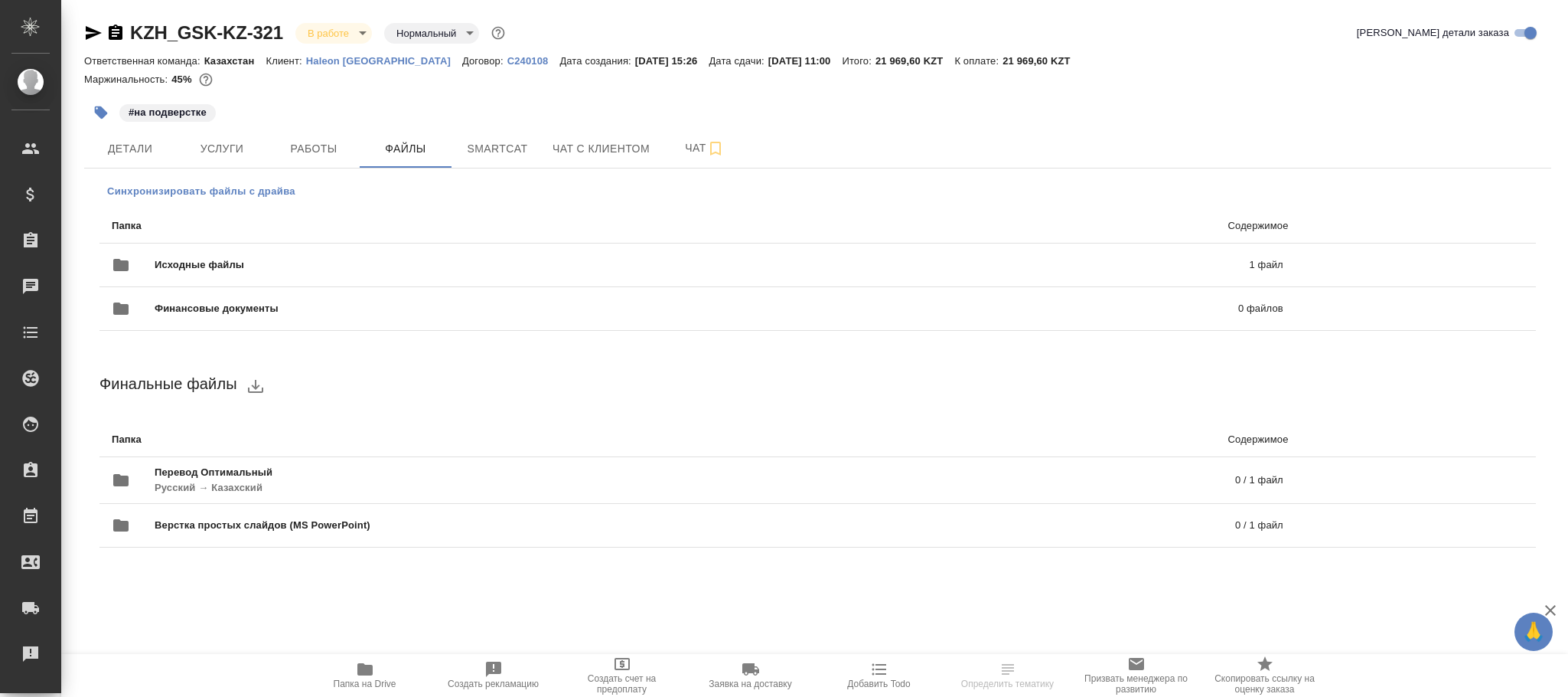
click at [223, 189] on span "Синхронизировать файлы с драйва" at bounding box center [200, 191] width 188 height 15
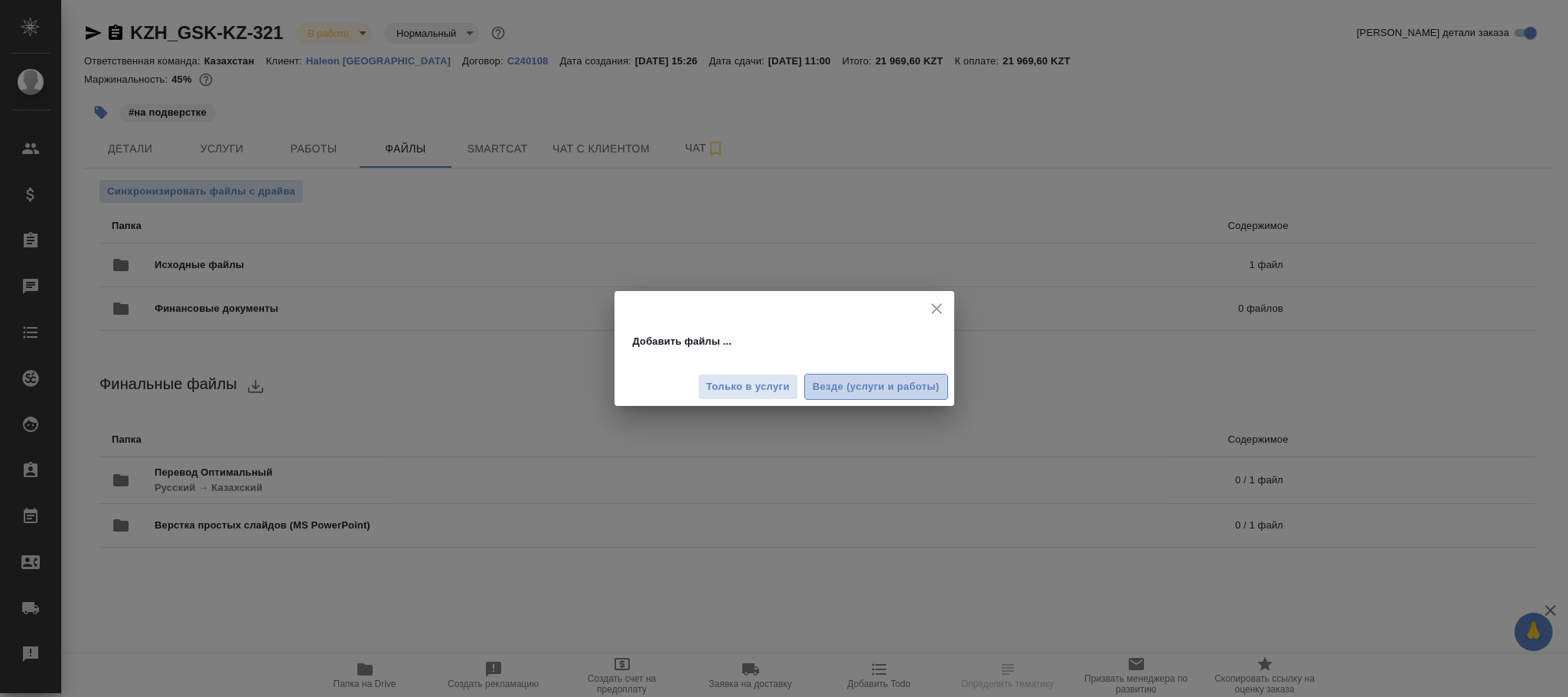
click at [862, 391] on span "Везде (услуги и работы)" at bounding box center [876, 387] width 127 height 18
